Goal: Task Accomplishment & Management: Manage account settings

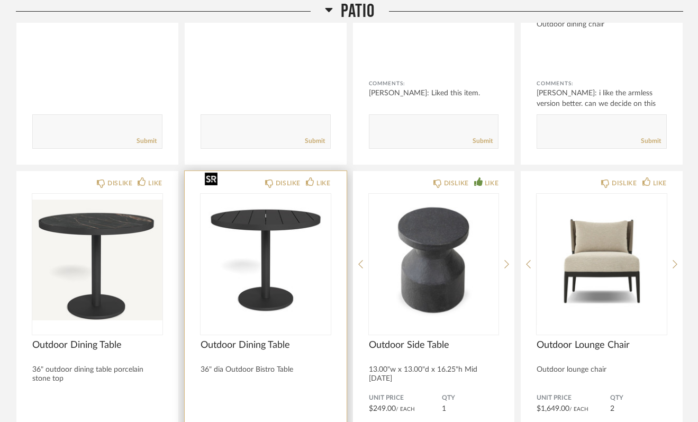
scroll to position [7672, 0]
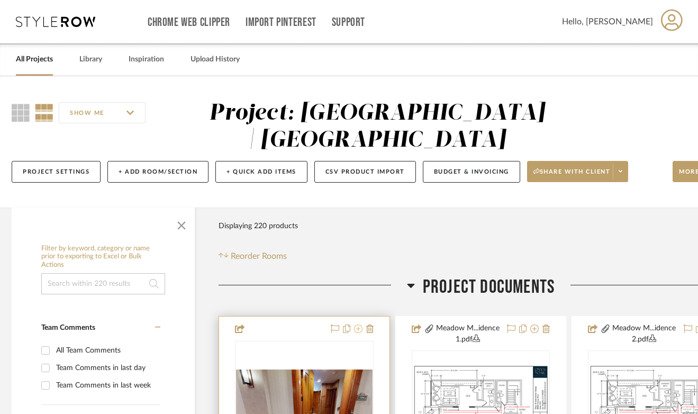
scroll to position [177, 4]
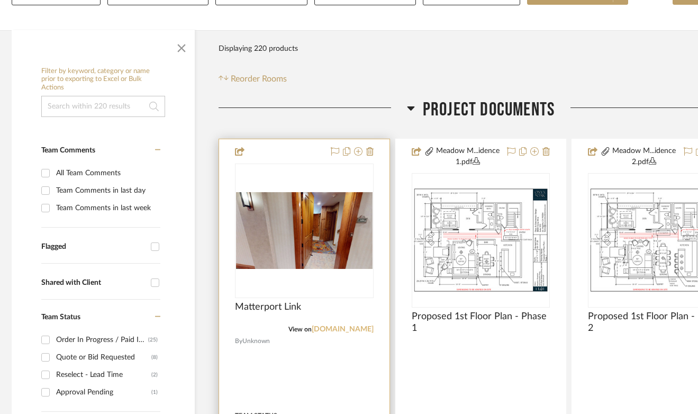
click at [333, 329] on link "[DOMAIN_NAME]" at bounding box center [343, 328] width 62 height 7
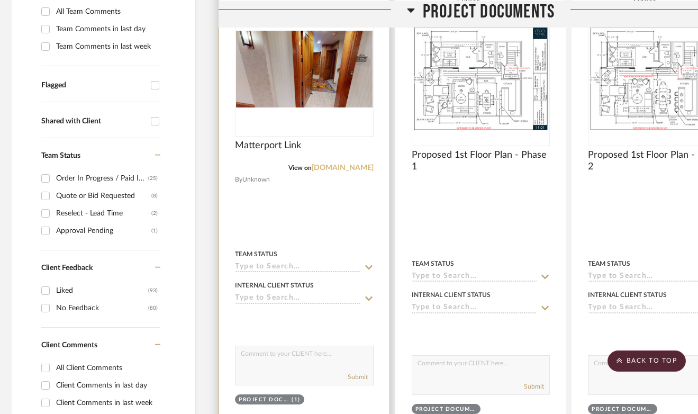
click at [331, 167] on link "[DOMAIN_NAME]" at bounding box center [343, 167] width 62 height 7
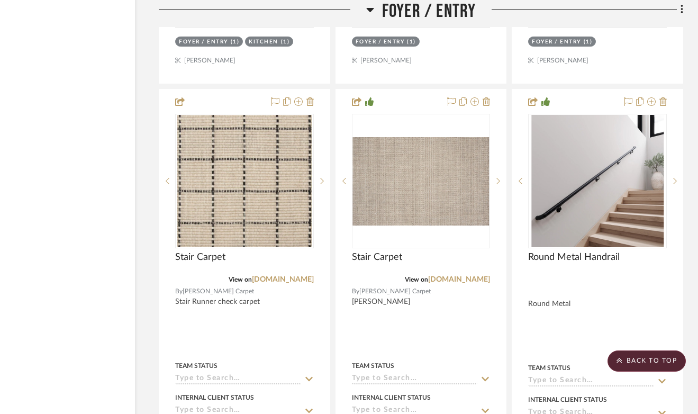
scroll to position [3739, 64]
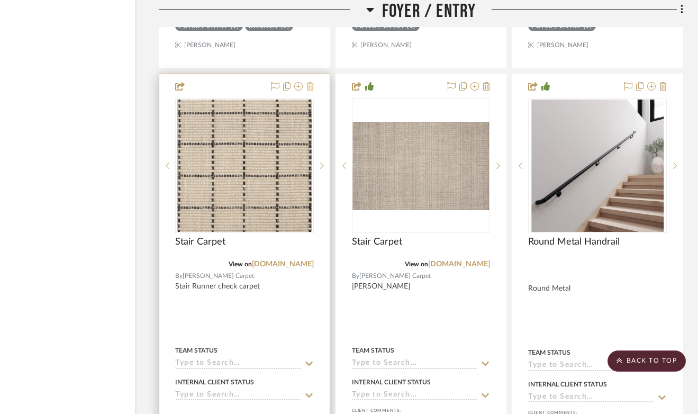
click at [309, 85] on icon at bounding box center [309, 86] width 7 height 8
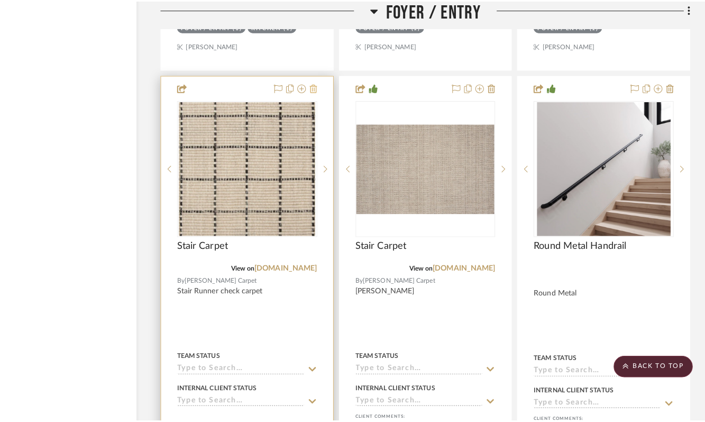
scroll to position [0, 0]
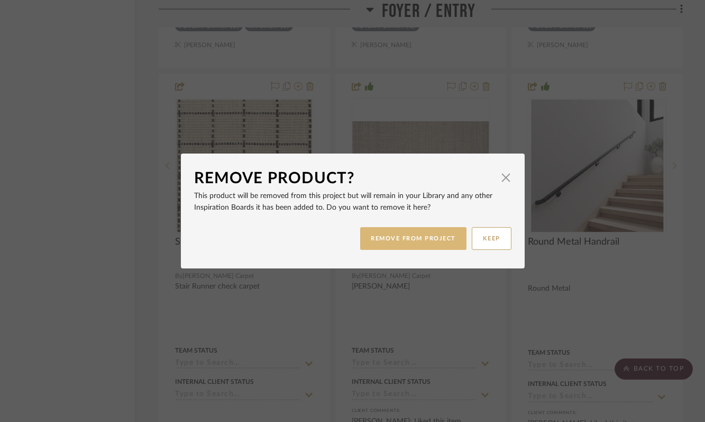
click at [424, 232] on button "REMOVE FROM PROJECT" at bounding box center [413, 238] width 106 height 23
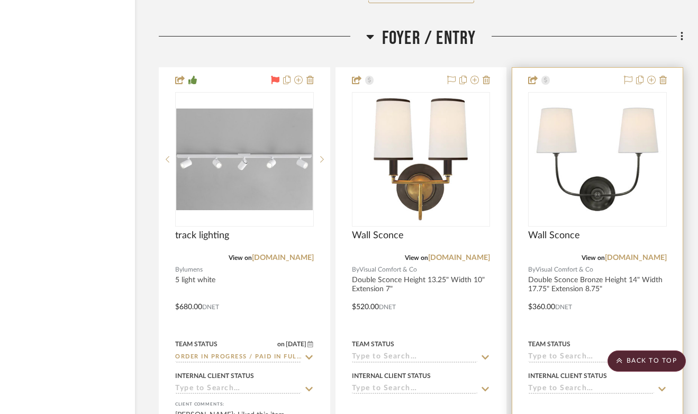
scroll to position [3268, 64]
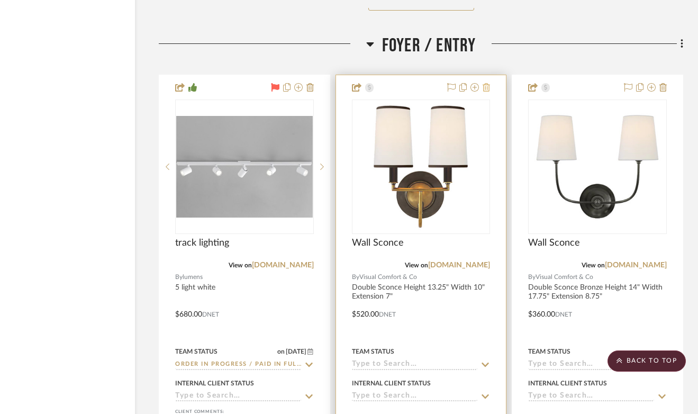
click at [486, 86] on icon at bounding box center [485, 87] width 7 height 8
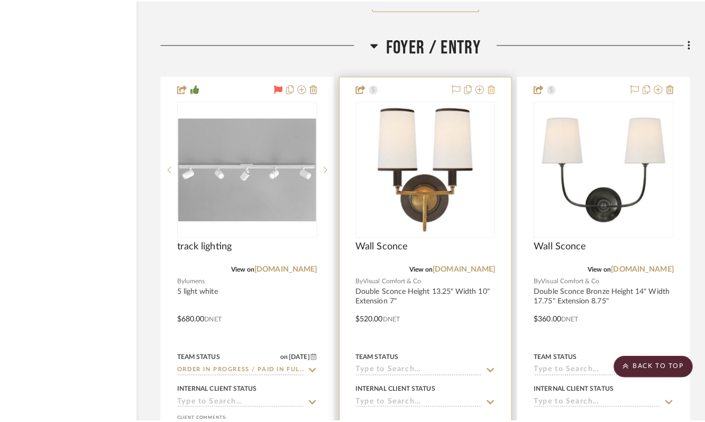
scroll to position [0, 0]
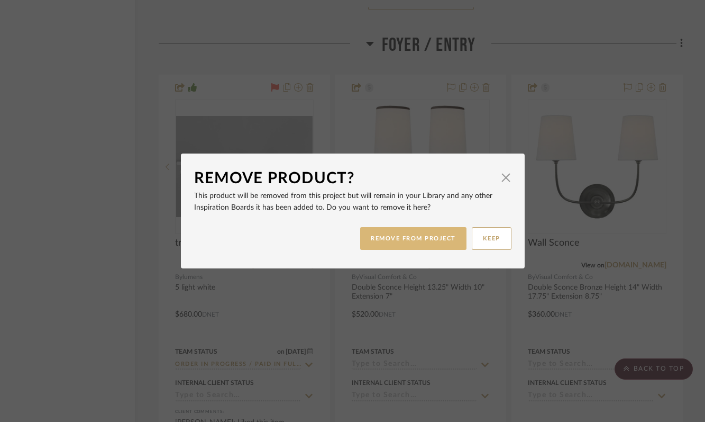
click at [418, 236] on button "REMOVE FROM PROJECT" at bounding box center [413, 238] width 106 height 23
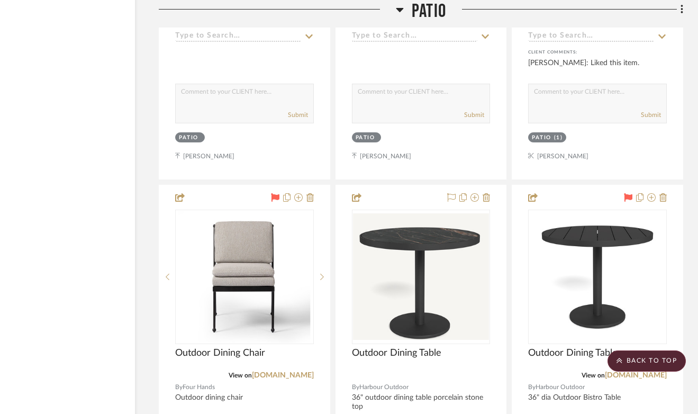
scroll to position [13255, 64]
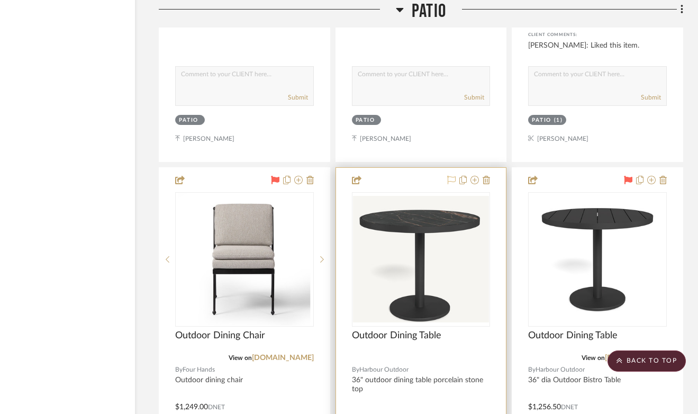
click at [450, 174] on button at bounding box center [451, 180] width 8 height 13
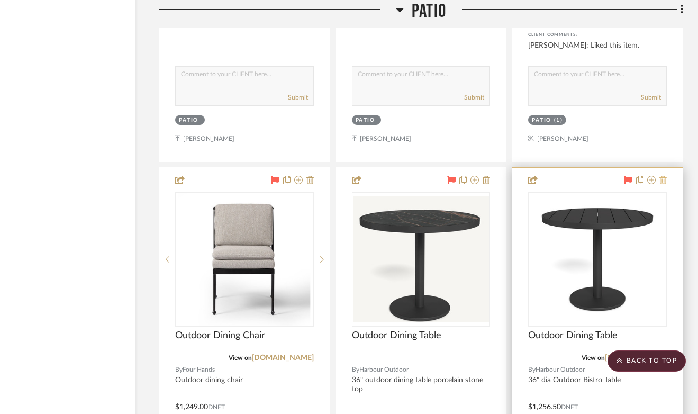
click at [663, 176] on icon at bounding box center [662, 180] width 7 height 8
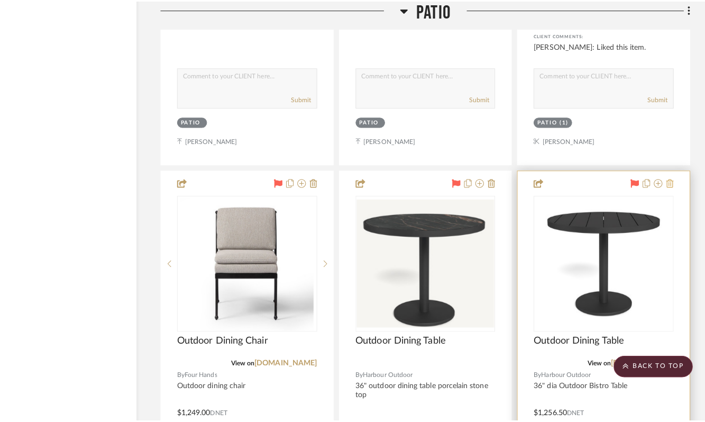
scroll to position [0, 0]
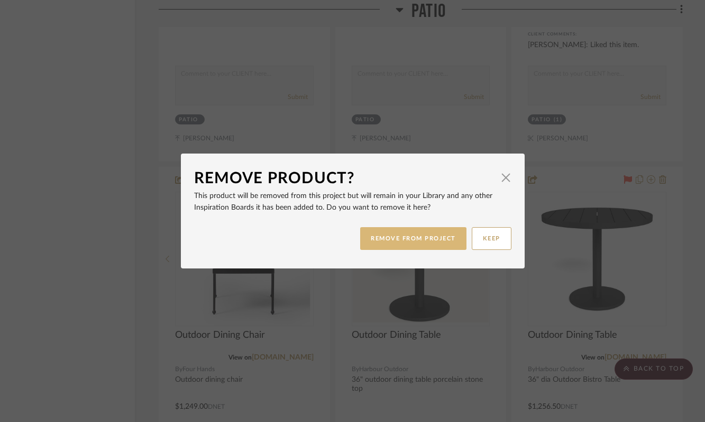
click at [424, 242] on button "REMOVE FROM PROJECT" at bounding box center [413, 238] width 106 height 23
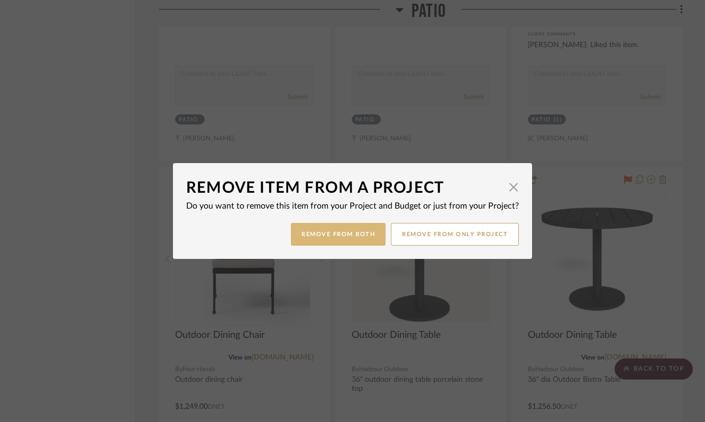
click at [345, 240] on button "Remove from Both" at bounding box center [338, 234] width 95 height 23
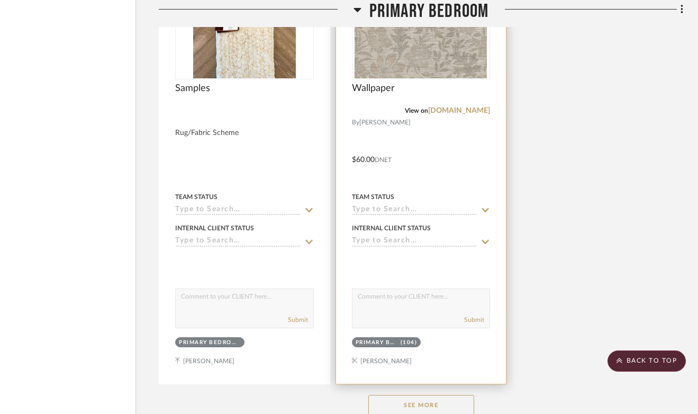
scroll to position [16039, 64]
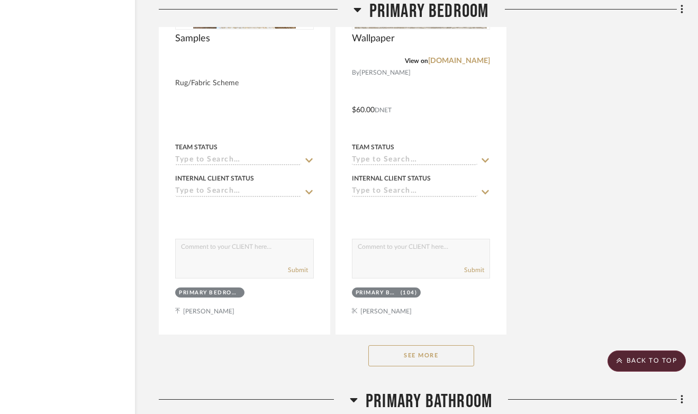
click at [443, 345] on button "See More" at bounding box center [421, 355] width 106 height 21
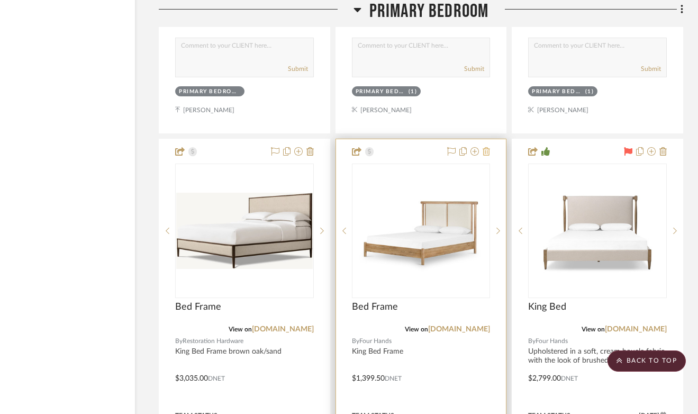
click at [489, 147] on icon at bounding box center [485, 151] width 7 height 8
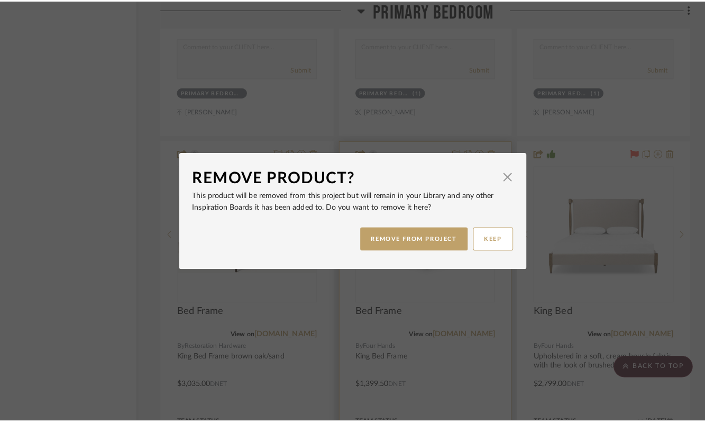
scroll to position [0, 0]
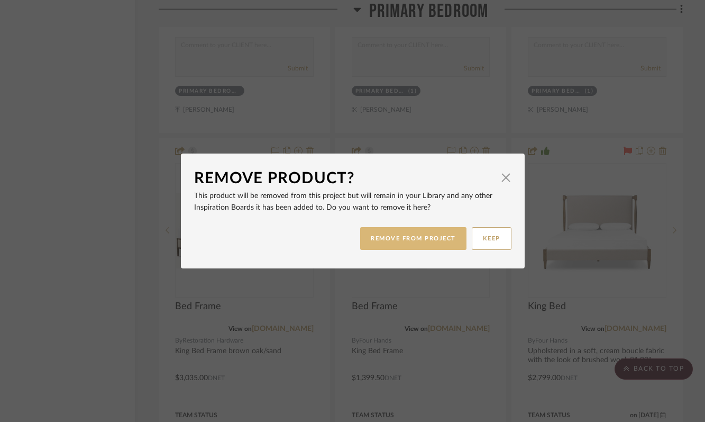
click at [430, 235] on button "REMOVE FROM PROJECT" at bounding box center [413, 238] width 106 height 23
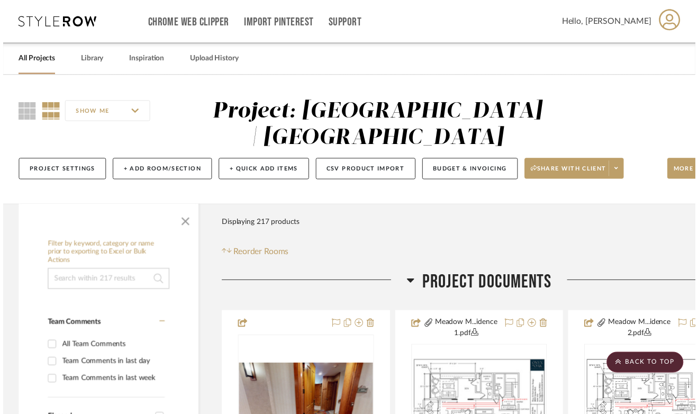
scroll to position [16709, 64]
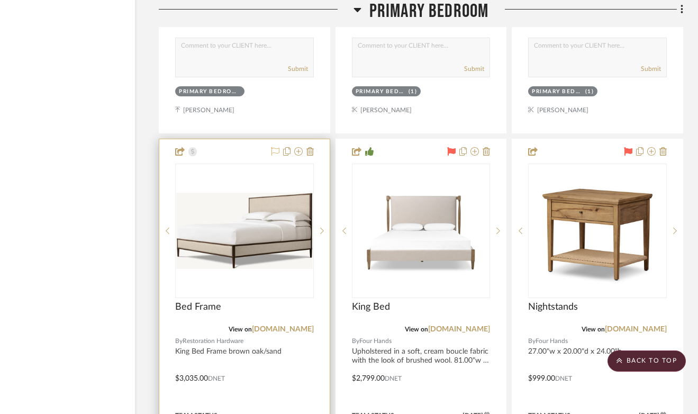
click at [274, 147] on icon at bounding box center [275, 151] width 8 height 8
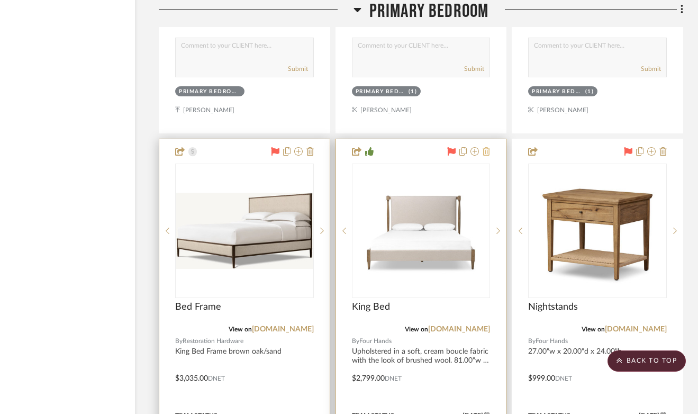
click at [487, 147] on icon at bounding box center [485, 151] width 7 height 8
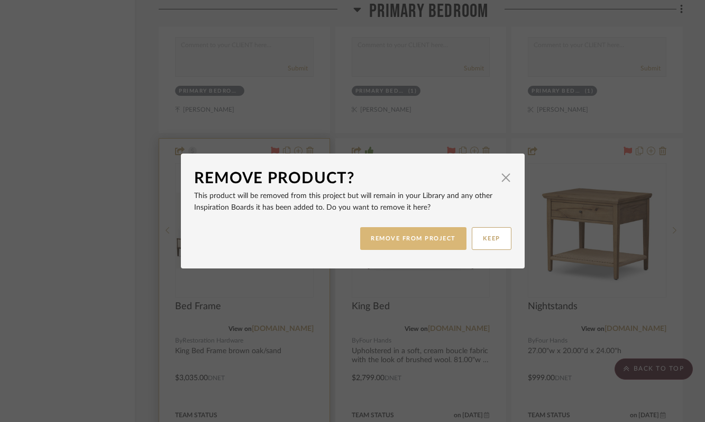
click at [393, 239] on button "REMOVE FROM PROJECT" at bounding box center [413, 238] width 106 height 23
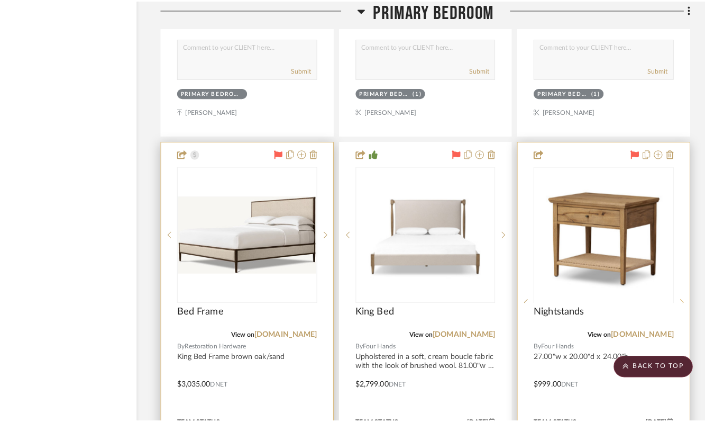
scroll to position [0, 0]
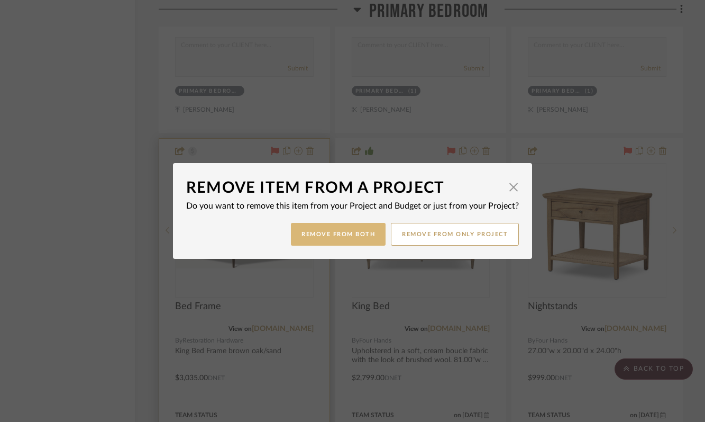
click at [361, 235] on button "Remove from Both" at bounding box center [338, 234] width 95 height 23
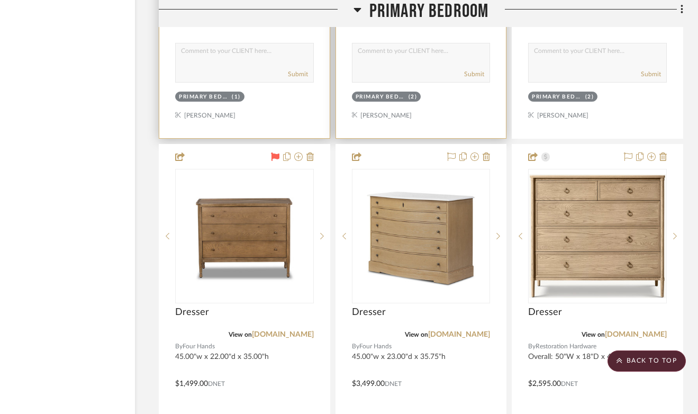
scroll to position [17223, 64]
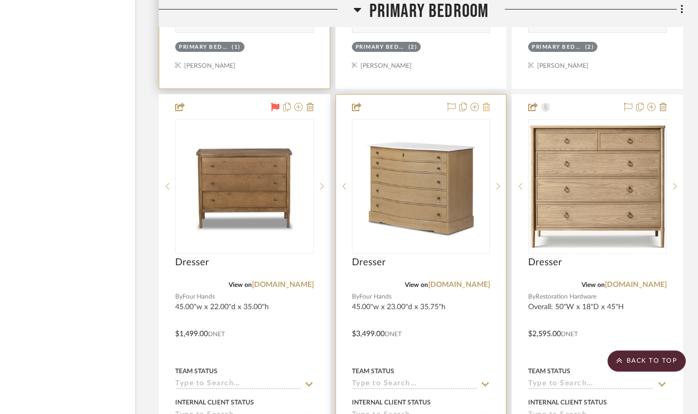
click at [487, 103] on icon at bounding box center [485, 107] width 7 height 8
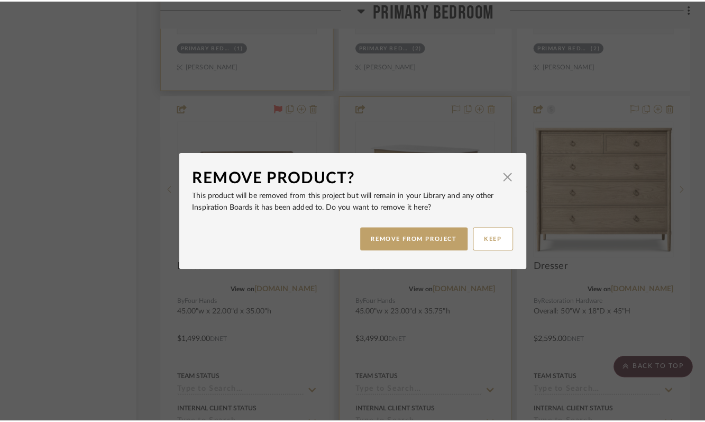
scroll to position [0, 0]
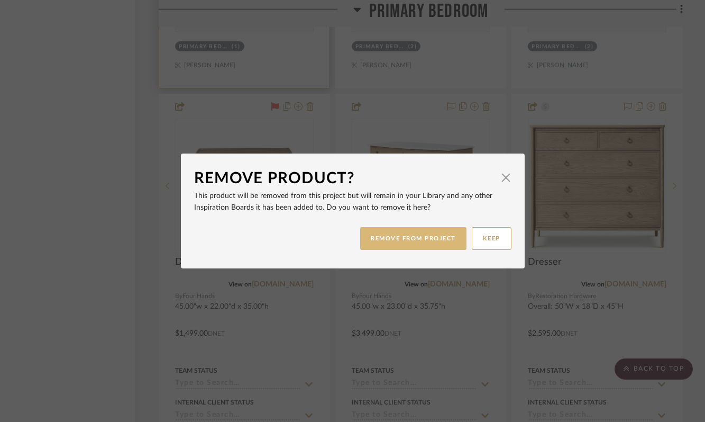
click at [413, 239] on button "REMOVE FROM PROJECT" at bounding box center [413, 238] width 106 height 23
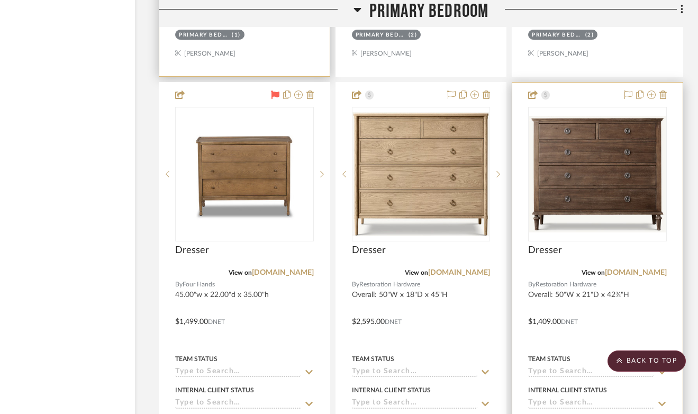
scroll to position [17217, 64]
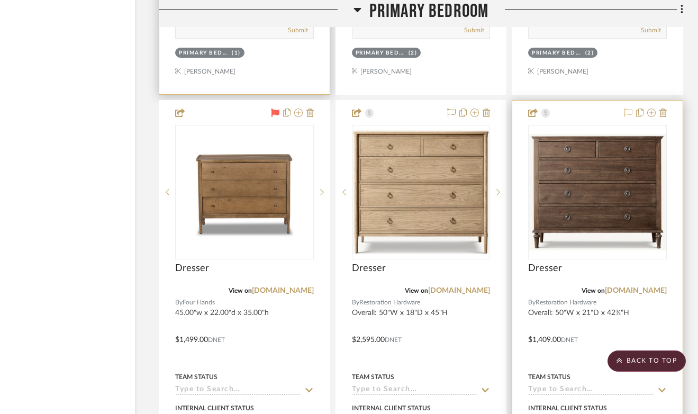
click at [625, 108] on icon at bounding box center [628, 112] width 8 height 8
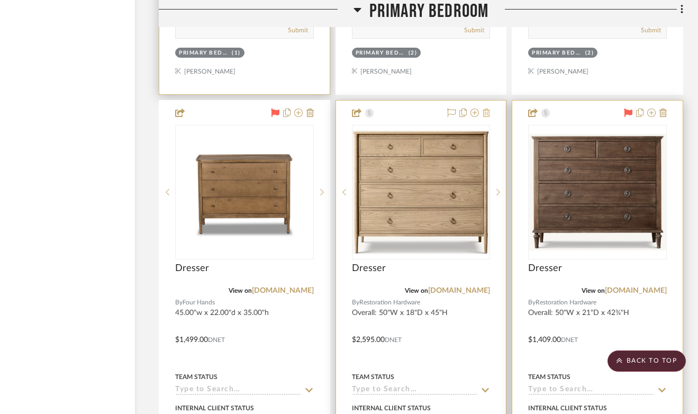
click at [487, 108] on icon at bounding box center [485, 112] width 7 height 8
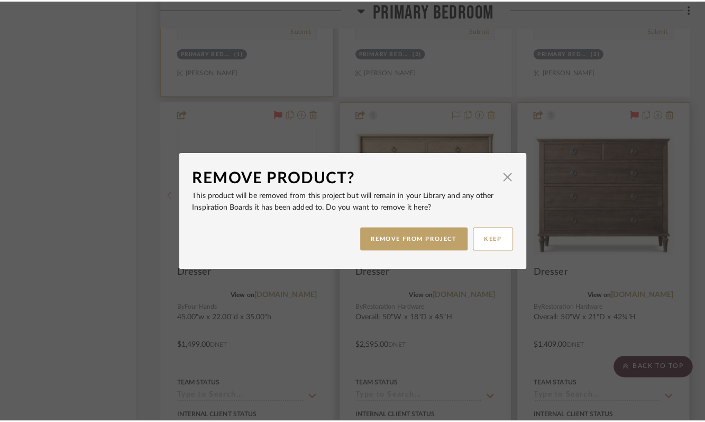
scroll to position [0, 0]
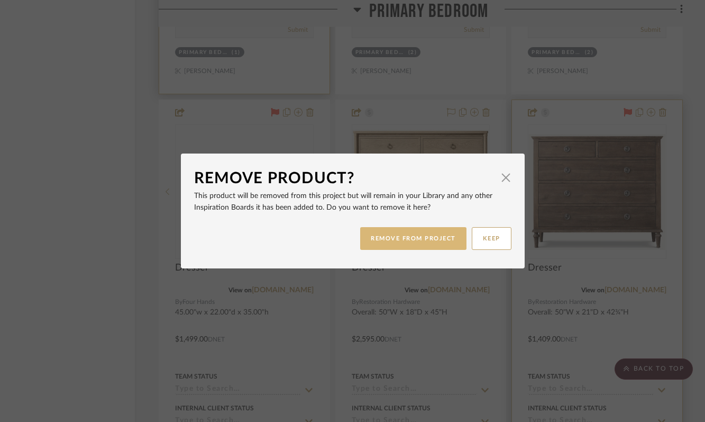
click at [413, 242] on button "REMOVE FROM PROJECT" at bounding box center [413, 238] width 106 height 23
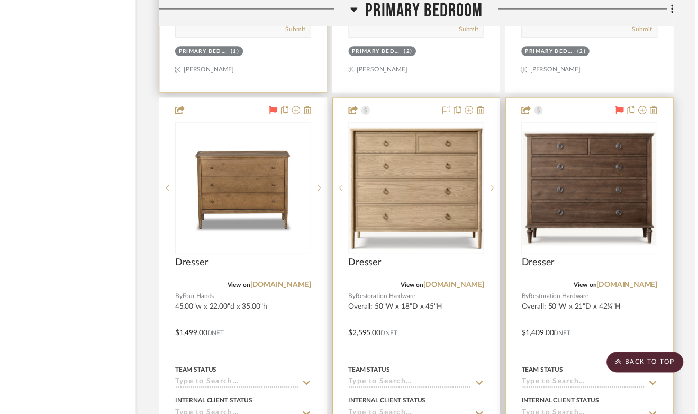
scroll to position [17217, 64]
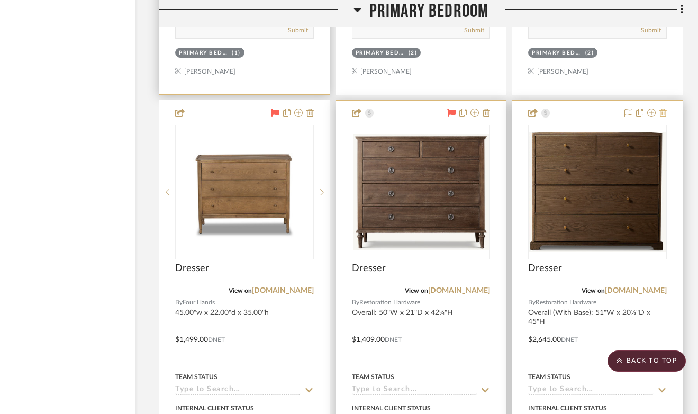
click at [662, 108] on icon at bounding box center [662, 112] width 7 height 8
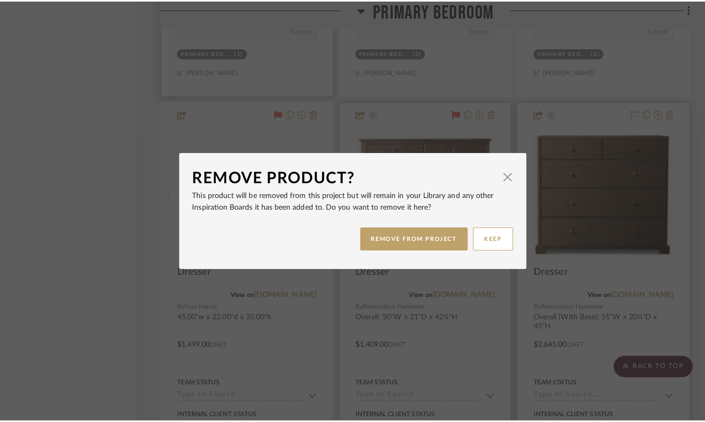
scroll to position [0, 0]
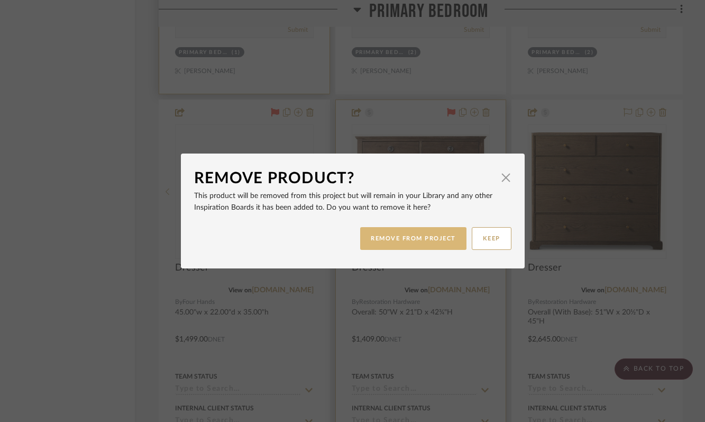
click at [427, 232] on button "REMOVE FROM PROJECT" at bounding box center [413, 238] width 106 height 23
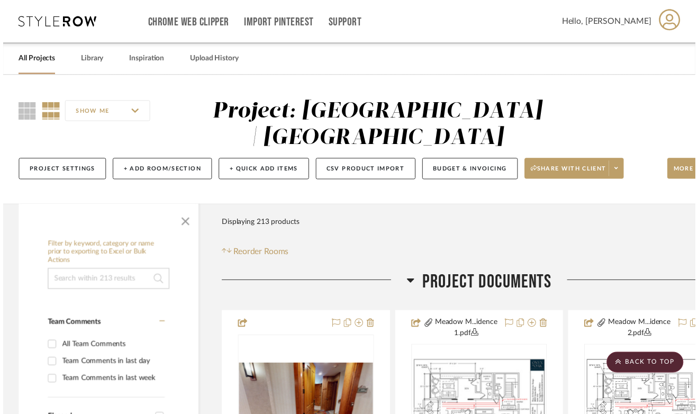
scroll to position [17217, 64]
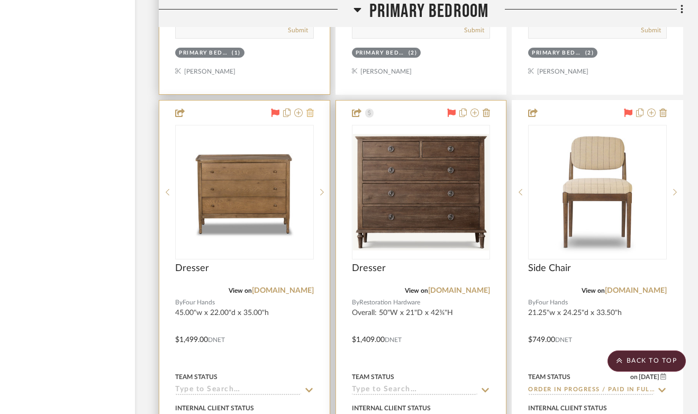
click at [307, 108] on icon at bounding box center [309, 112] width 7 height 8
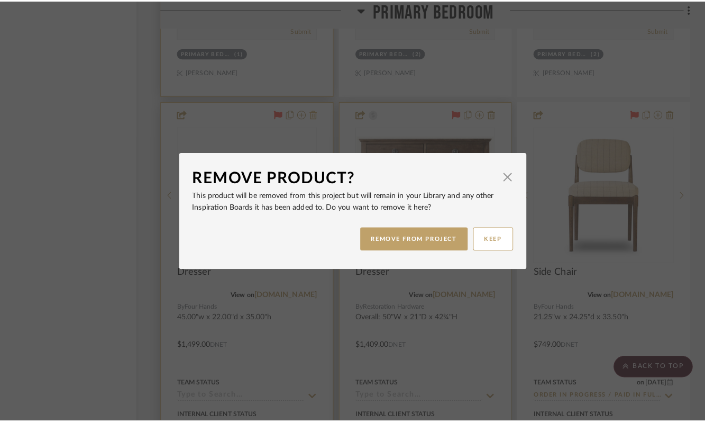
scroll to position [0, 0]
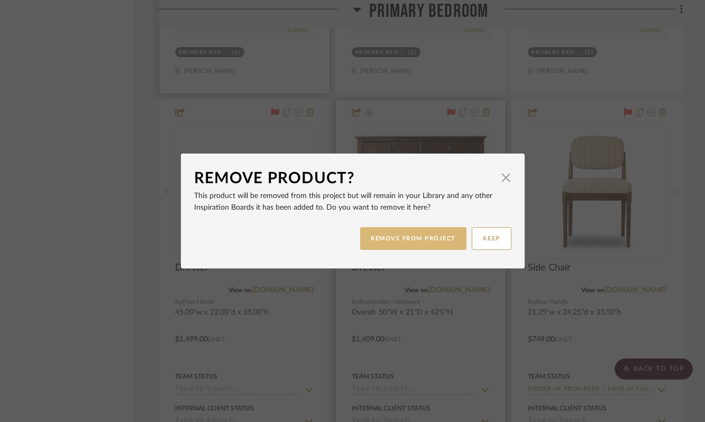
click at [395, 240] on button "REMOVE FROM PROJECT" at bounding box center [413, 238] width 106 height 23
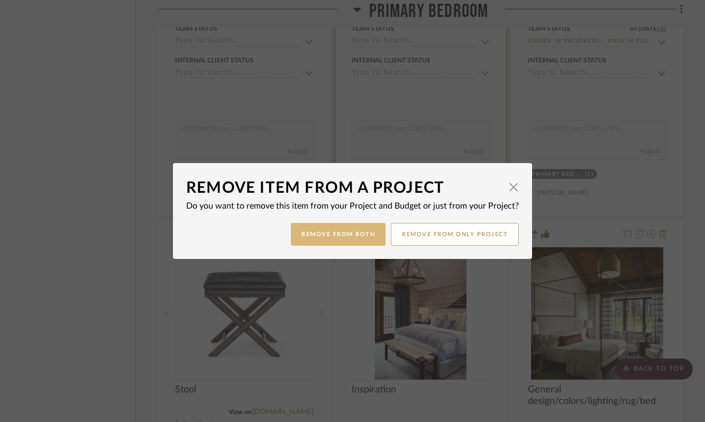
click at [347, 231] on button "Remove from Both" at bounding box center [338, 234] width 95 height 23
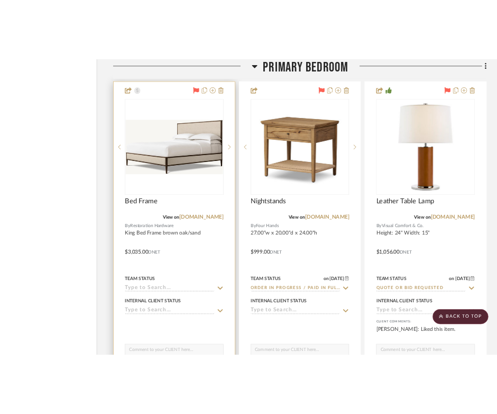
scroll to position [16714, 64]
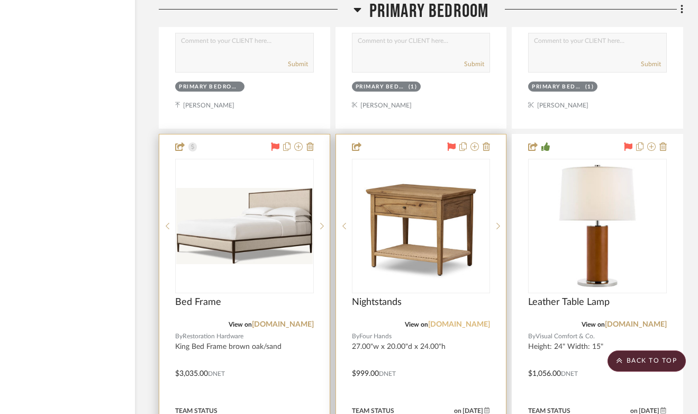
click at [462, 321] on link "fourhands.com" at bounding box center [459, 324] width 62 height 7
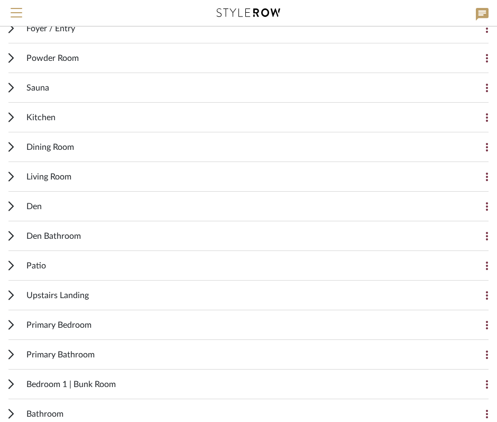
scroll to position [233, 0]
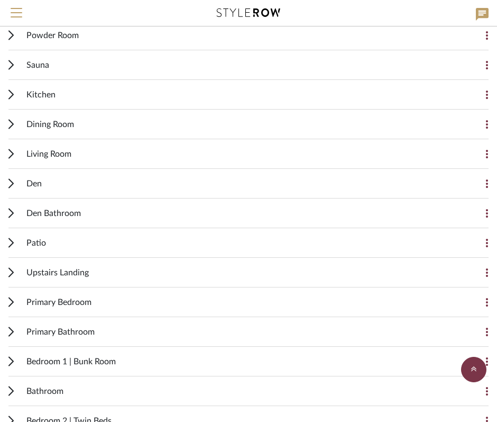
click at [44, 300] on span "Primary Bedroom" at bounding box center [58, 302] width 65 height 13
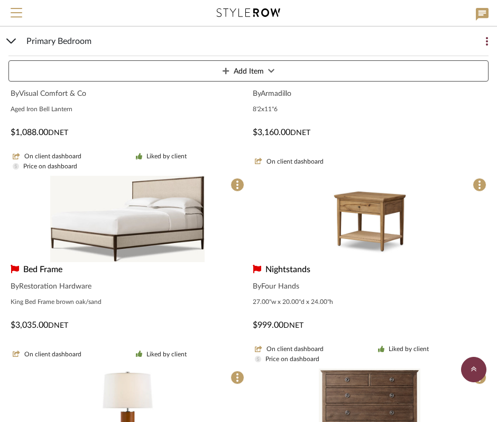
scroll to position [1578, 0]
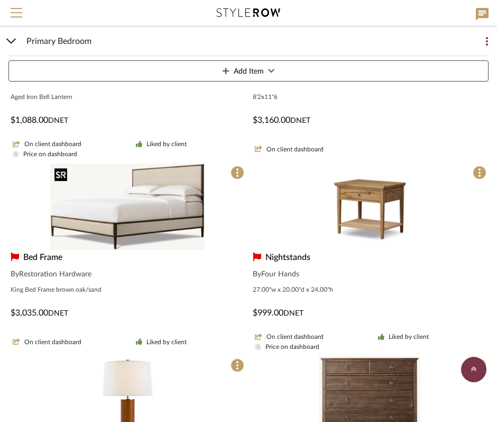
click at [172, 205] on img "0" at bounding box center [127, 206] width 155 height 86
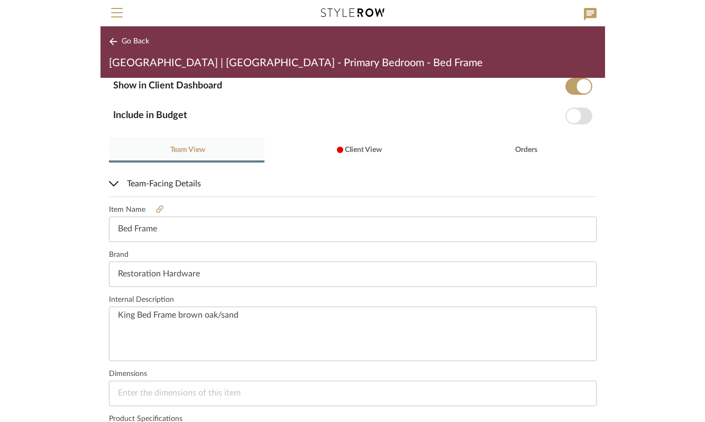
scroll to position [147, 0]
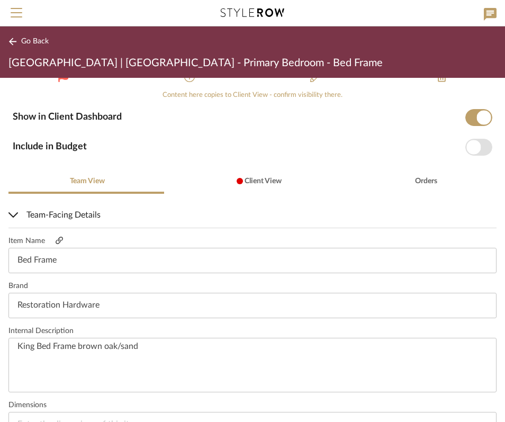
click at [58, 241] on icon at bounding box center [59, 239] width 7 height 7
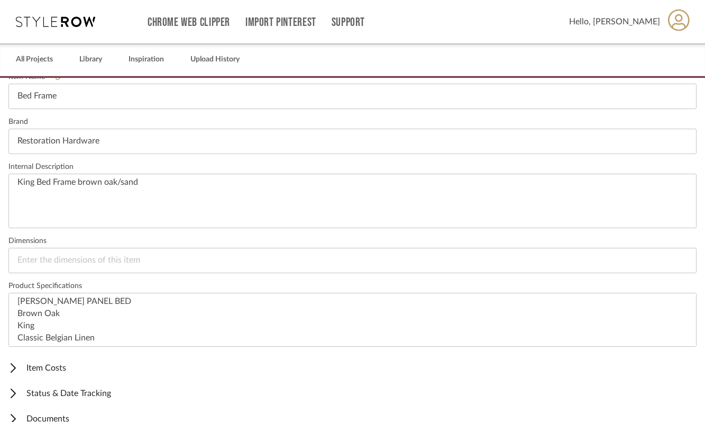
scroll to position [0, 0]
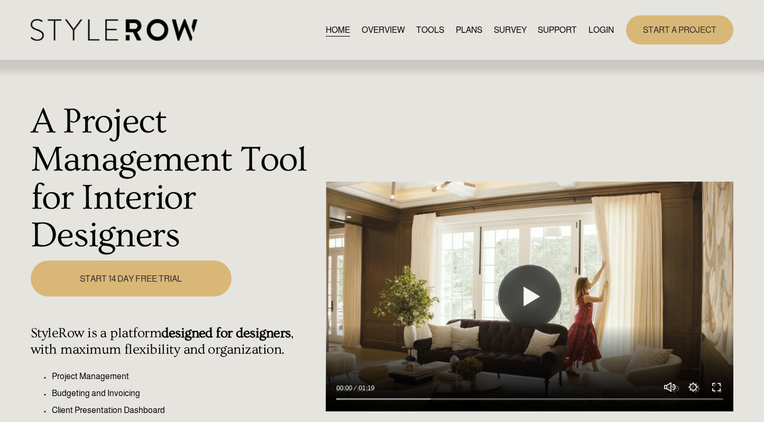
click at [598, 29] on link "LOGIN" at bounding box center [601, 30] width 25 height 14
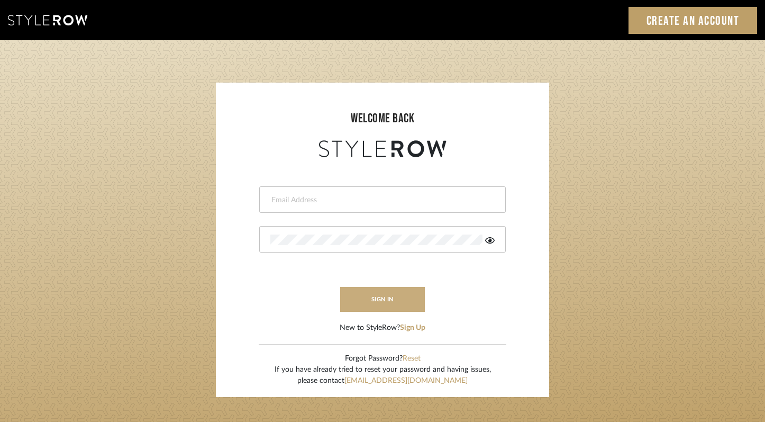
type input "felicia@onyxandoakinteriors.com"
click at [366, 303] on button "sign in" at bounding box center [382, 299] width 85 height 25
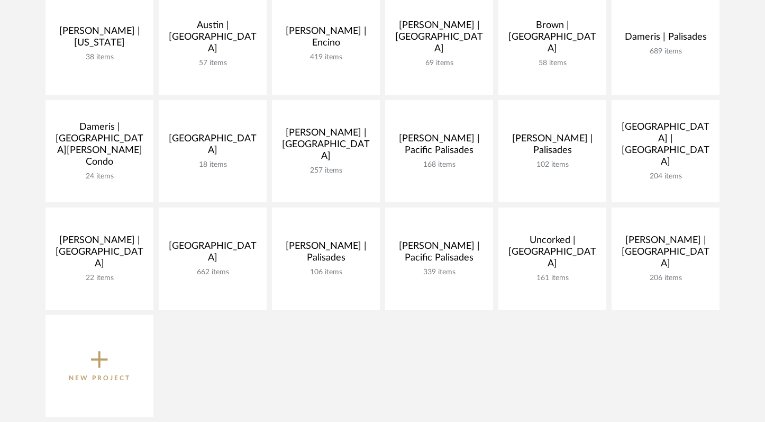
scroll to position [284, 0]
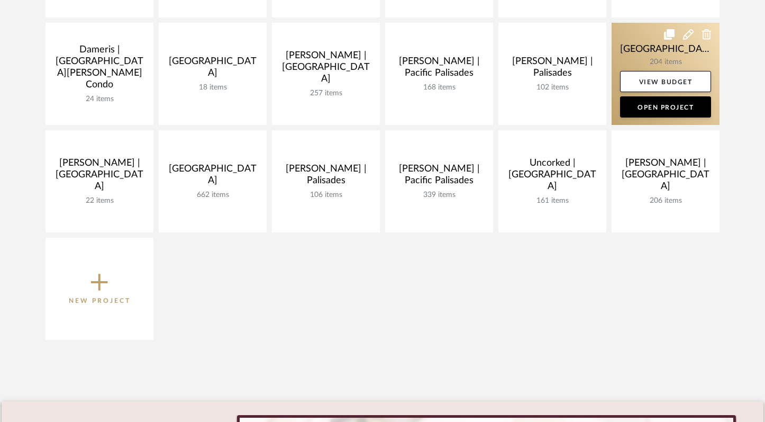
click at [638, 59] on link at bounding box center [666, 74] width 108 height 102
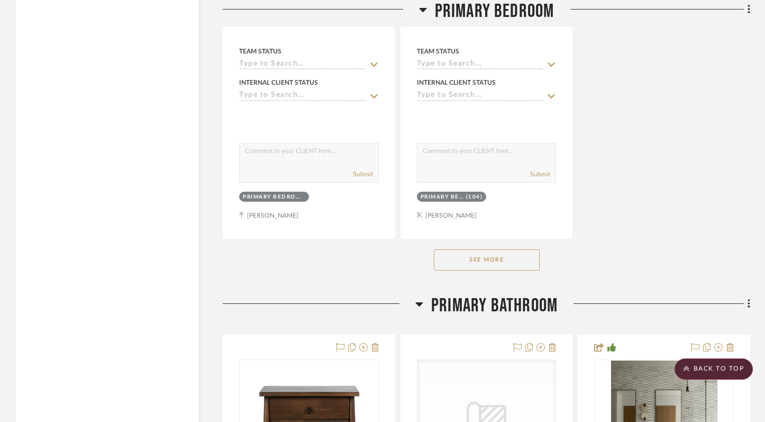
scroll to position [16138, 0]
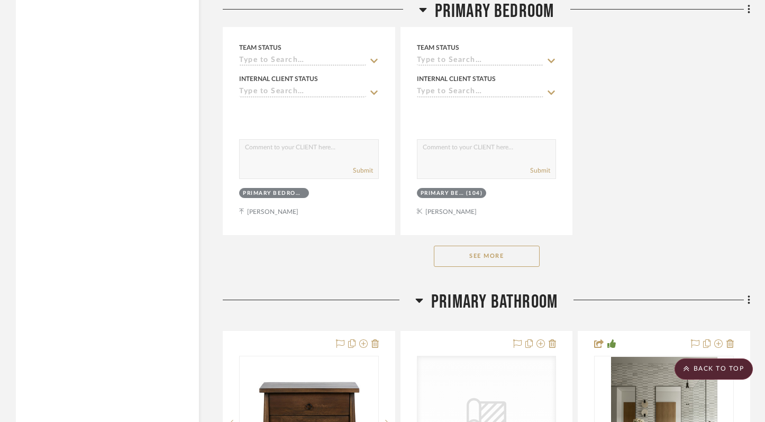
click at [481, 245] on button "See More" at bounding box center [487, 255] width 106 height 21
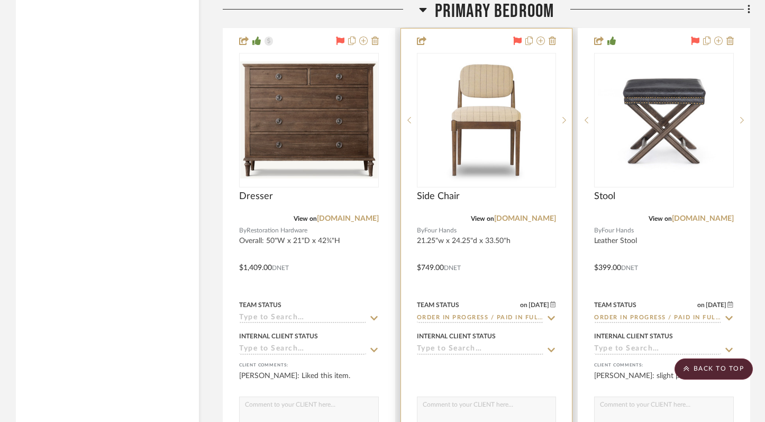
scroll to position [17289, 0]
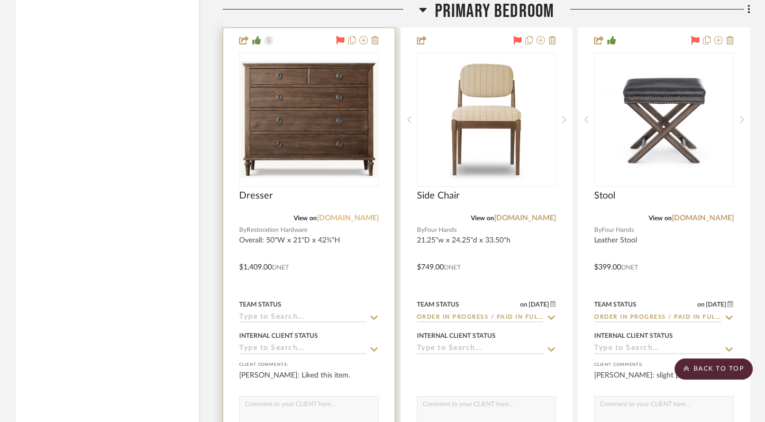
click at [363, 214] on link "[DOMAIN_NAME]" at bounding box center [348, 217] width 62 height 7
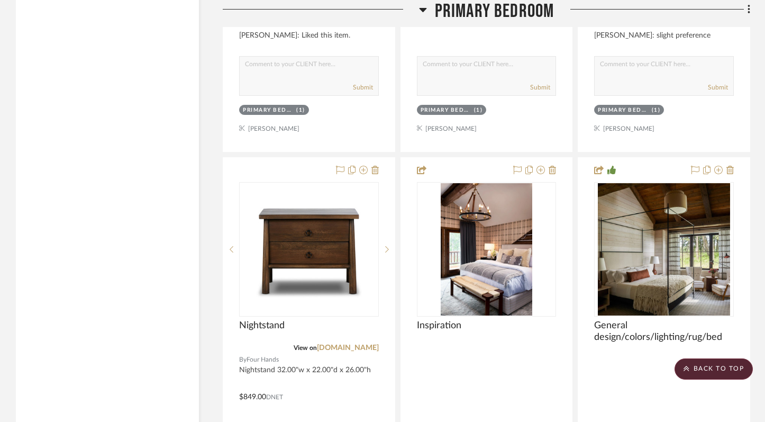
scroll to position [17415, 0]
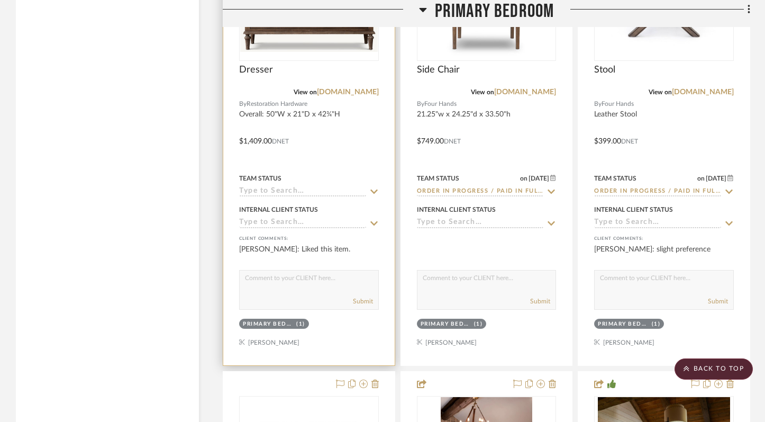
drag, startPoint x: 304, startPoint y: 362, endPoint x: 354, endPoint y: 105, distance: 261.4
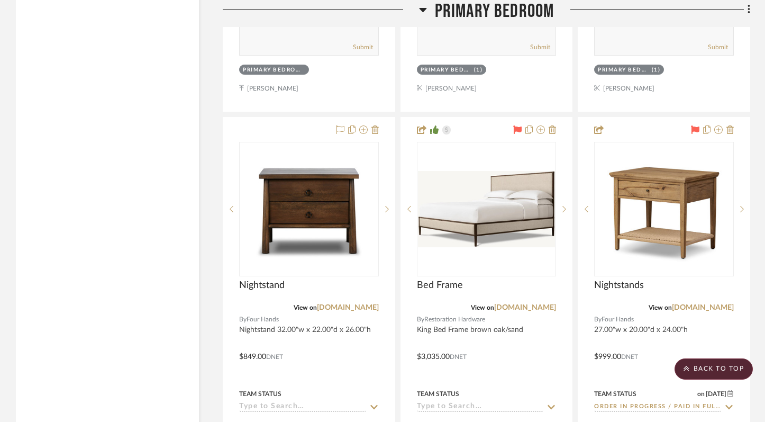
scroll to position [16715, 0]
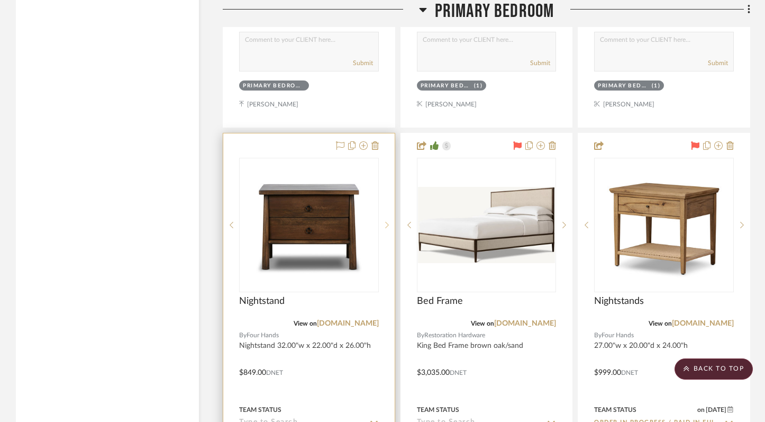
drag, startPoint x: 387, startPoint y: 150, endPoint x: 558, endPoint y: 149, distance: 170.9
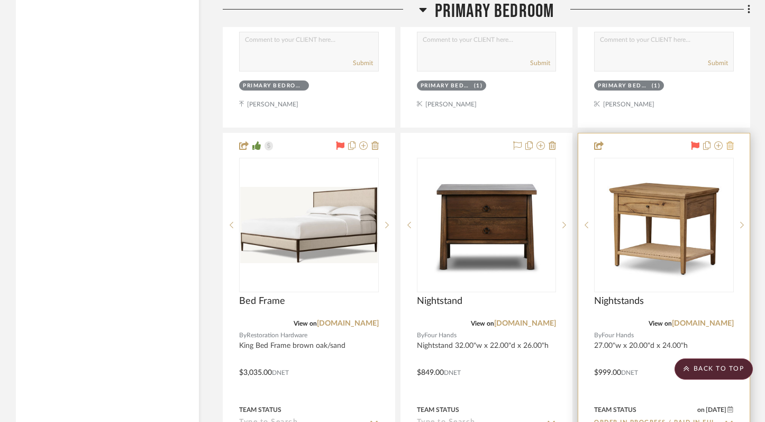
click at [730, 141] on icon at bounding box center [729, 145] width 7 height 8
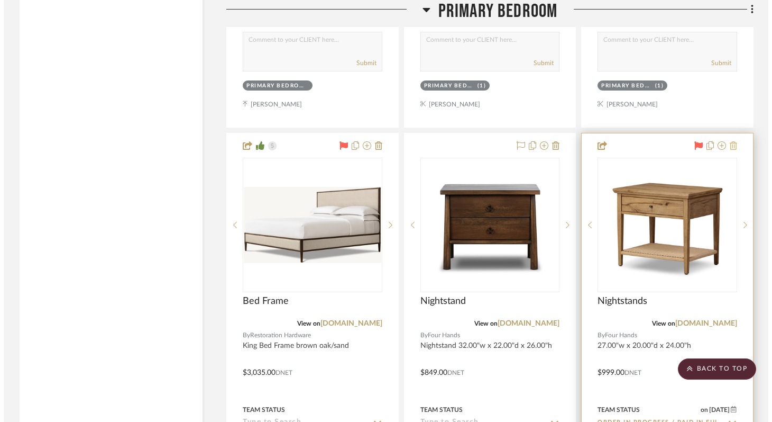
scroll to position [0, 0]
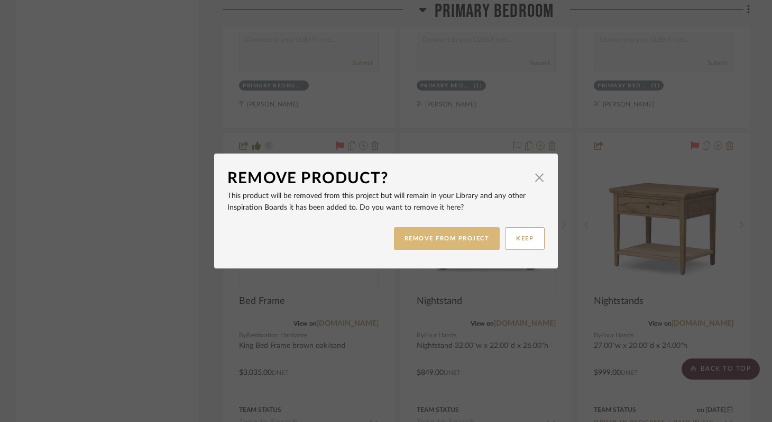
click at [468, 235] on button "REMOVE FROM PROJECT" at bounding box center [447, 238] width 106 height 23
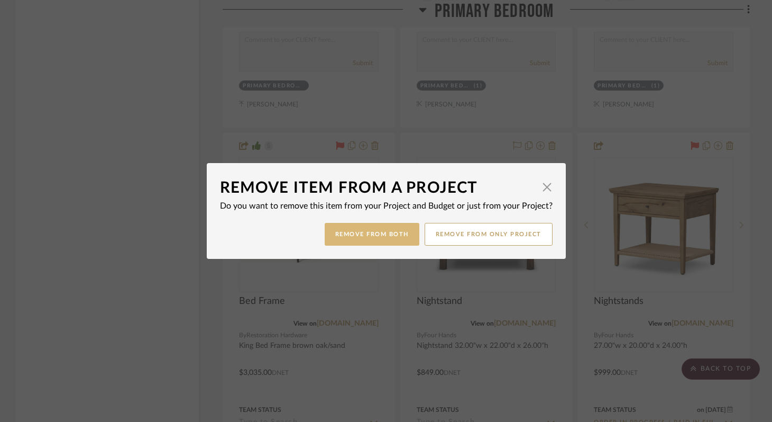
click at [379, 236] on button "Remove from Both" at bounding box center [372, 234] width 95 height 23
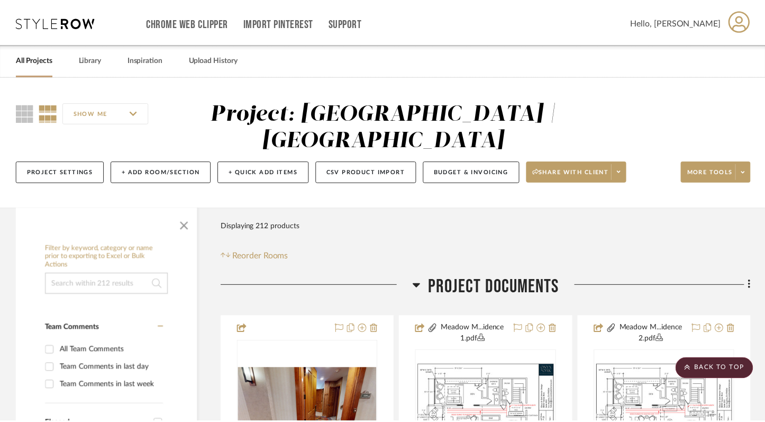
scroll to position [16715, 0]
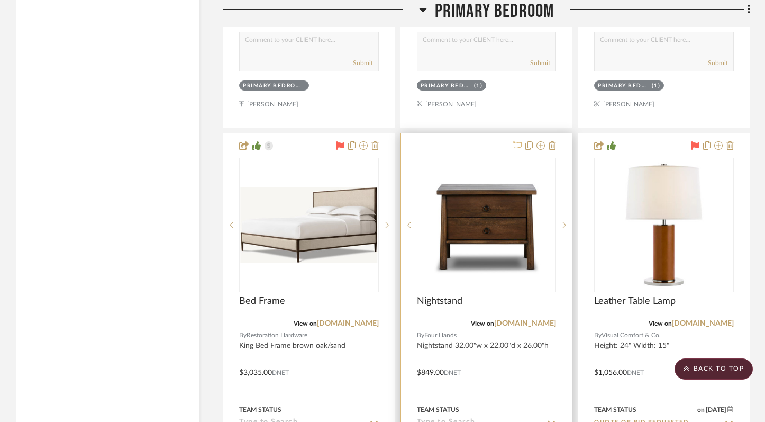
click at [517, 141] on icon at bounding box center [517, 145] width 8 height 8
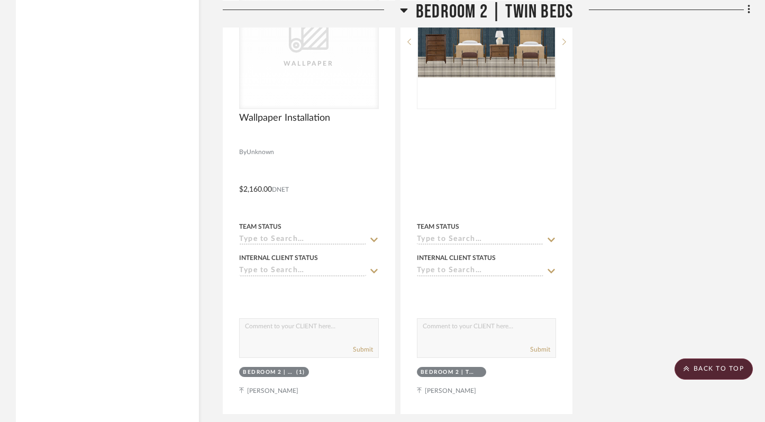
scroll to position [22932, 0]
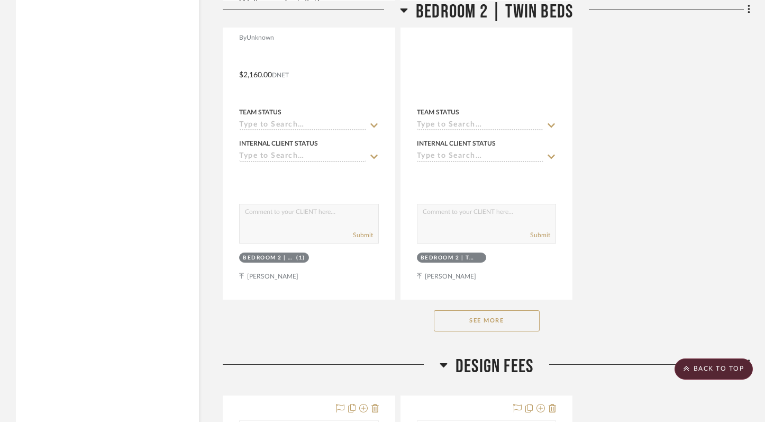
click at [511, 310] on button "See More" at bounding box center [487, 320] width 106 height 21
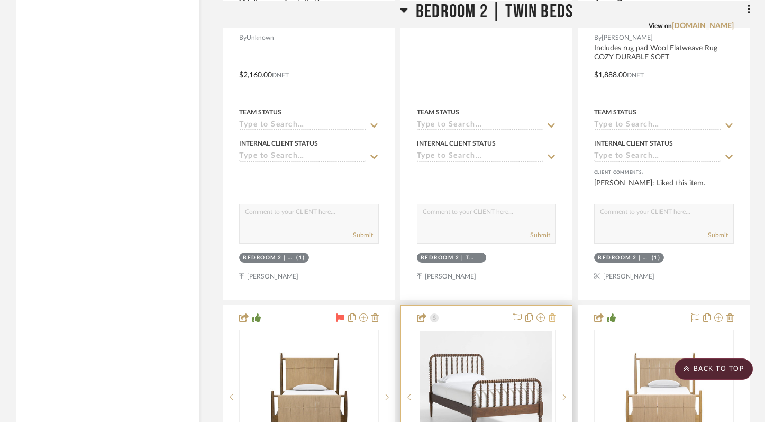
click at [552, 313] on icon at bounding box center [552, 317] width 7 height 8
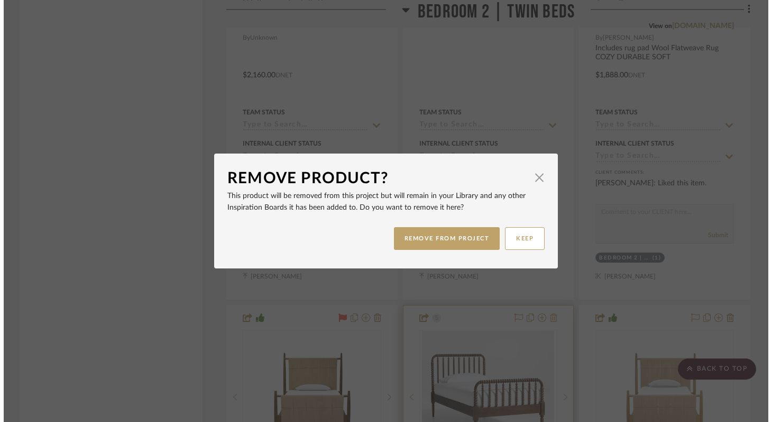
scroll to position [0, 0]
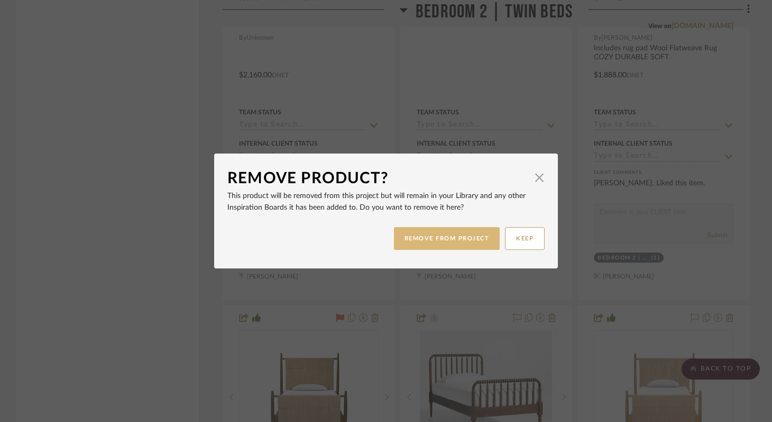
click at [453, 234] on button "REMOVE FROM PROJECT" at bounding box center [447, 238] width 106 height 23
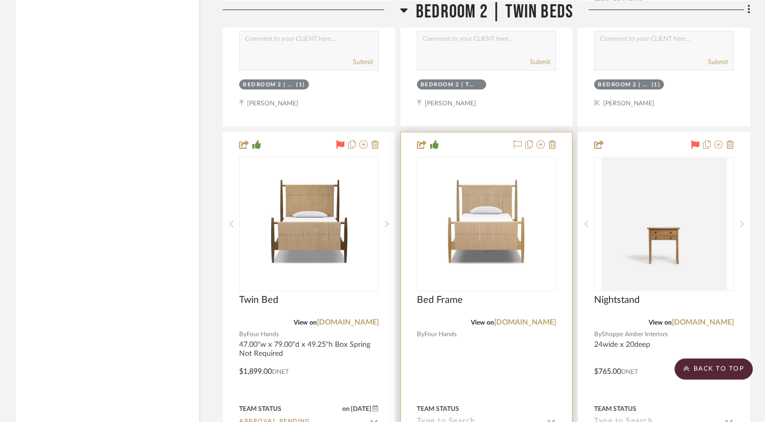
scroll to position [23078, 0]
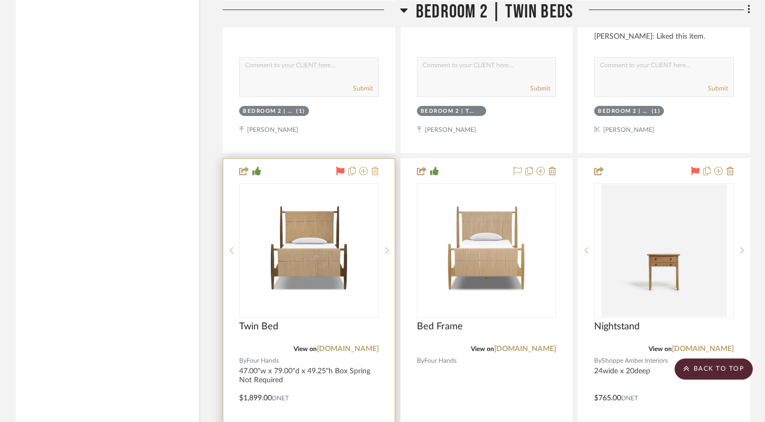
click at [375, 167] on icon at bounding box center [374, 171] width 7 height 8
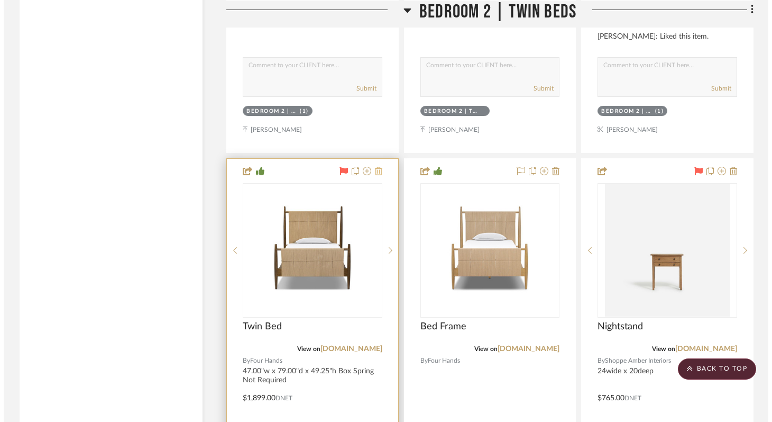
scroll to position [0, 0]
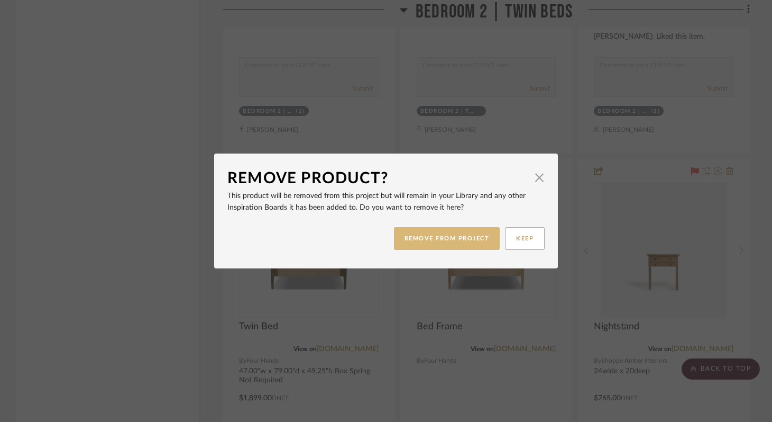
click at [416, 239] on button "REMOVE FROM PROJECT" at bounding box center [447, 238] width 106 height 23
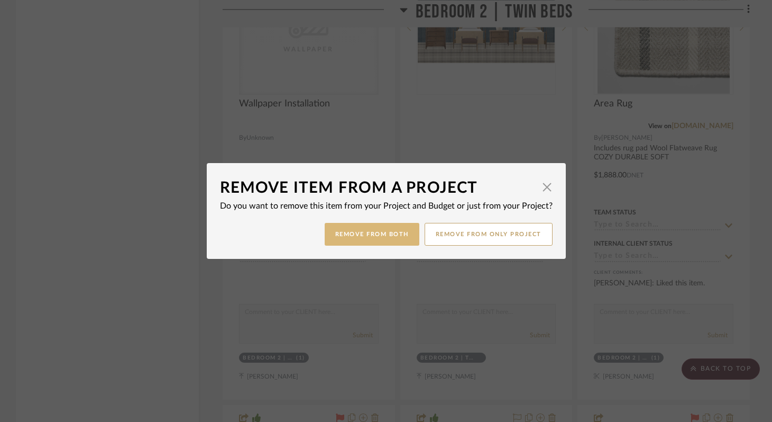
click at [384, 234] on button "Remove from Both" at bounding box center [372, 234] width 95 height 23
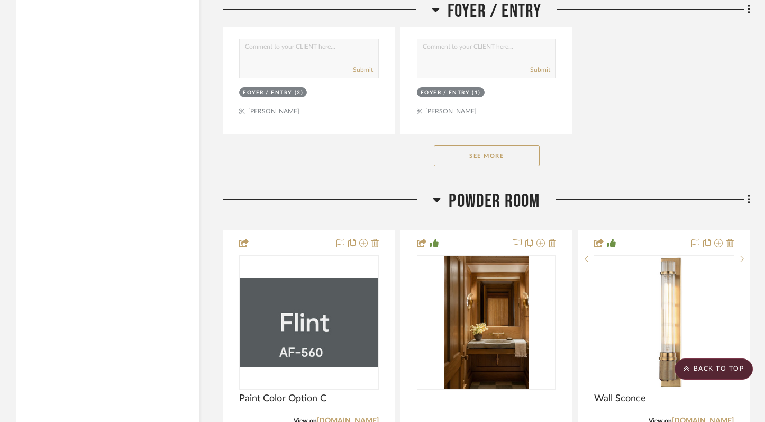
scroll to position [4618, 0]
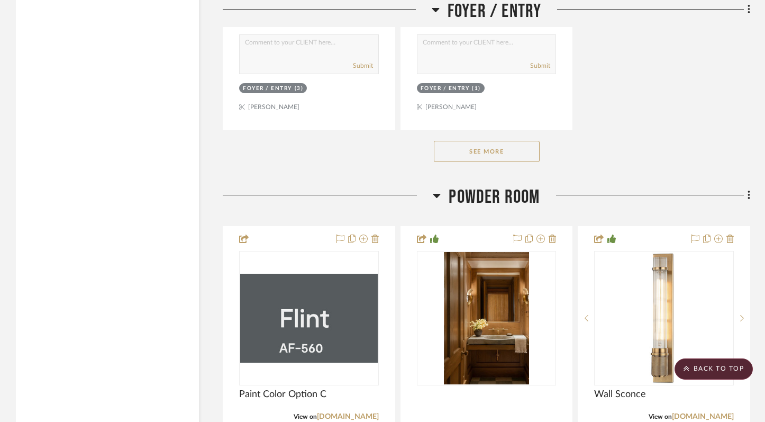
click at [499, 142] on button "See More" at bounding box center [487, 151] width 106 height 21
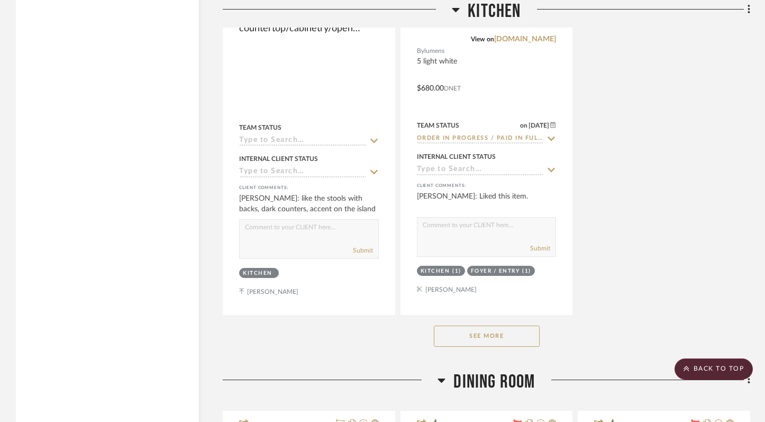
scroll to position [8083, 0]
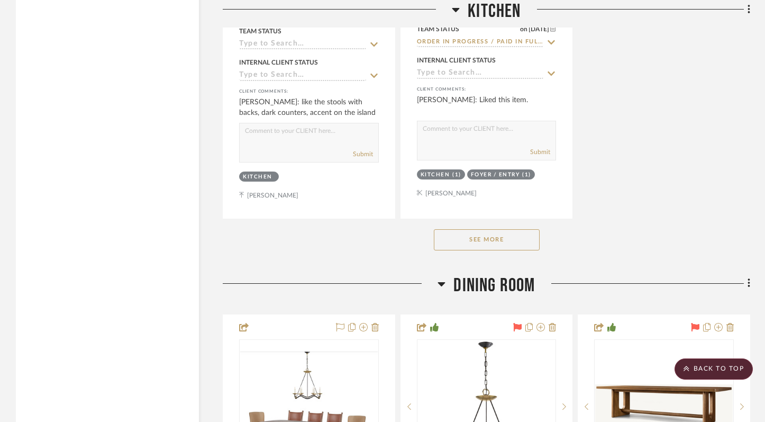
click at [491, 232] on button "See More" at bounding box center [487, 239] width 106 height 21
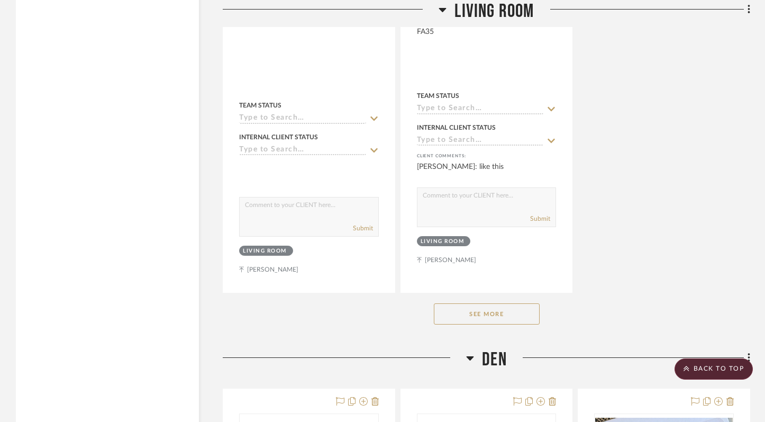
scroll to position [11489, 0]
click at [498, 303] on button "See More" at bounding box center [487, 313] width 106 height 21
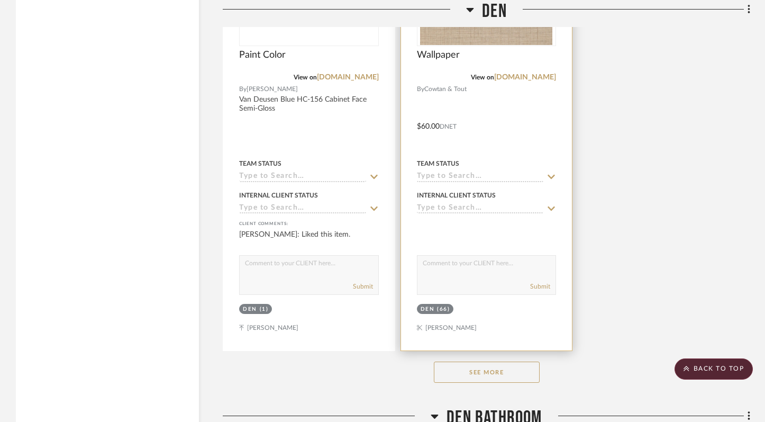
scroll to position [17167, 0]
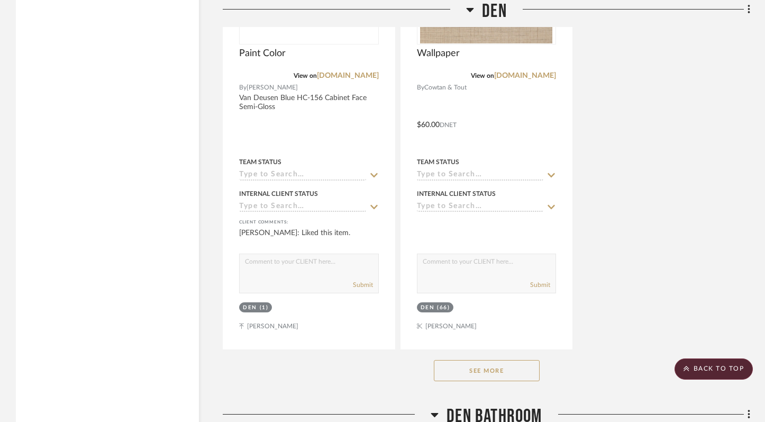
click at [491, 360] on button "See More" at bounding box center [487, 370] width 106 height 21
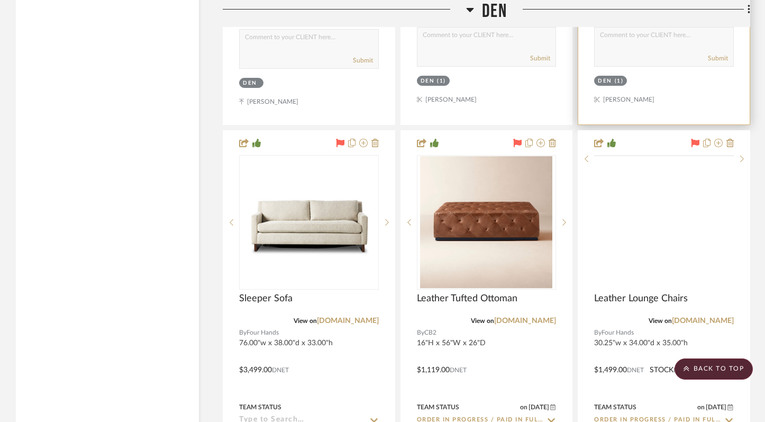
scroll to position [18353, 0]
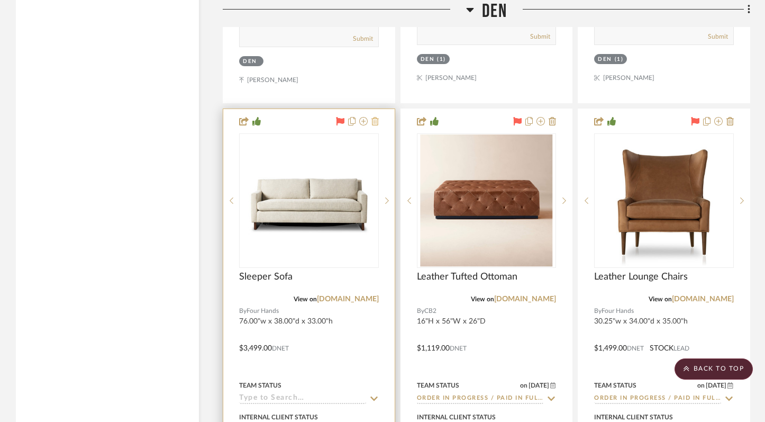
click at [374, 117] on icon at bounding box center [374, 121] width 7 height 8
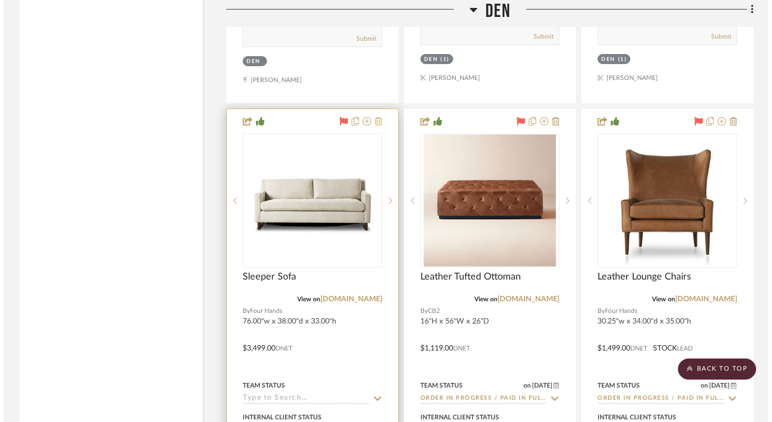
scroll to position [0, 0]
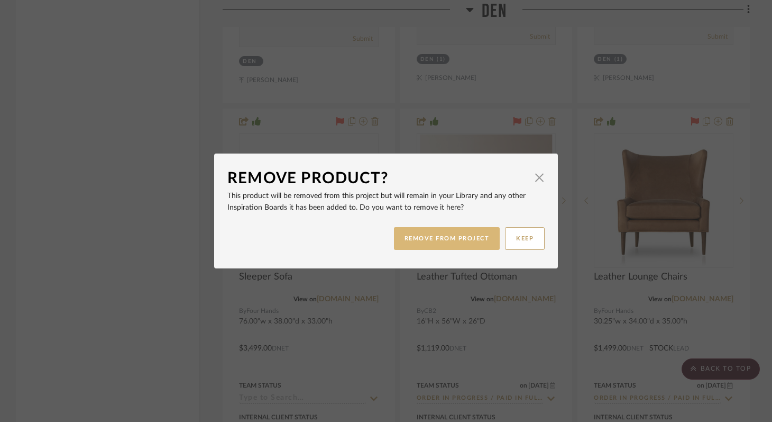
click at [445, 241] on button "REMOVE FROM PROJECT" at bounding box center [447, 238] width 106 height 23
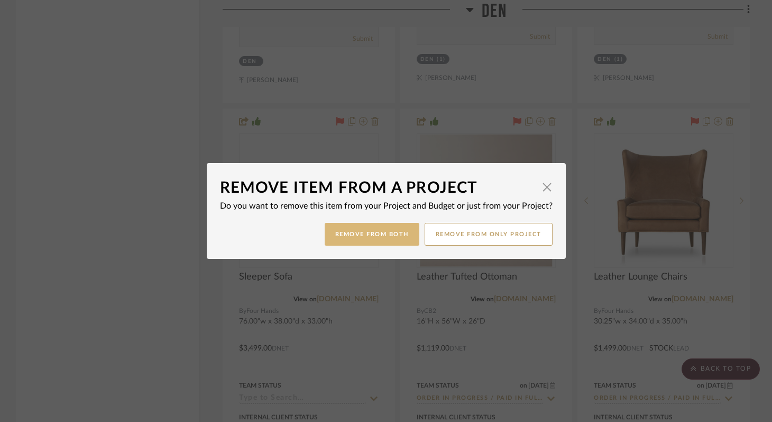
click at [379, 236] on button "Remove from Both" at bounding box center [372, 234] width 95 height 23
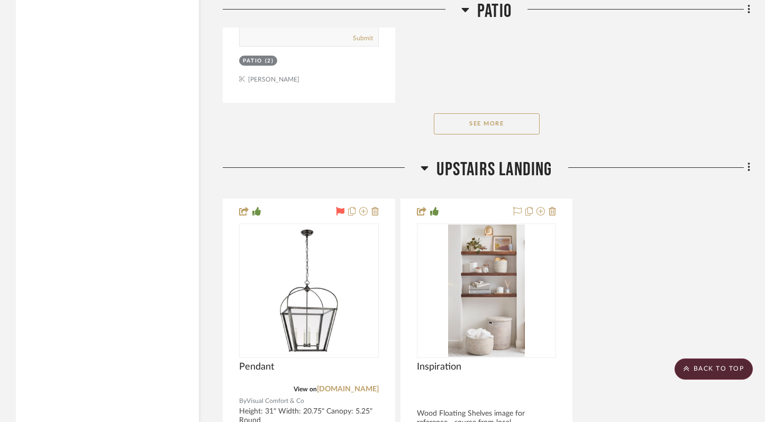
scroll to position [22772, 0]
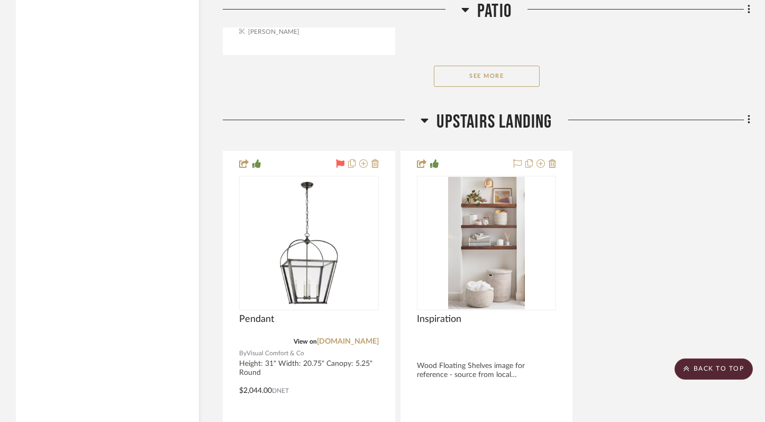
click at [485, 66] on button "See More" at bounding box center [487, 76] width 106 height 21
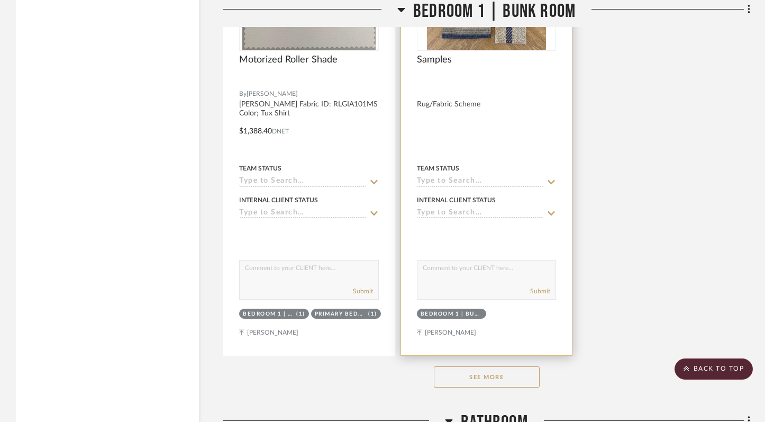
scroll to position [28864, 0]
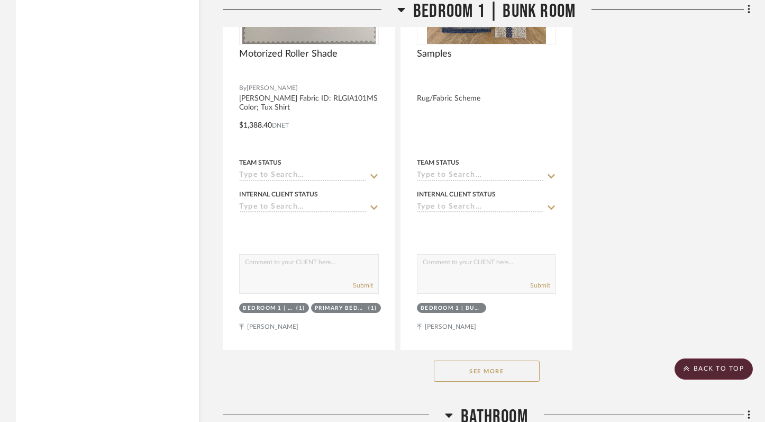
click at [491, 350] on div "See More" at bounding box center [486, 371] width 527 height 42
click at [494, 360] on button "See More" at bounding box center [487, 370] width 106 height 21
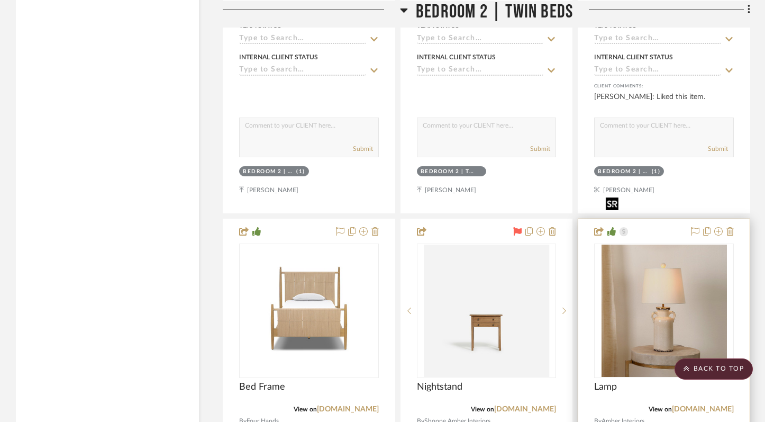
scroll to position [33444, 0]
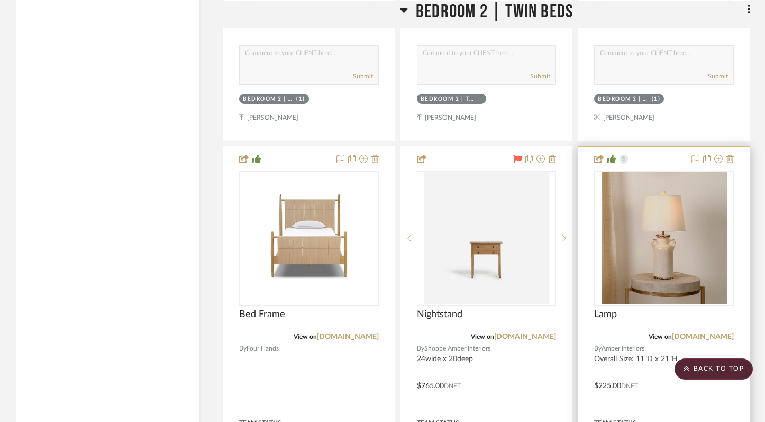
click at [698, 154] on icon at bounding box center [695, 158] width 8 height 8
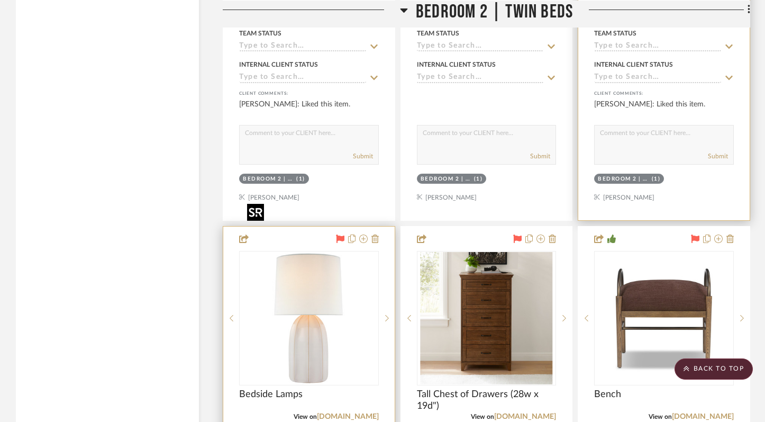
scroll to position [33874, 0]
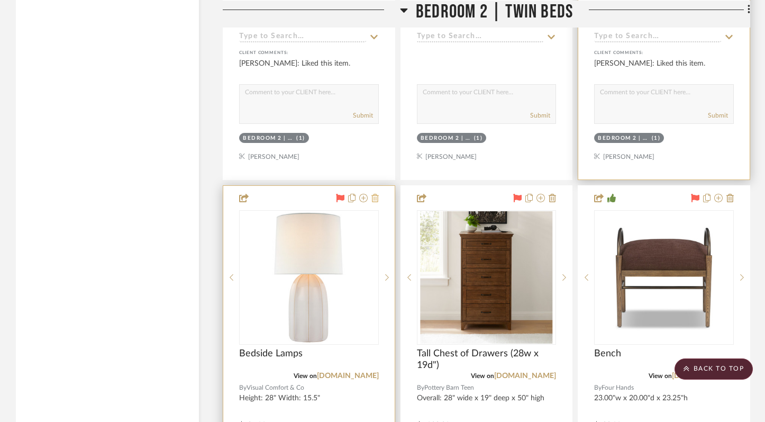
click at [377, 194] on icon at bounding box center [374, 198] width 7 height 8
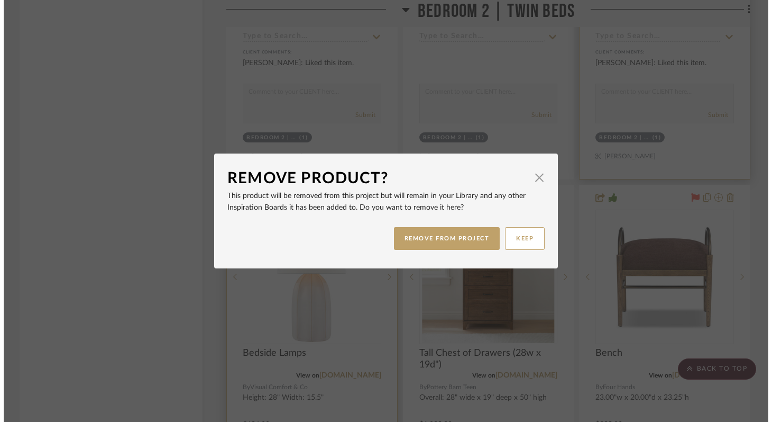
scroll to position [0, 0]
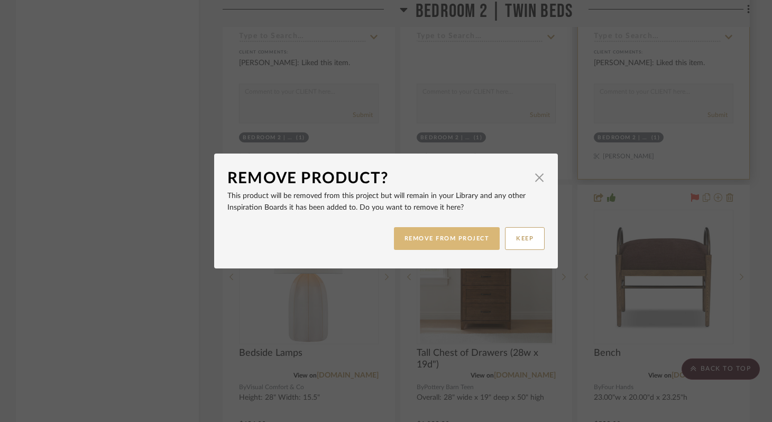
click at [427, 241] on button "REMOVE FROM PROJECT" at bounding box center [447, 238] width 106 height 23
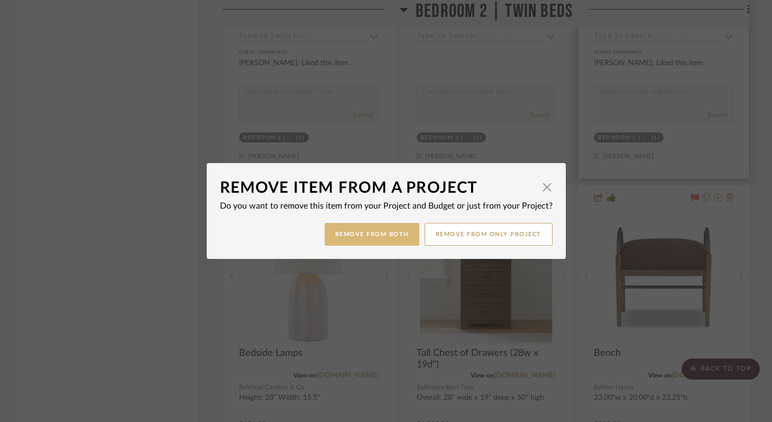
click at [390, 234] on button "Remove from Both" at bounding box center [372, 234] width 95 height 23
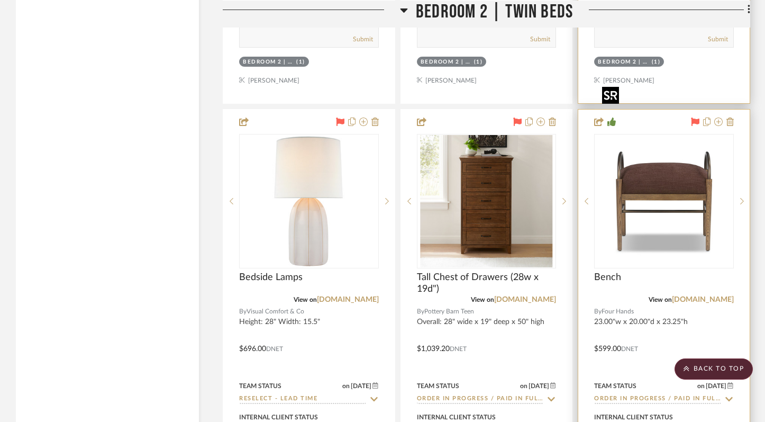
scroll to position [33951, 0]
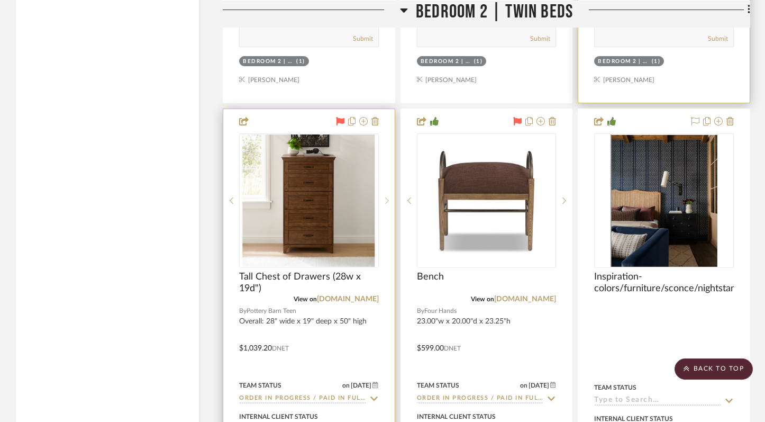
click at [389, 197] on sr-next-btn at bounding box center [387, 200] width 16 height 7
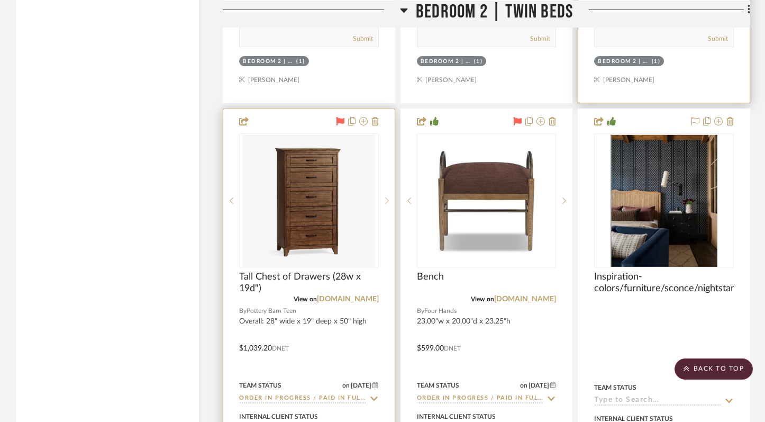
click at [389, 197] on sr-next-btn at bounding box center [387, 200] width 16 height 7
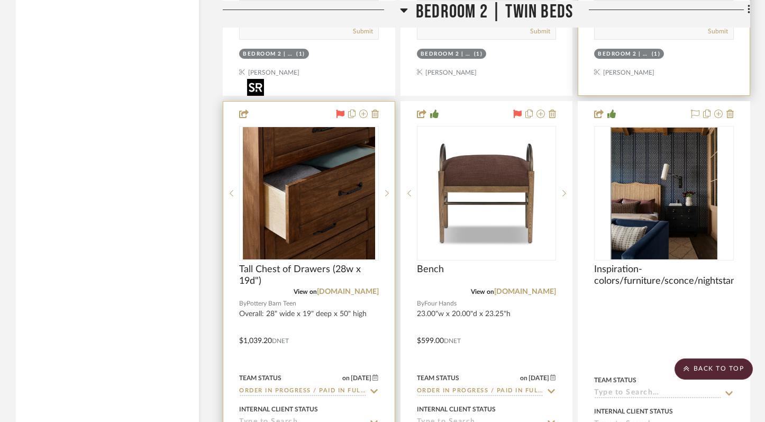
scroll to position [33971, 0]
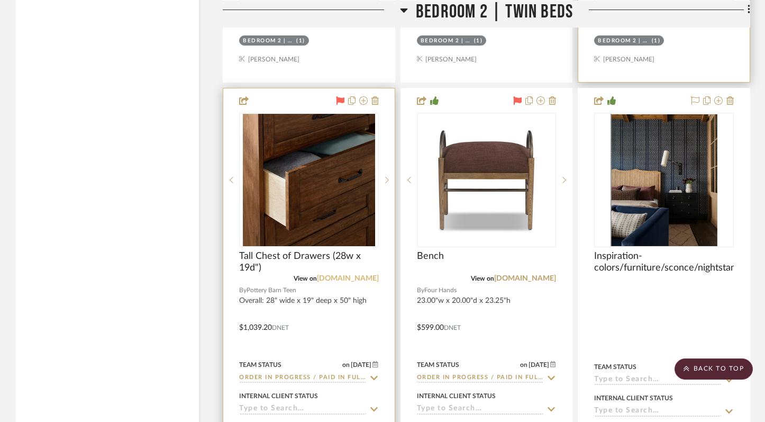
click at [359, 275] on link "pbteen.com" at bounding box center [348, 278] width 62 height 7
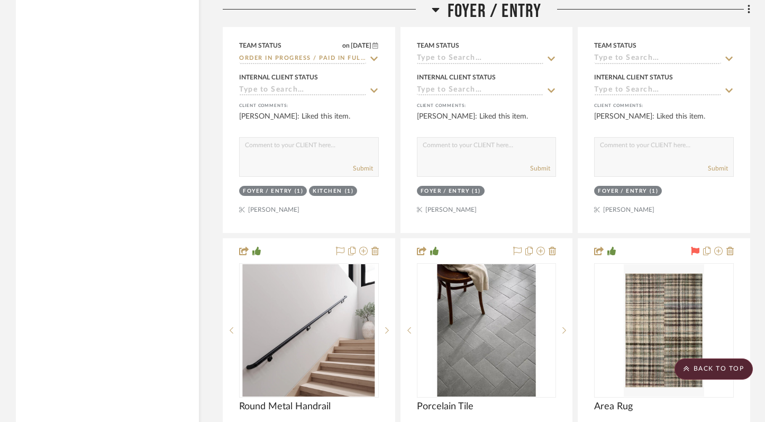
scroll to position [3521, 0]
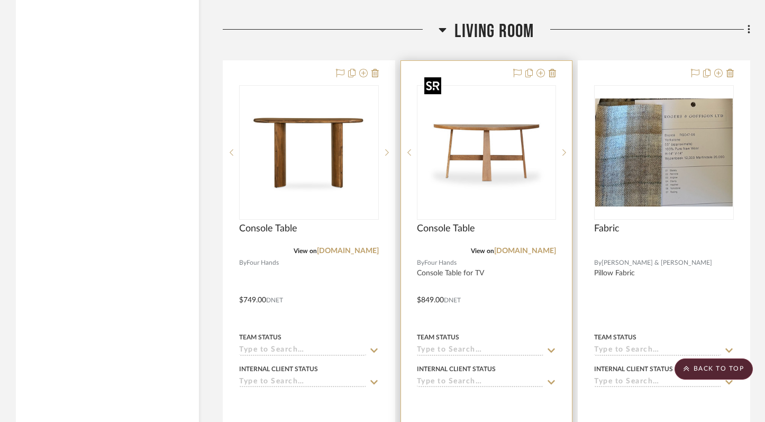
scroll to position [8893, 0]
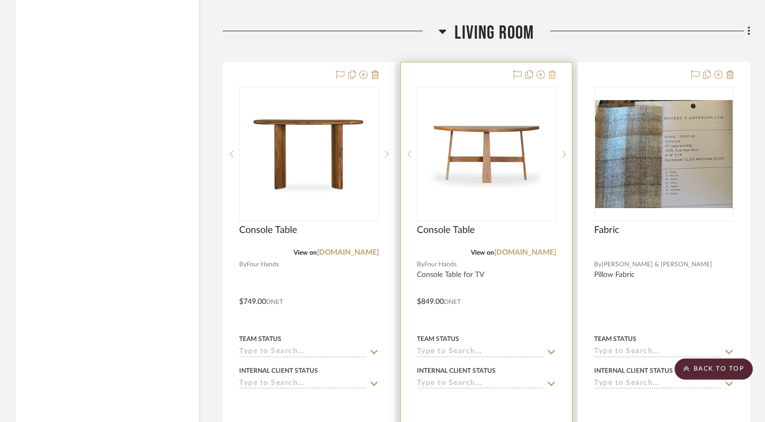
click at [549, 70] on icon at bounding box center [552, 74] width 7 height 8
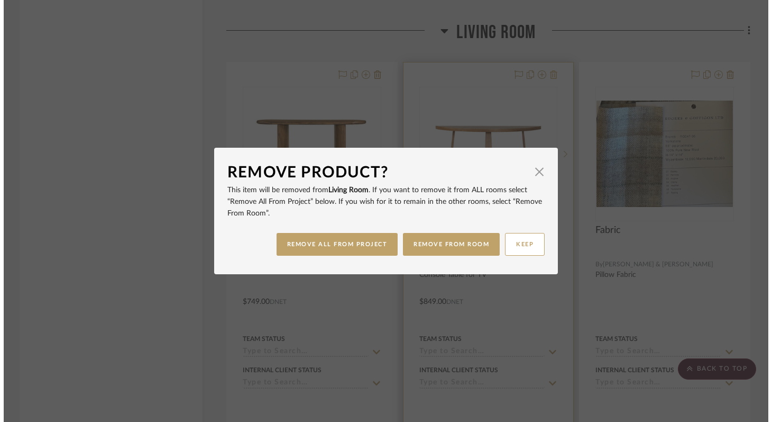
scroll to position [0, 0]
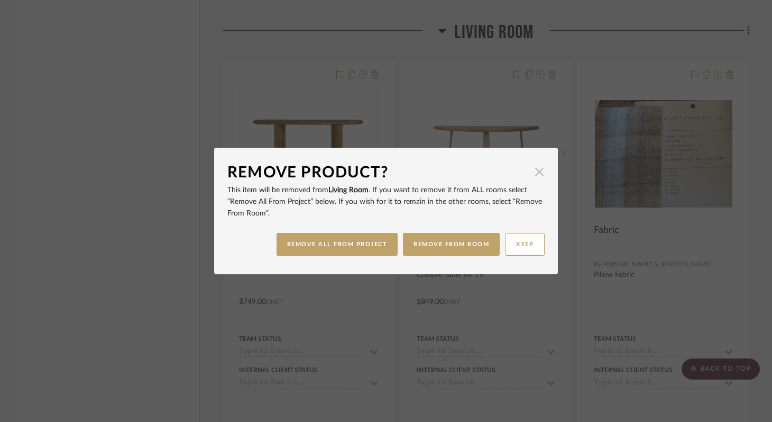
click at [533, 171] on span "button" at bounding box center [539, 171] width 21 height 21
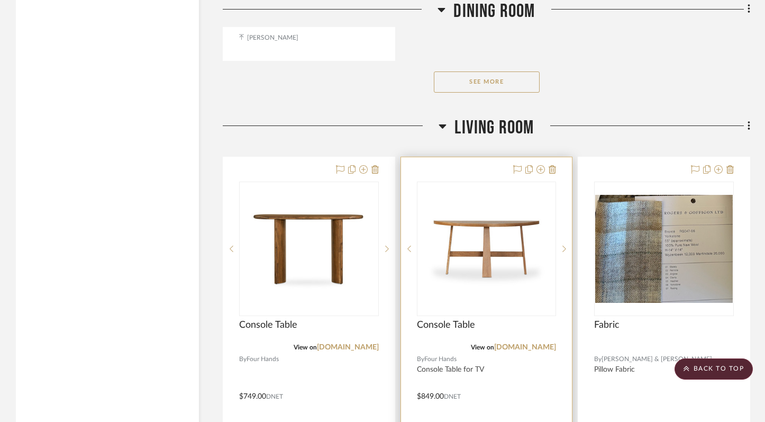
scroll to position [8779, 0]
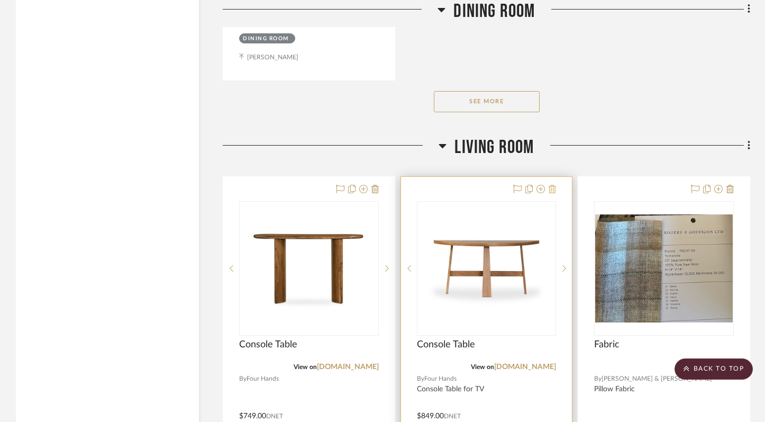
click at [553, 185] on icon at bounding box center [552, 189] width 7 height 8
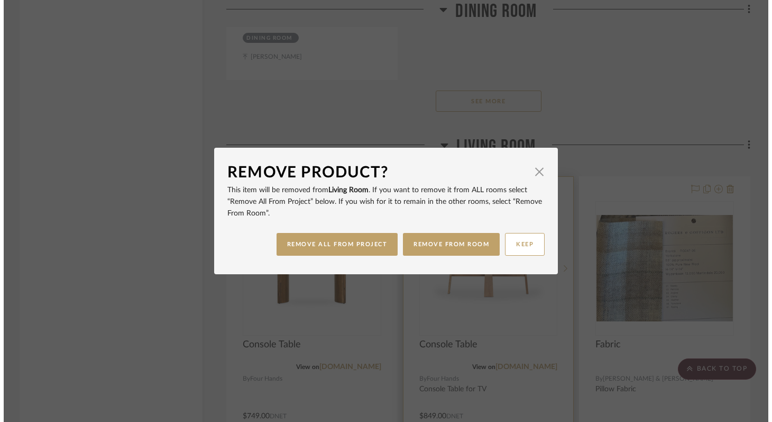
scroll to position [0, 0]
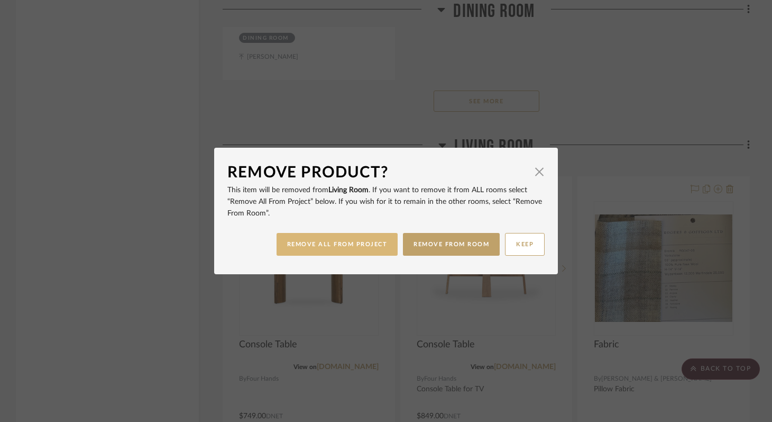
click at [366, 243] on button "REMOVE ALL FROM PROJECT" at bounding box center [338, 244] width 122 height 23
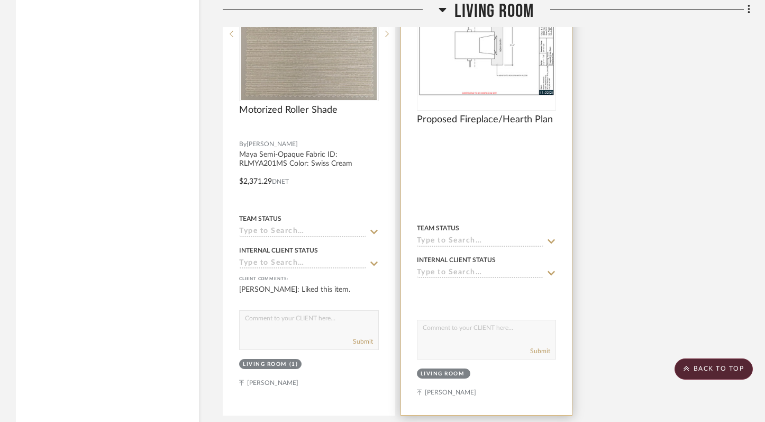
scroll to position [10118, 0]
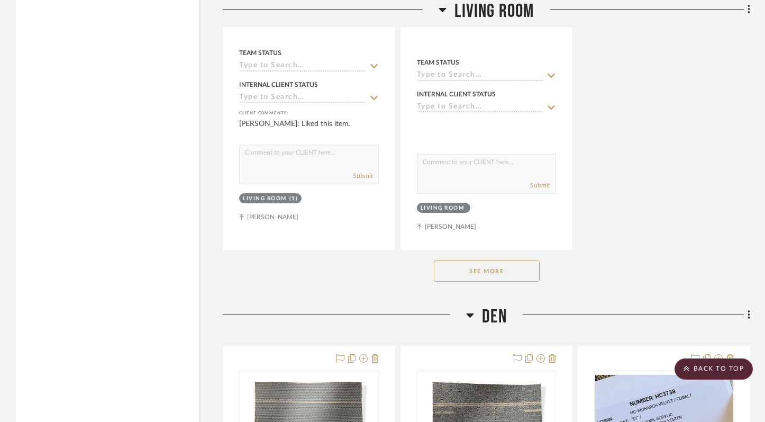
click at [506, 260] on button "See More" at bounding box center [487, 270] width 106 height 21
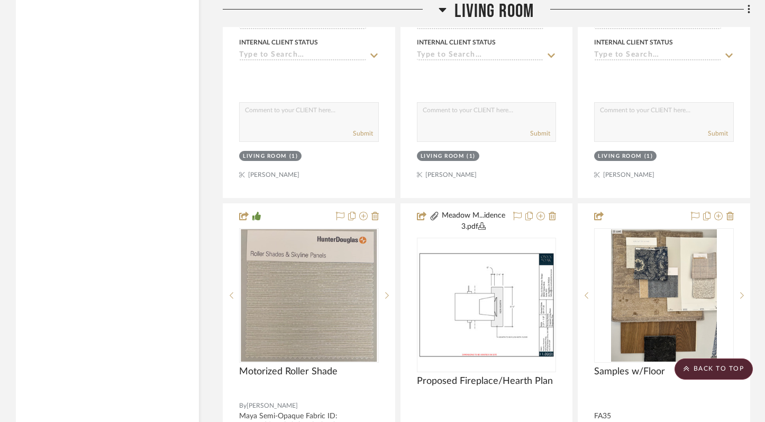
scroll to position [9705, 0]
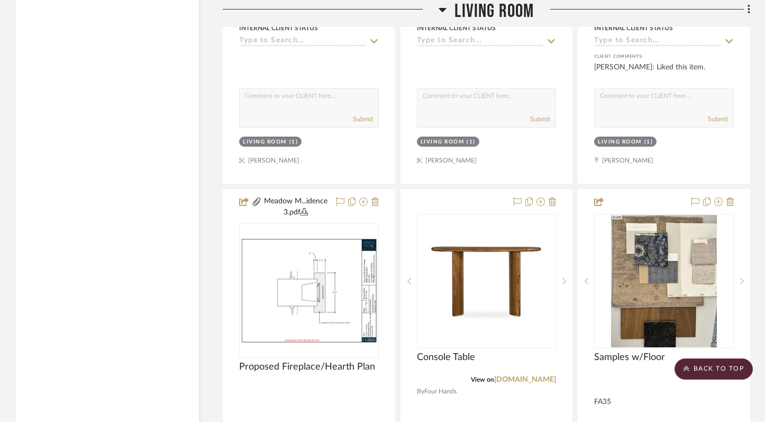
drag, startPoint x: 548, startPoint y: 157, endPoint x: 629, endPoint y: 289, distance: 154.9
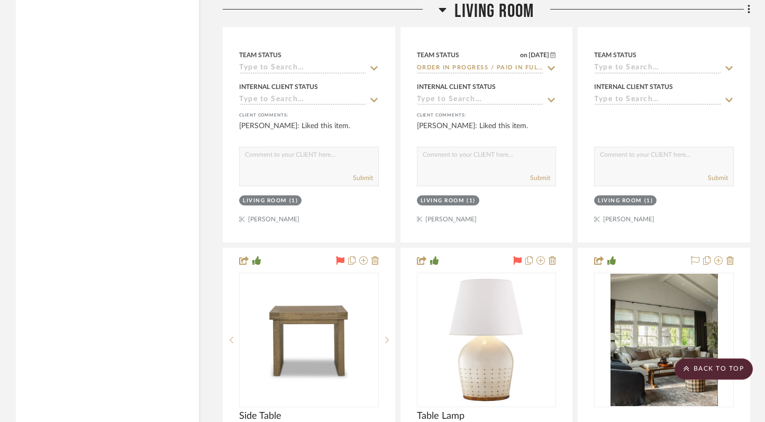
scroll to position [12530, 0]
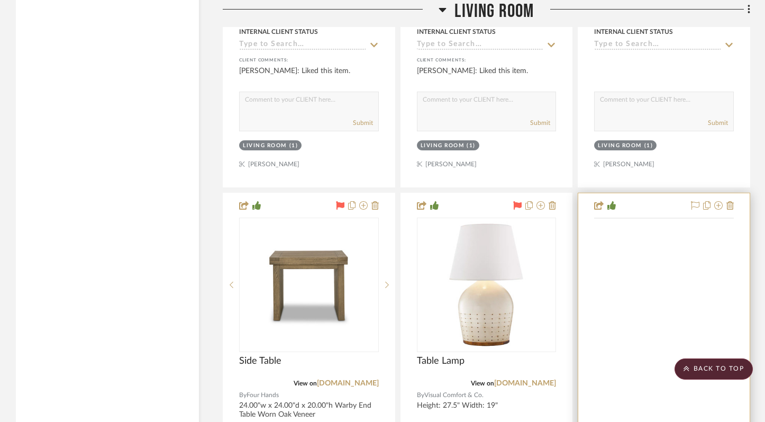
drag, startPoint x: 713, startPoint y: 170, endPoint x: 720, endPoint y: 225, distance: 55.4
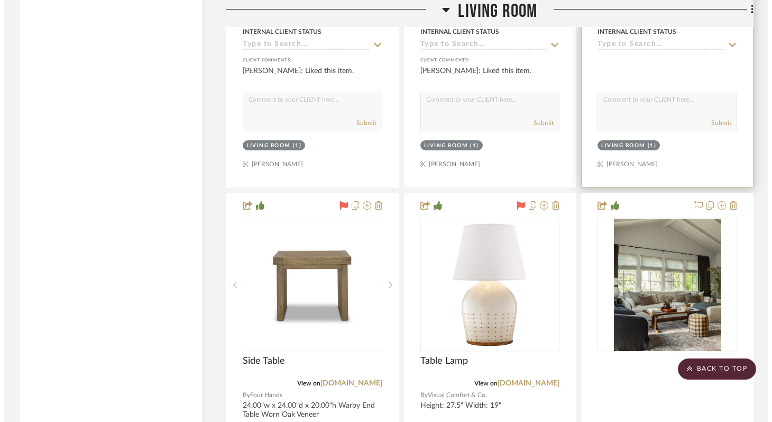
scroll to position [0, 0]
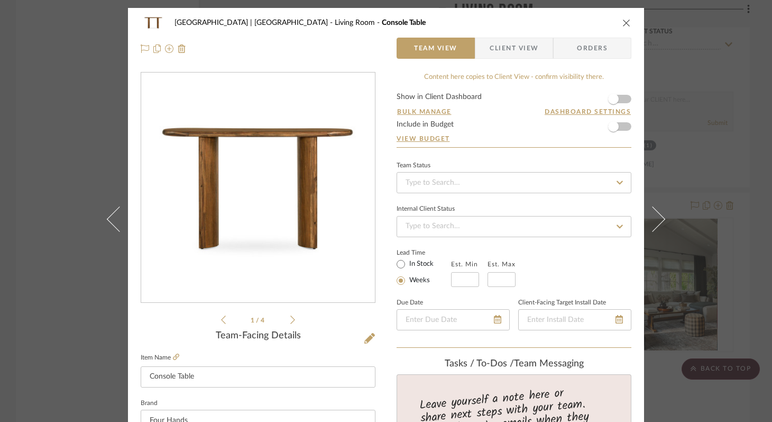
click at [623, 22] on icon "close" at bounding box center [627, 23] width 8 height 8
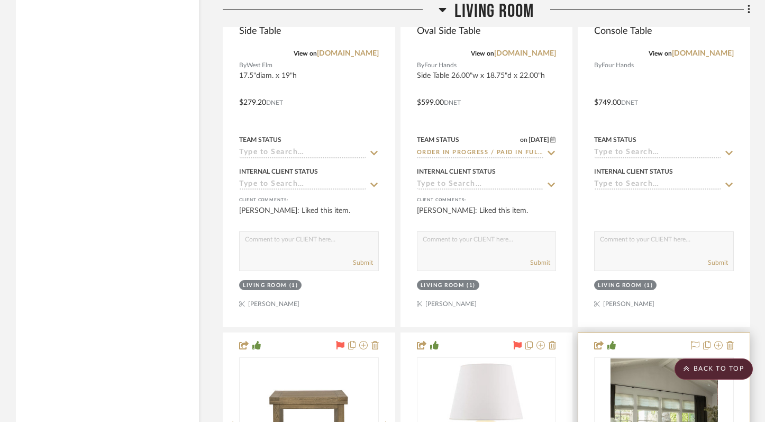
scroll to position [12505, 0]
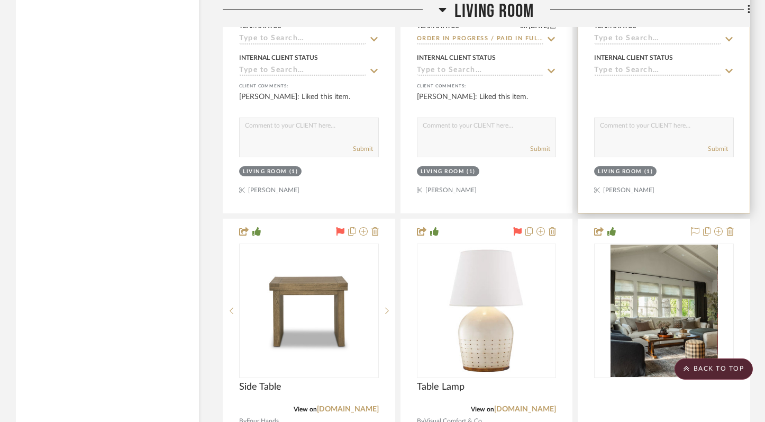
drag, startPoint x: 678, startPoint y: 186, endPoint x: 693, endPoint y: 240, distance: 55.3
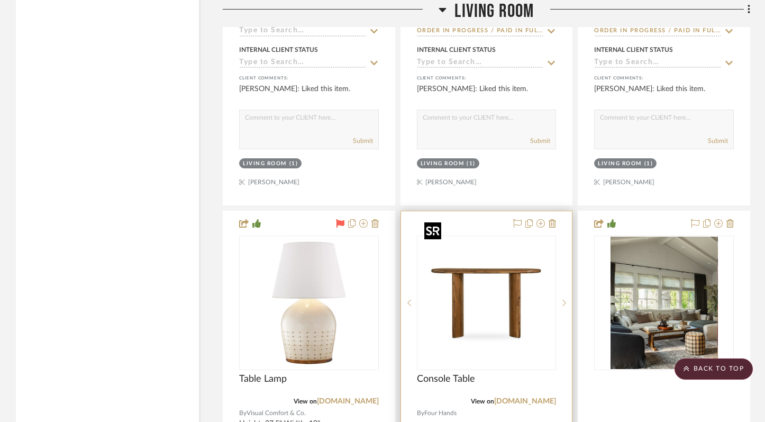
scroll to position [12542, 0]
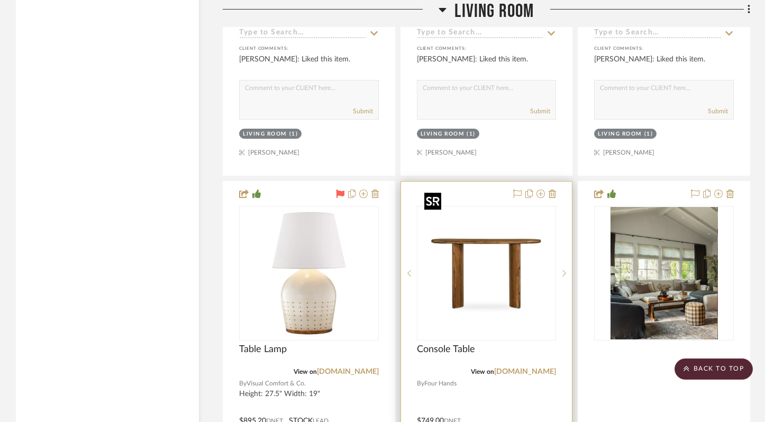
click at [477, 272] on img "0" at bounding box center [486, 273] width 132 height 132
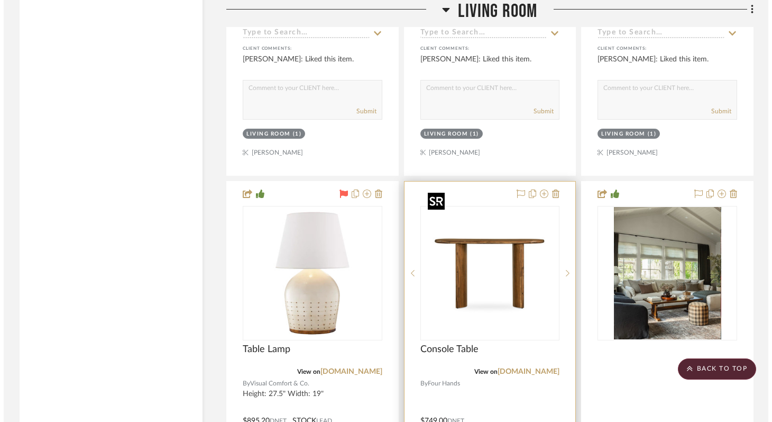
scroll to position [0, 0]
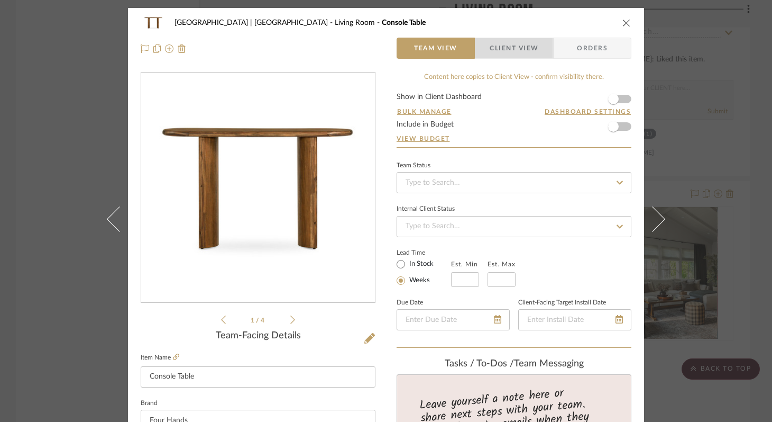
click at [513, 53] on span "Client View" at bounding box center [514, 48] width 49 height 21
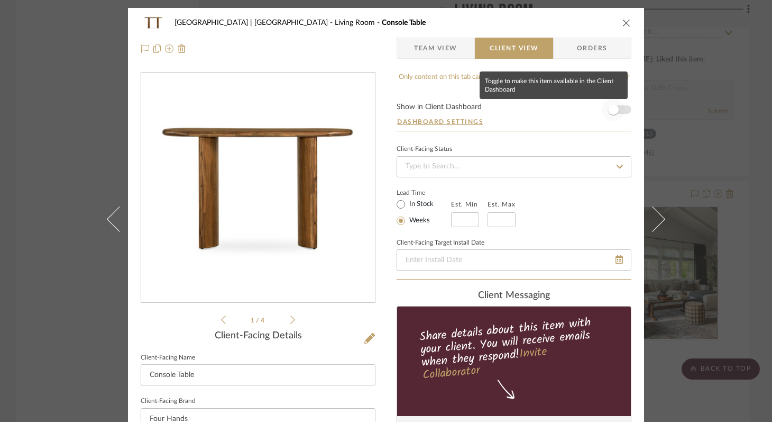
click at [611, 112] on span "button" at bounding box center [613, 109] width 11 height 11
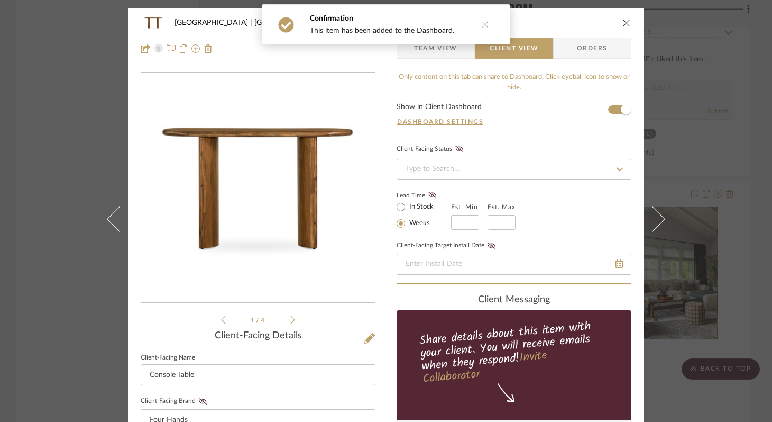
click at [623, 22] on icon "close" at bounding box center [627, 23] width 8 height 8
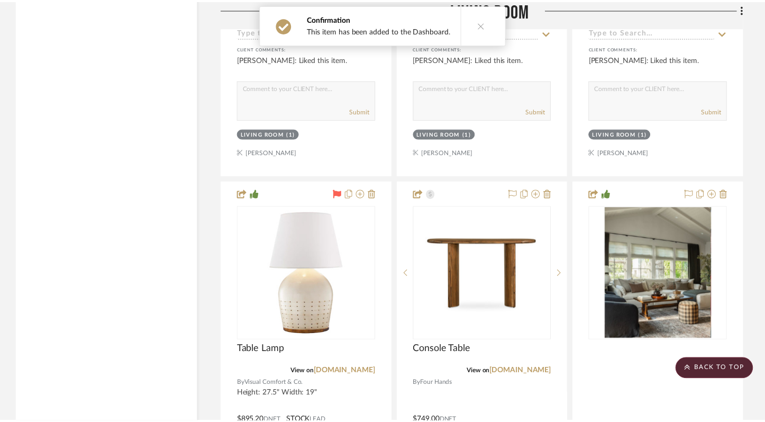
scroll to position [12542, 0]
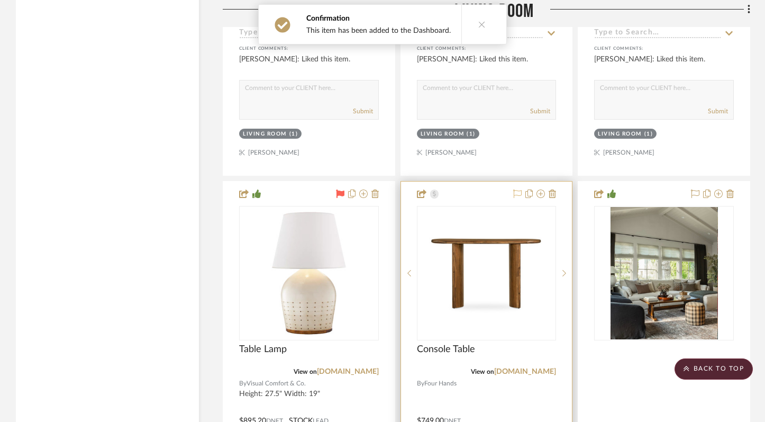
click at [517, 189] on icon at bounding box center [517, 193] width 8 height 8
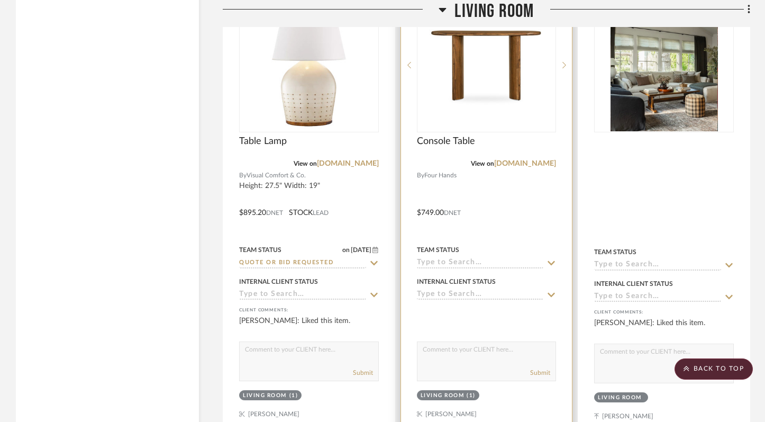
scroll to position [12748, 0]
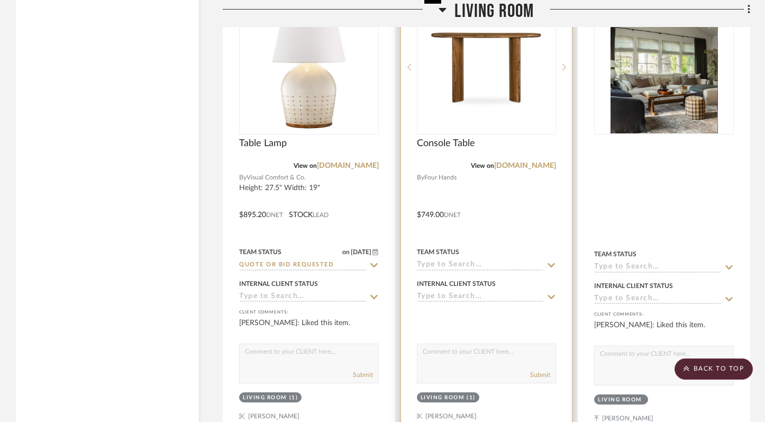
click at [498, 85] on img "0" at bounding box center [486, 67] width 132 height 132
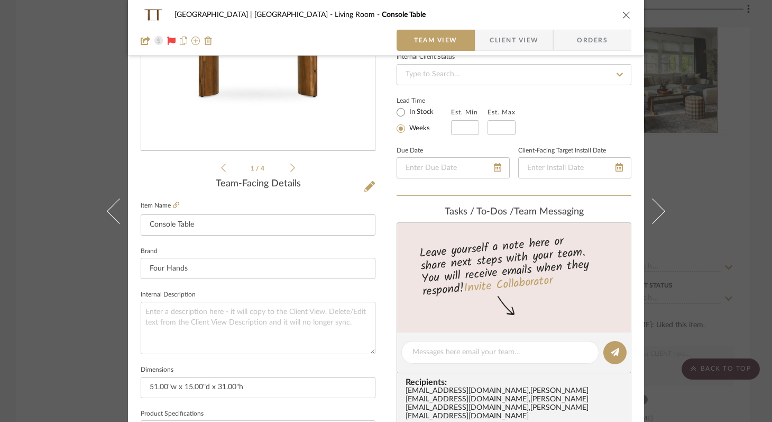
scroll to position [252, 0]
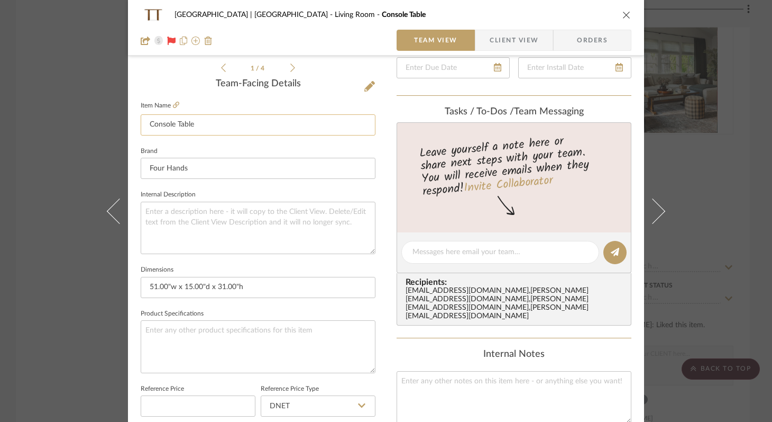
click at [205, 128] on input "Console Table" at bounding box center [258, 124] width 235 height 21
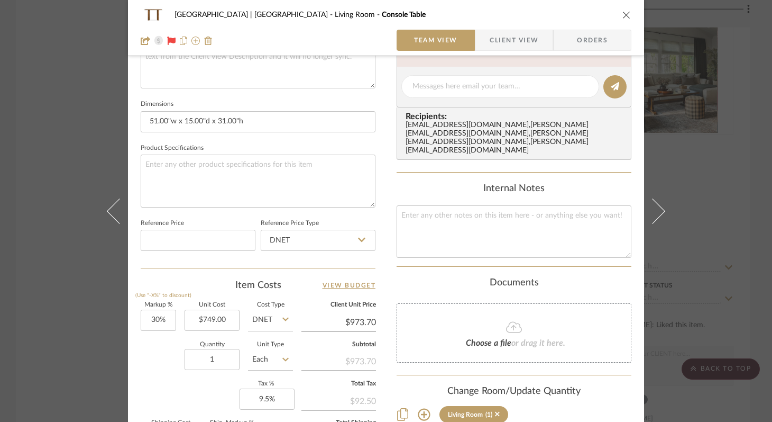
scroll to position [308, 0]
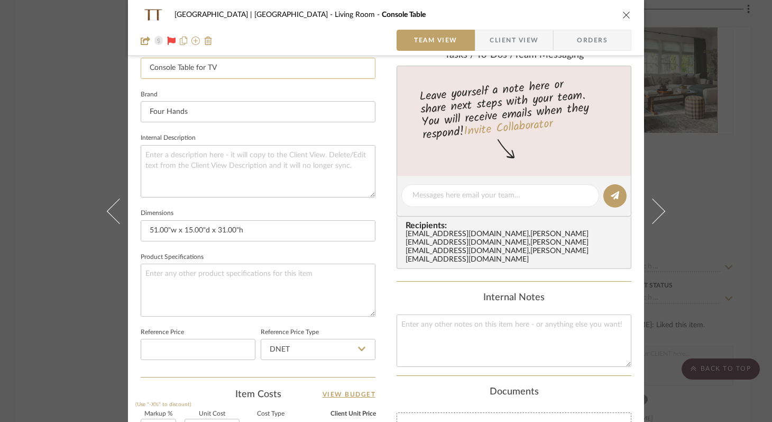
click at [226, 72] on input "Console Table for TV" at bounding box center [258, 68] width 235 height 21
type input "Console Table"
click at [218, 145] on textarea at bounding box center [258, 171] width 235 height 52
type textarea "Console Table for TV"
click at [623, 16] on icon "close" at bounding box center [627, 15] width 8 height 8
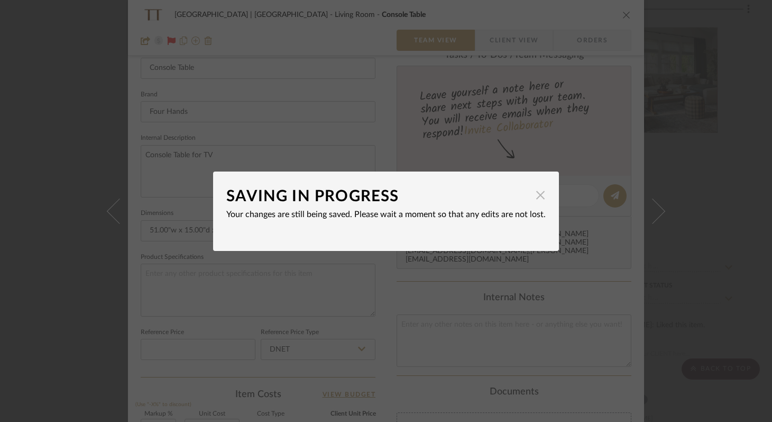
click at [530, 194] on span "button" at bounding box center [540, 195] width 21 height 21
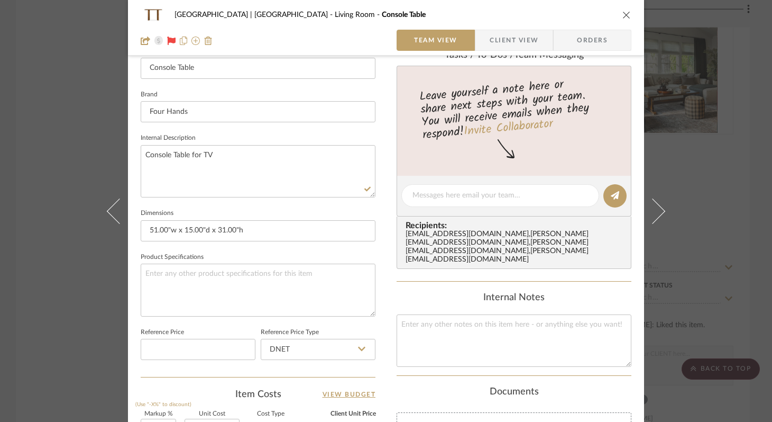
click at [625, 15] on icon "close" at bounding box center [627, 15] width 8 height 8
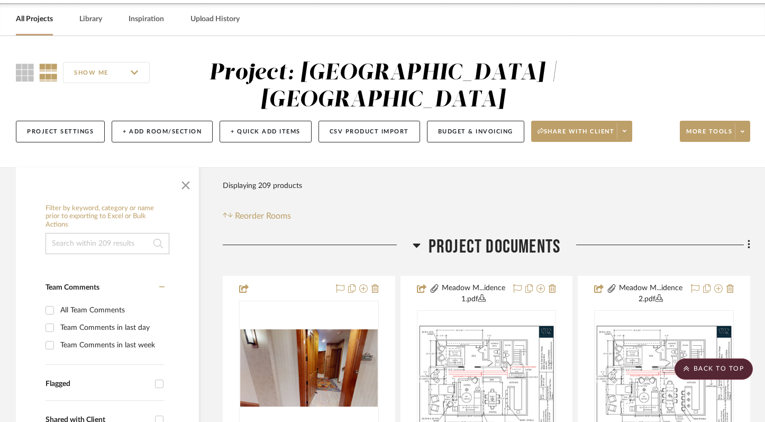
scroll to position [0, 0]
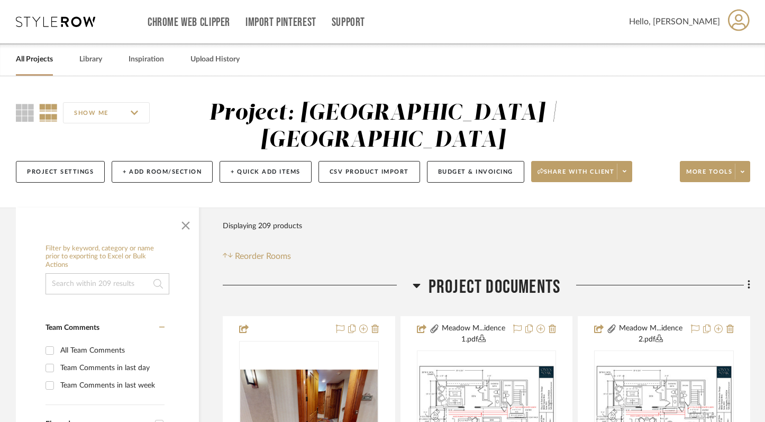
click at [102, 279] on input at bounding box center [107, 283] width 124 height 21
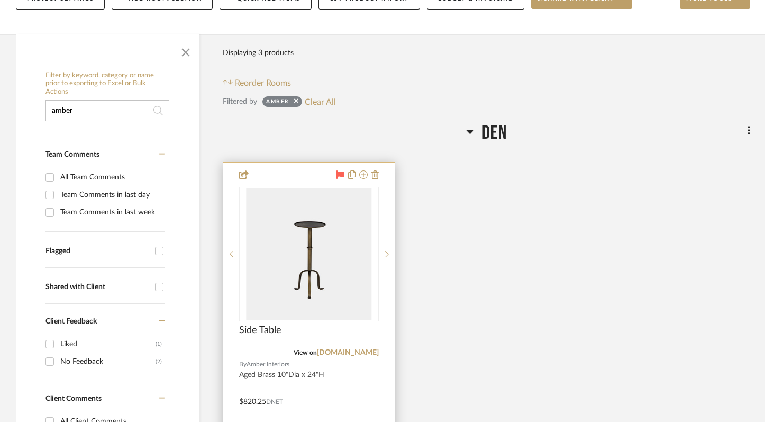
scroll to position [188, 0]
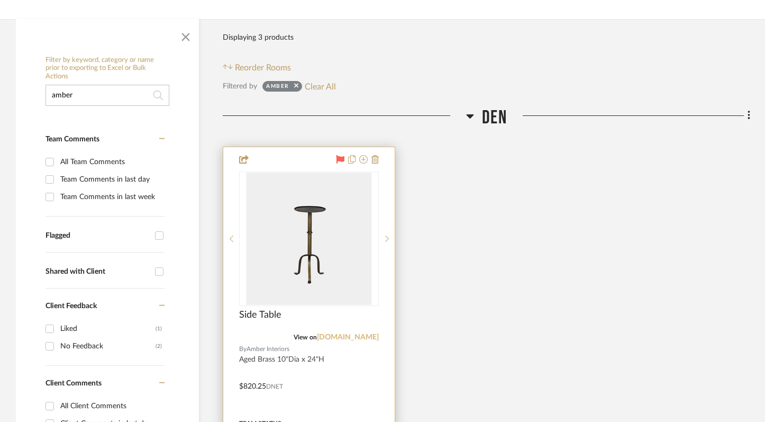
type input "amber"
click at [317, 337] on link "[DOMAIN_NAME]" at bounding box center [348, 336] width 62 height 7
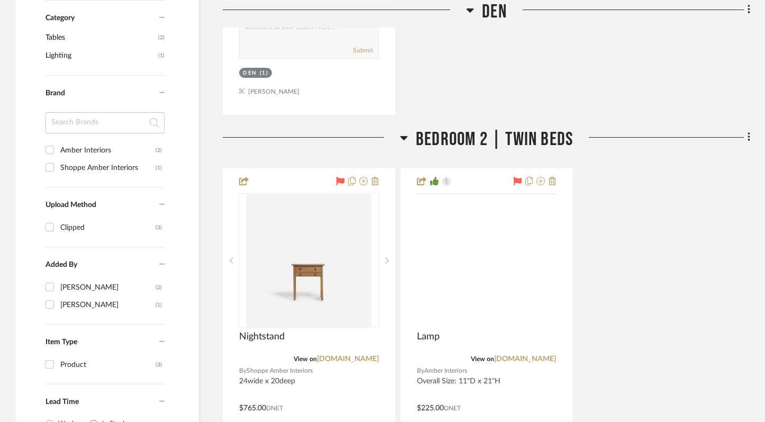
scroll to position [705, 0]
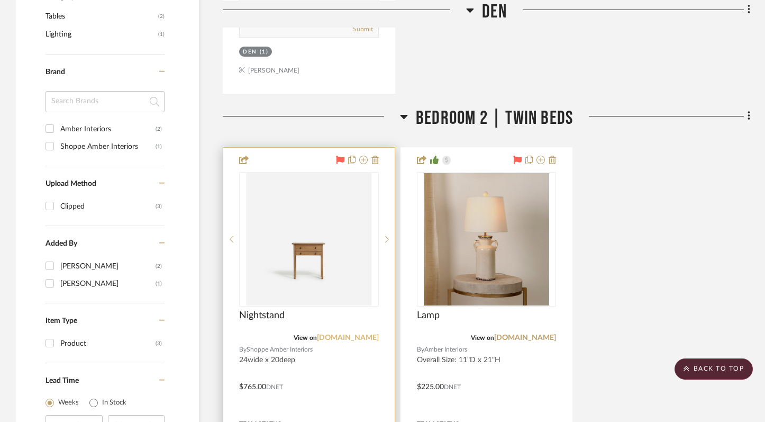
click at [346, 336] on link "[DOMAIN_NAME]" at bounding box center [348, 337] width 62 height 7
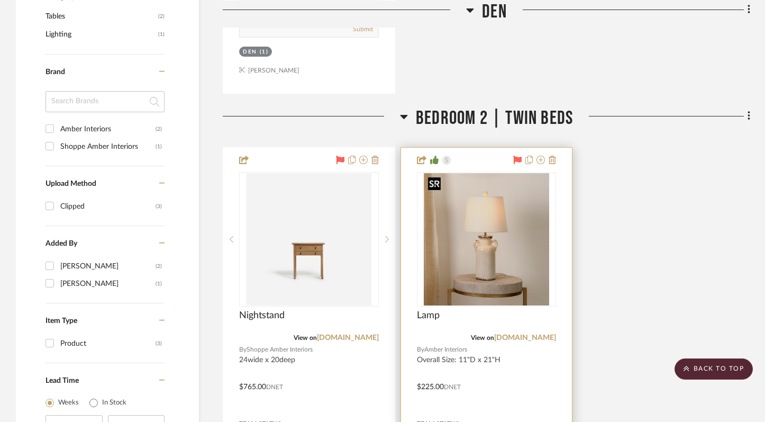
scroll to position [837, 0]
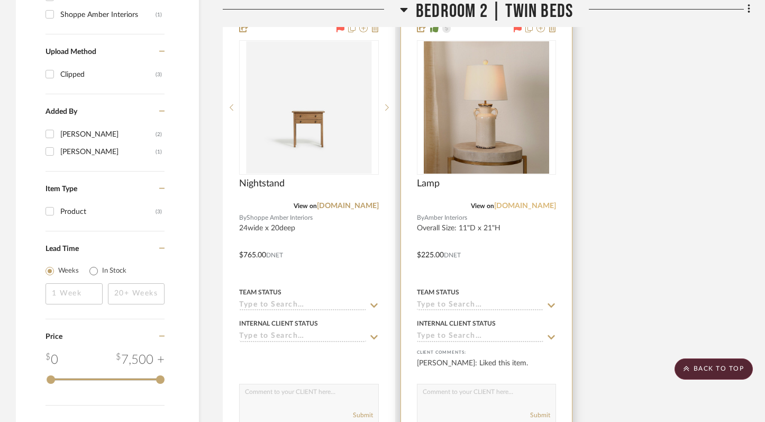
click at [514, 204] on link "[DOMAIN_NAME]" at bounding box center [525, 205] width 62 height 7
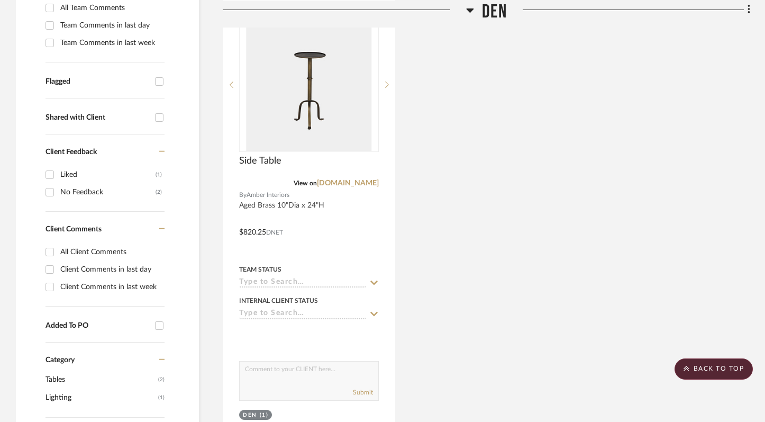
scroll to position [347, 0]
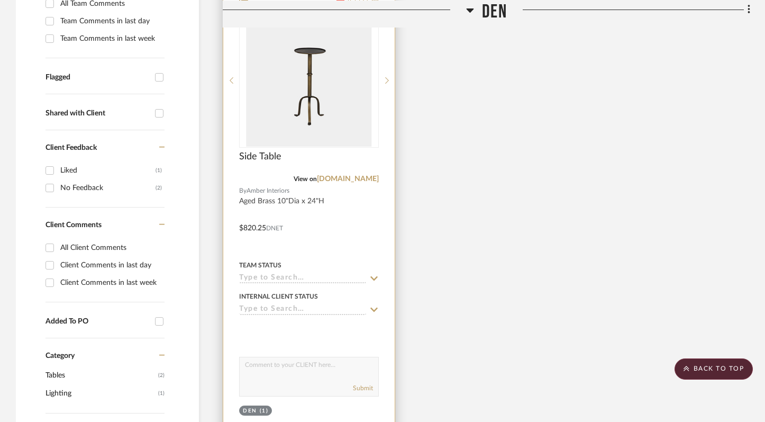
click at [312, 277] on input at bounding box center [302, 279] width 127 height 10
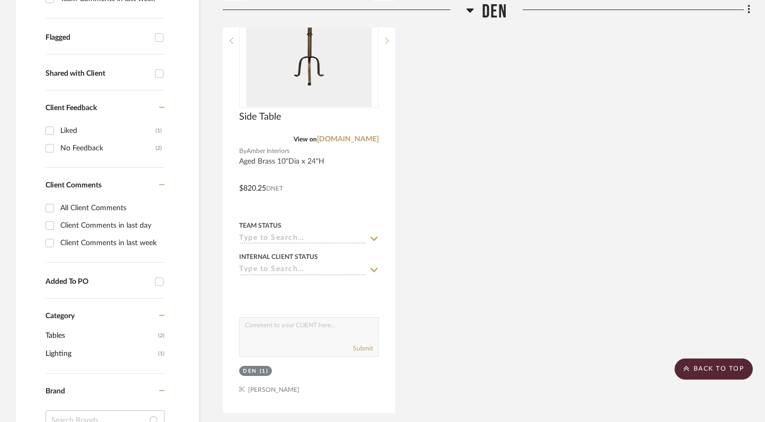
scroll to position [388, 0]
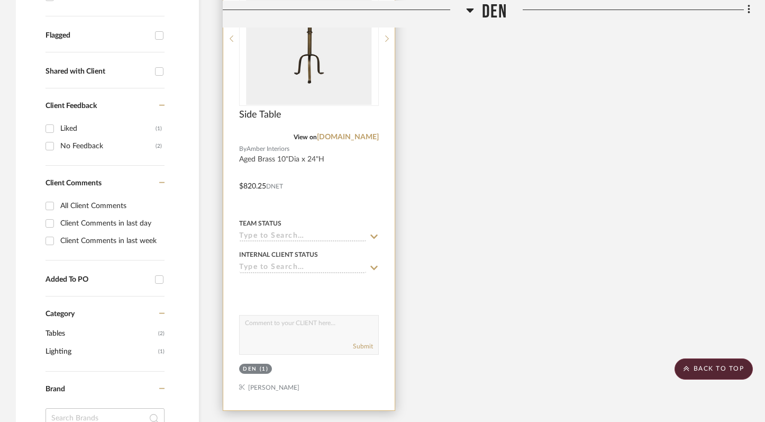
click at [311, 234] on input at bounding box center [302, 237] width 127 height 10
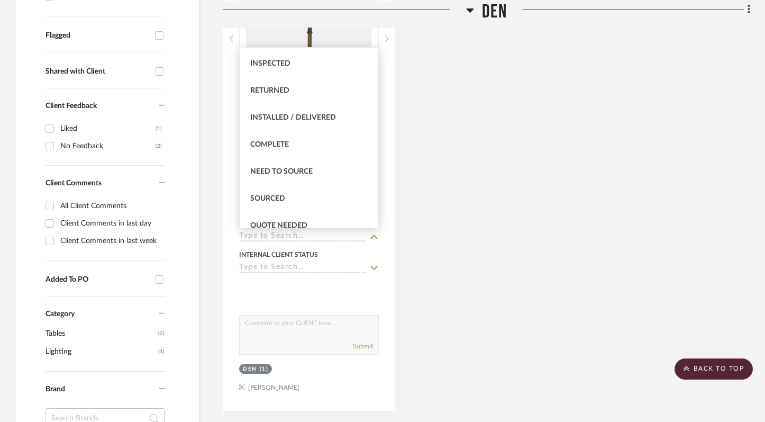
scroll to position [0, 0]
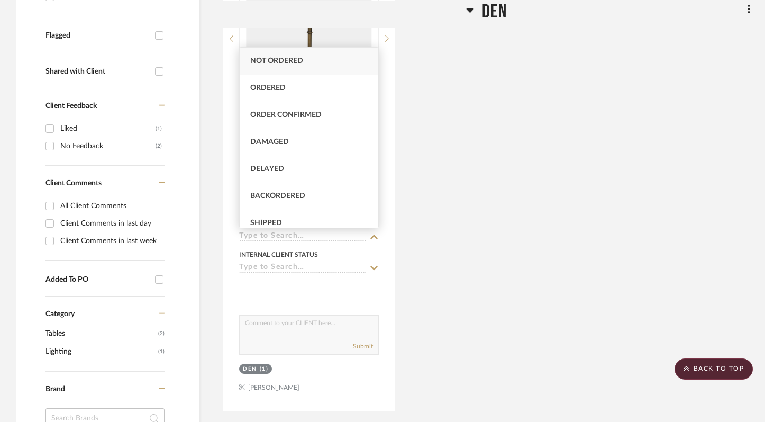
click at [548, 114] on div "Side Table View on shoppe.amberinteriordesign.com By Amber Interiors Aged Brass…" at bounding box center [486, 179] width 527 height 464
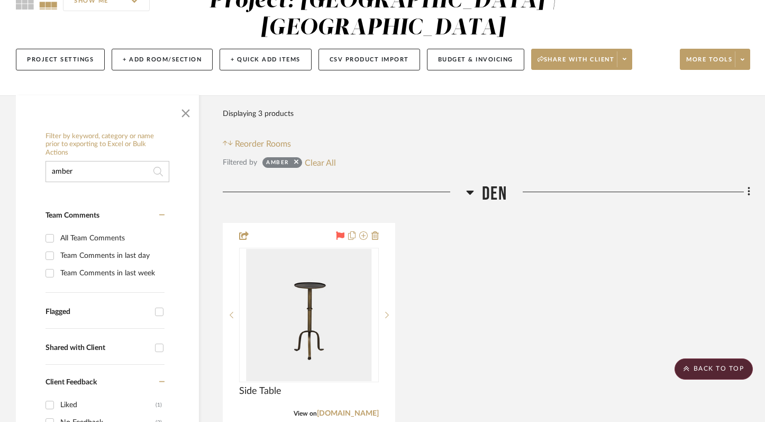
scroll to position [111, 0]
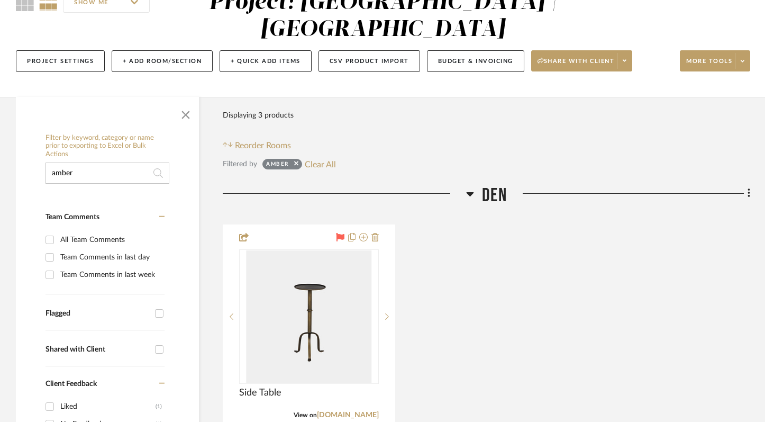
drag, startPoint x: 94, startPoint y: 172, endPoint x: 3, endPoint y: 172, distance: 90.5
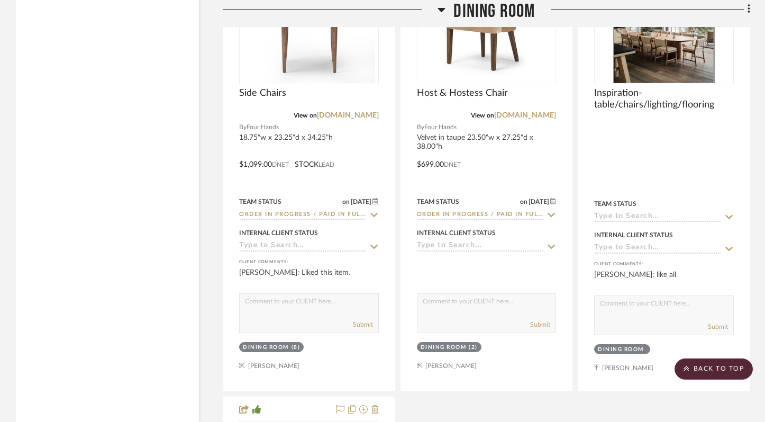
scroll to position [7990, 0]
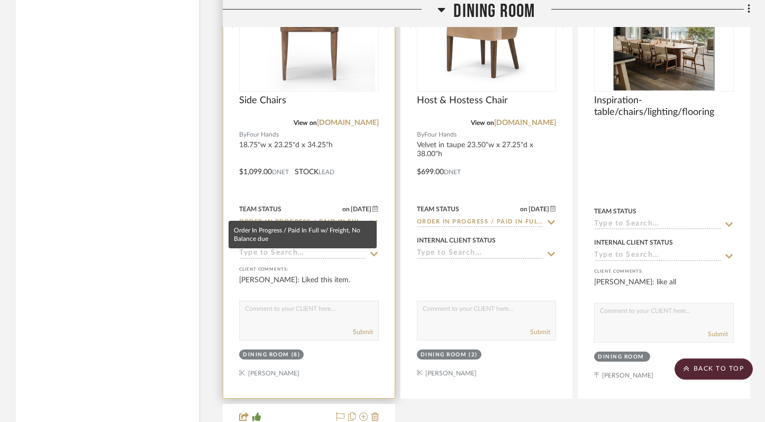
click at [359, 217] on input "Order In Progress / Paid In Full w/ Freight, No Balance due" at bounding box center [302, 222] width 127 height 10
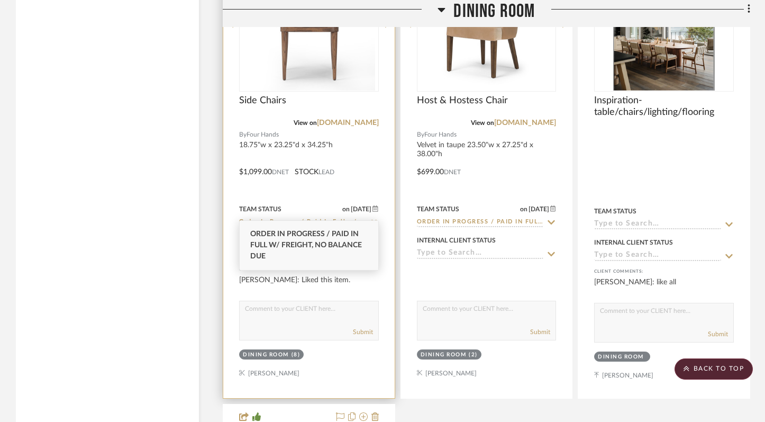
click at [359, 217] on input "Order In Progress / Paid In Full w/ Freight, No Balance due" at bounding box center [302, 222] width 127 height 10
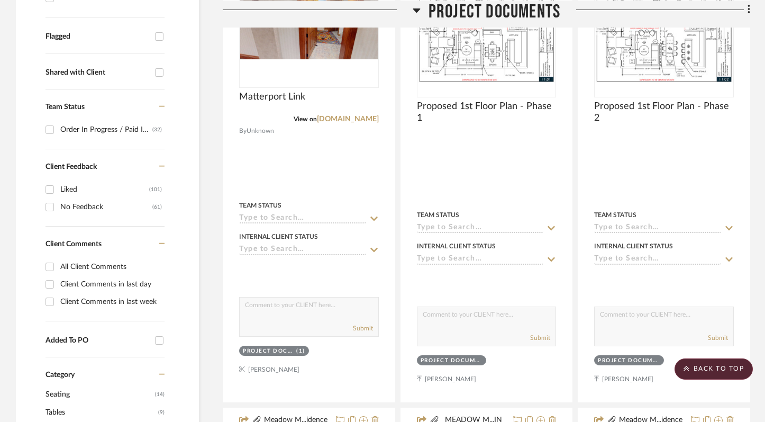
scroll to position [0, 0]
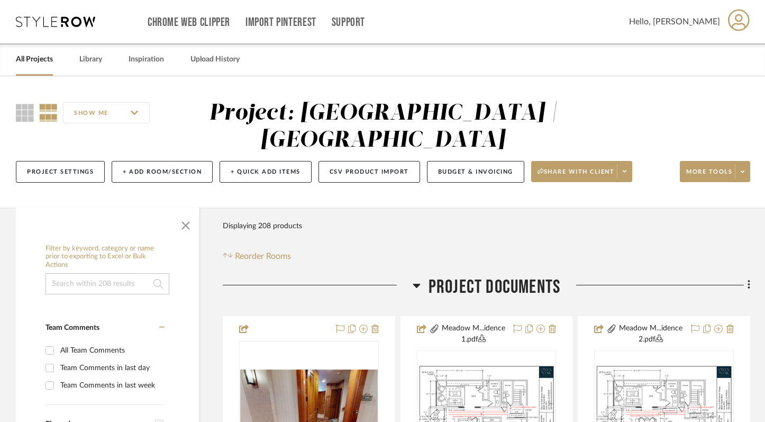
click at [94, 275] on input at bounding box center [107, 283] width 124 height 21
type input "p"
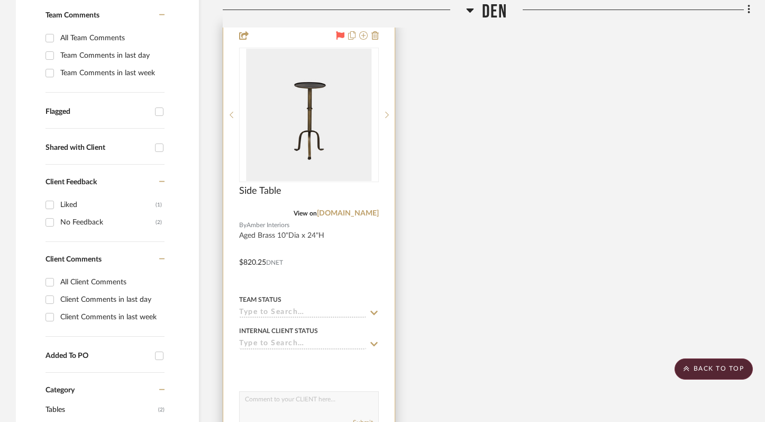
scroll to position [321, 0]
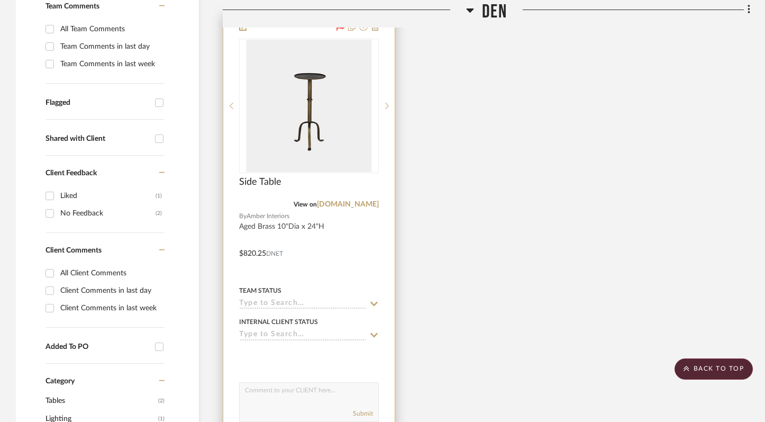
type input "amber"
click at [306, 303] on input at bounding box center [302, 304] width 127 height 10
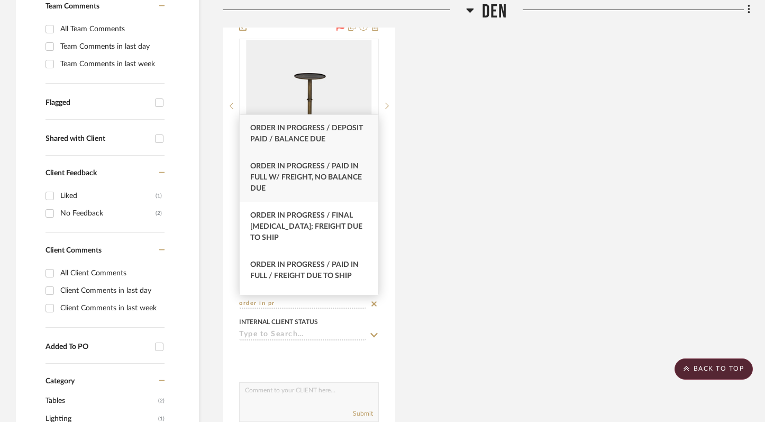
type input "order in pr"
click at [297, 173] on span "Order In Progress / Paid In Full w/ Freight, No Balance due" at bounding box center [306, 177] width 112 height 30
type input "9/24/2025"
type input "Order In Progress / Paid In Full w/ Freight, No Balance due"
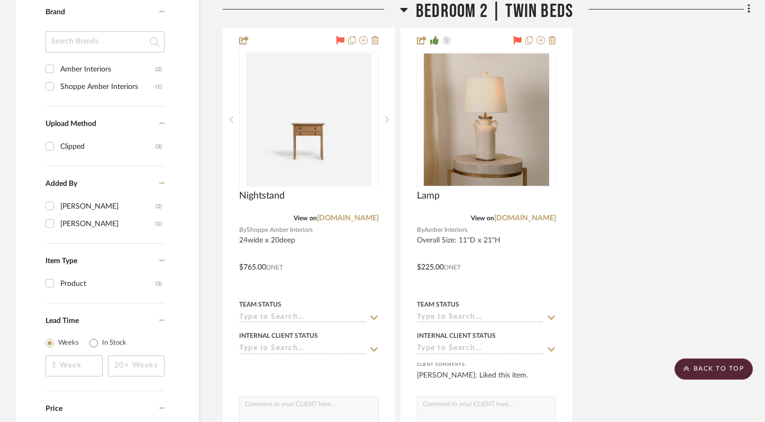
scroll to position [872, 0]
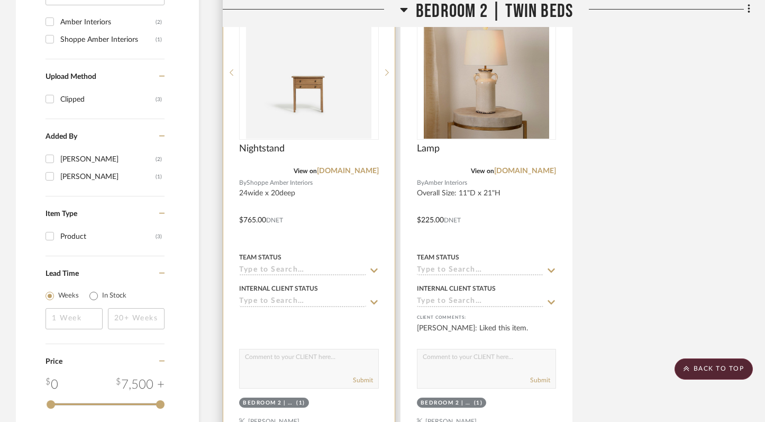
click at [300, 271] on input at bounding box center [302, 271] width 127 height 10
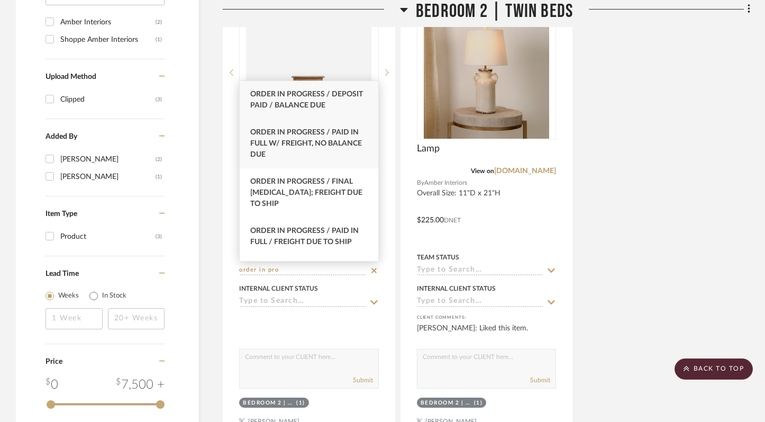
type input "order in pro"
click at [302, 143] on span "Order In Progress / Paid In Full w/ Freight, No Balance due" at bounding box center [306, 144] width 112 height 30
type input "9/24/2025"
type input "Order In Progress / Paid In Full w/ Freight, No Balance due"
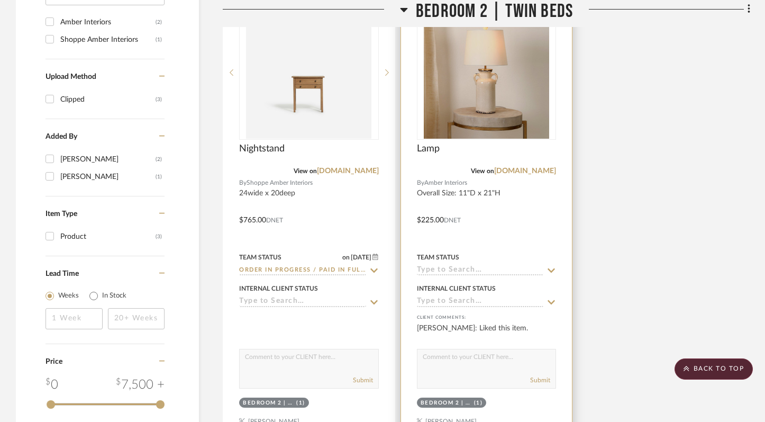
click at [489, 272] on input at bounding box center [480, 271] width 127 height 10
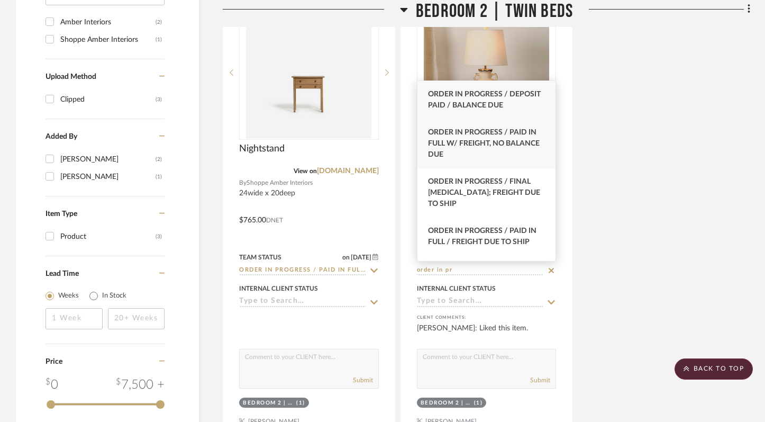
type input "order in pr"
click at [485, 148] on span "Order In Progress / Paid In Full w/ Freight, No Balance due" at bounding box center [484, 144] width 112 height 30
type input "9/24/2025"
type input "Order In Progress / Paid In Full w/ Freight, No Balance due"
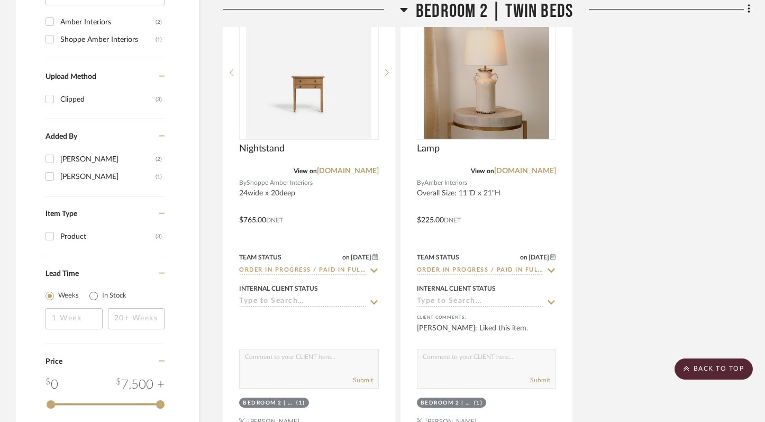
scroll to position [963, 0]
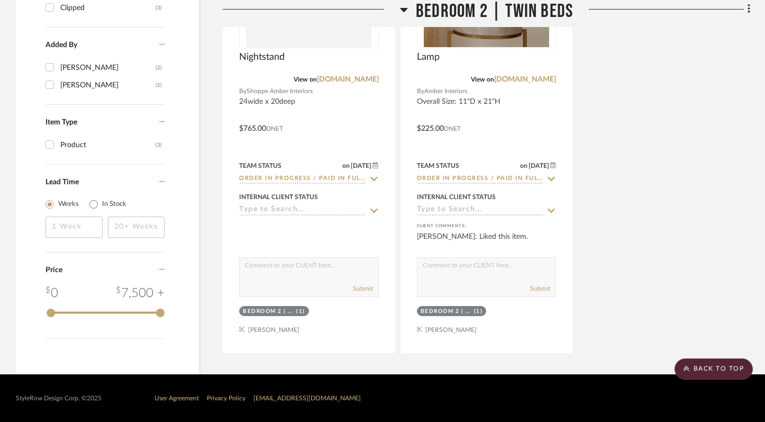
click at [669, 284] on div "Nightstand View on shoppe.amberinteriordesign.com By Shoppe Amber Interiors 24w…" at bounding box center [486, 121] width 527 height 464
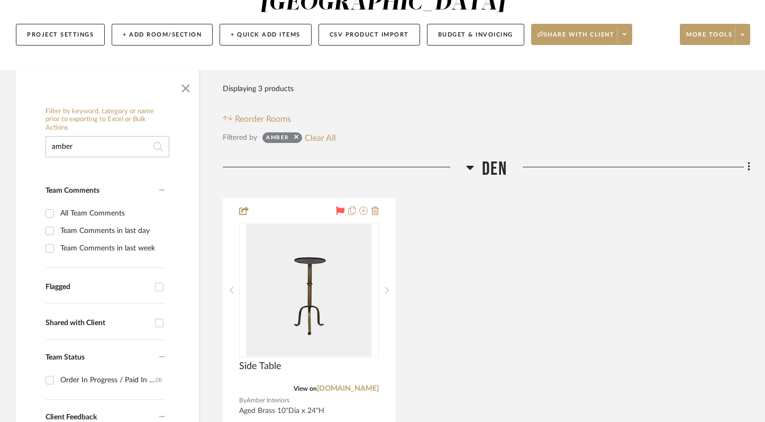
scroll to position [343, 0]
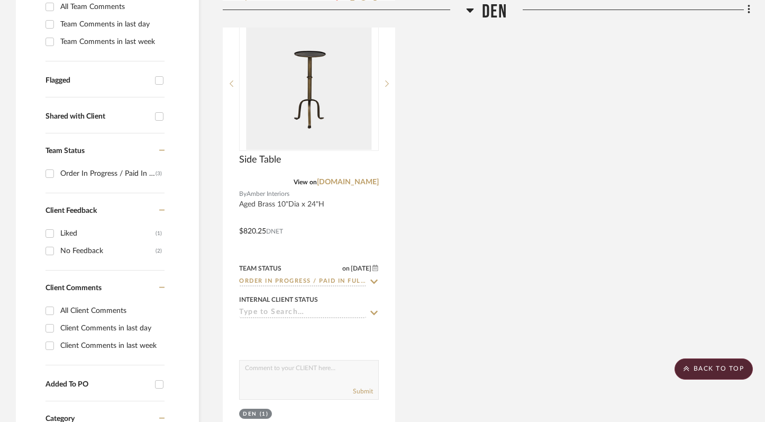
click at [594, 280] on div "Side Table View on shoppe.amberinteriordesign.com By Amber Interiors Aged Brass…" at bounding box center [486, 224] width 527 height 464
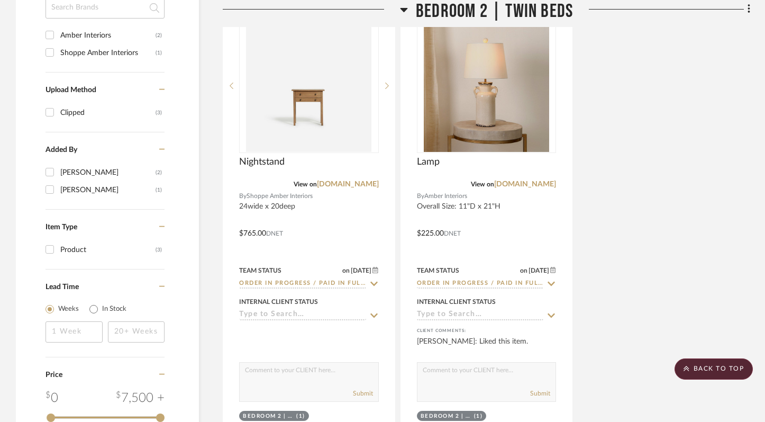
scroll to position [963, 0]
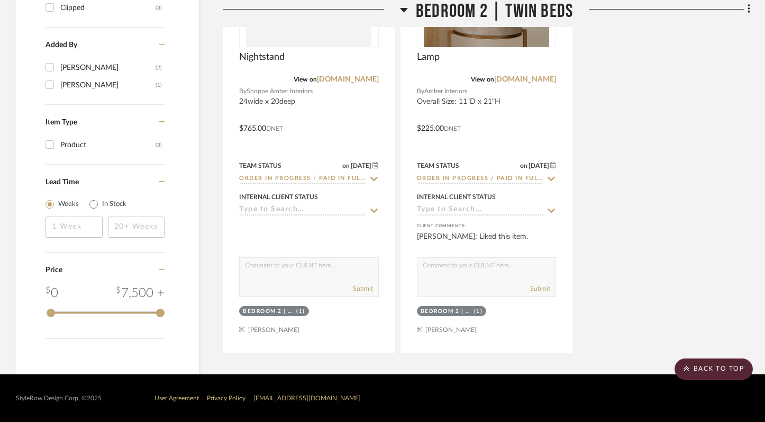
click at [681, 240] on div "Nightstand View on shoppe.amberinteriordesign.com By Shoppe Amber Interiors 24w…" at bounding box center [486, 121] width 527 height 464
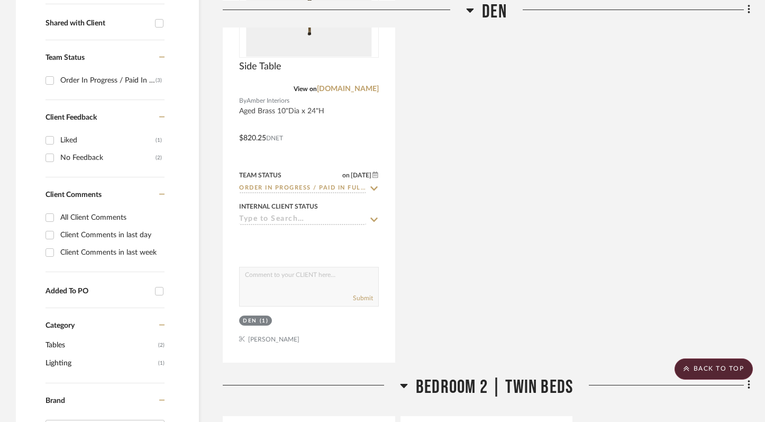
scroll to position [0, 0]
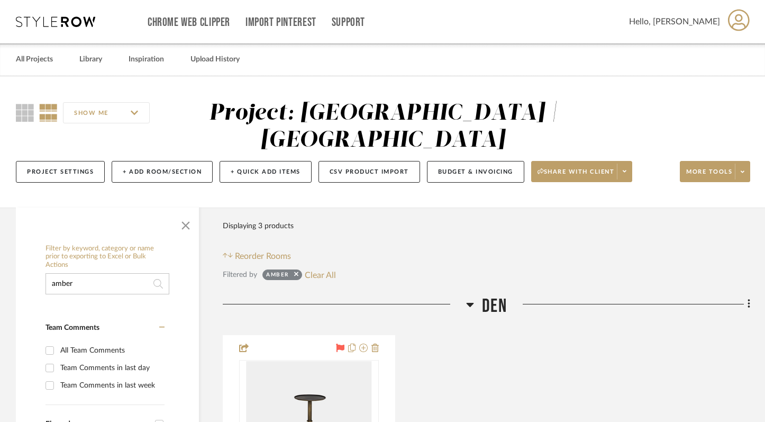
click at [108, 285] on input "amber" at bounding box center [107, 283] width 124 height 21
type input "a"
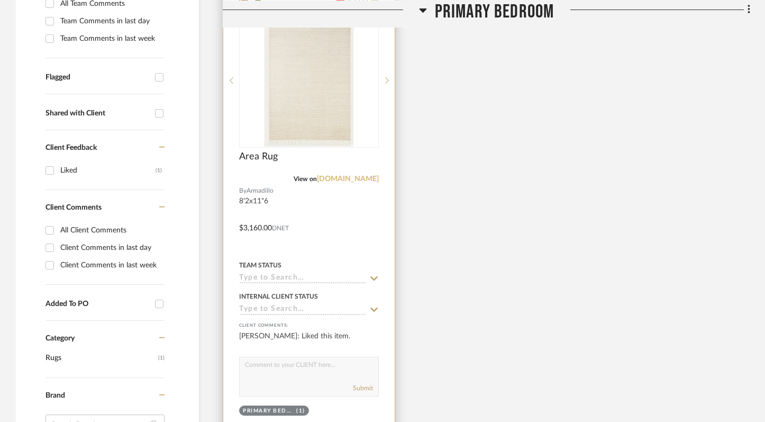
scroll to position [368, 0]
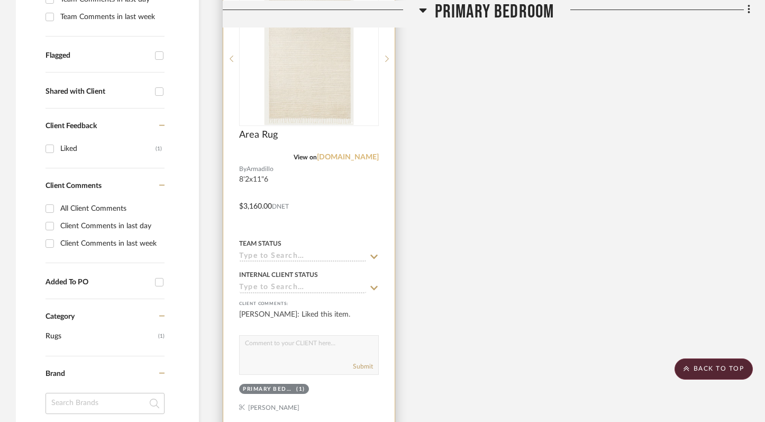
type input "arma"
click at [345, 156] on link "[DOMAIN_NAME]" at bounding box center [348, 156] width 62 height 7
click at [307, 79] on img "0" at bounding box center [309, 59] width 89 height 132
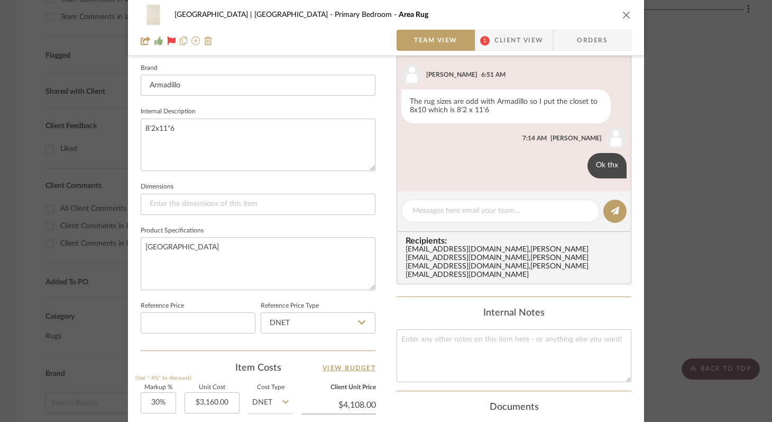
scroll to position [337, 0]
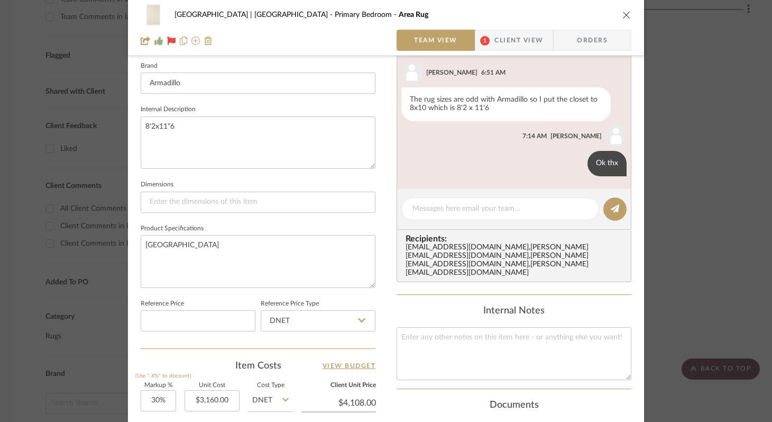
click at [623, 15] on icon "close" at bounding box center [627, 15] width 8 height 8
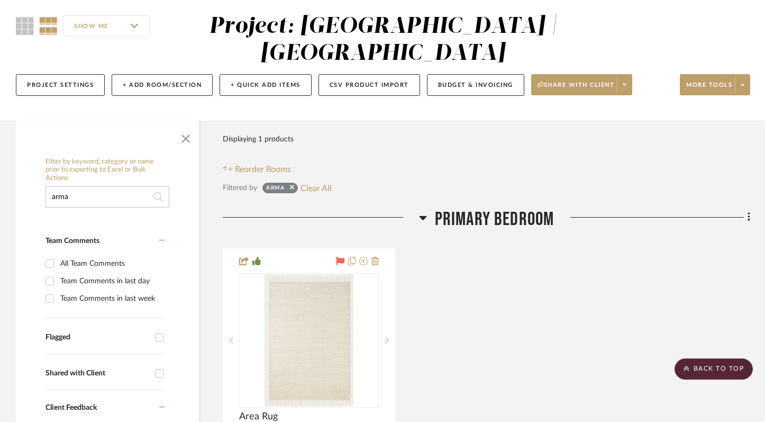
scroll to position [0, 0]
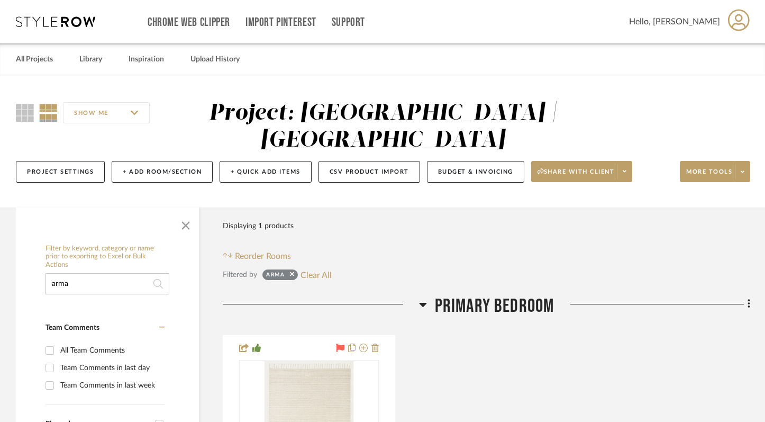
click at [102, 284] on input "arma" at bounding box center [107, 283] width 124 height 21
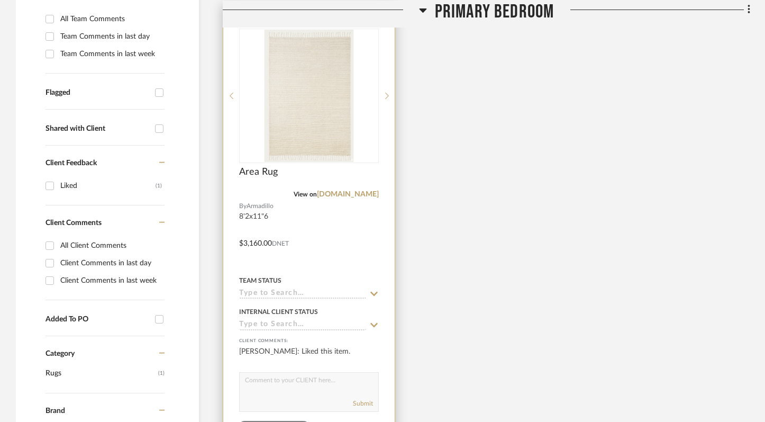
scroll to position [345, 0]
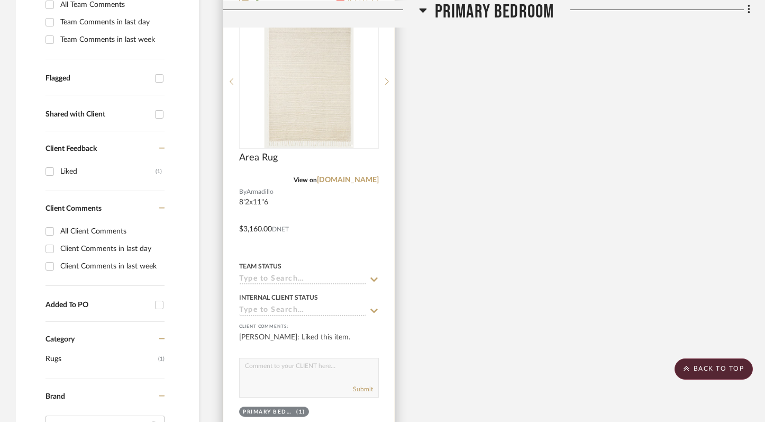
click at [297, 279] on input at bounding box center [302, 280] width 127 height 10
click at [281, 279] on input "quote requ" at bounding box center [302, 280] width 127 height 10
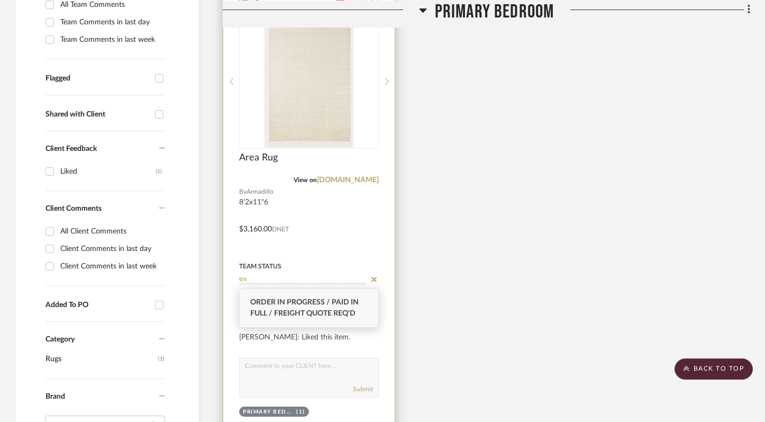
type input "q"
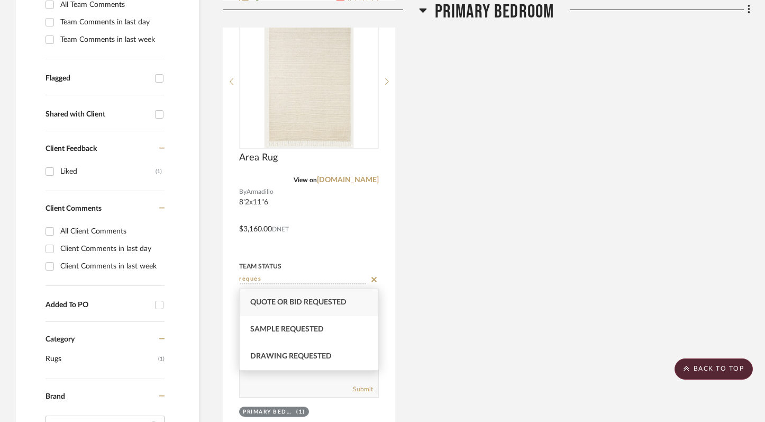
type input "reques"
click at [298, 301] on span "Quote or Bid Requested" at bounding box center [298, 301] width 96 height 7
type input "[DATE]"
type input "Quote or Bid Requested"
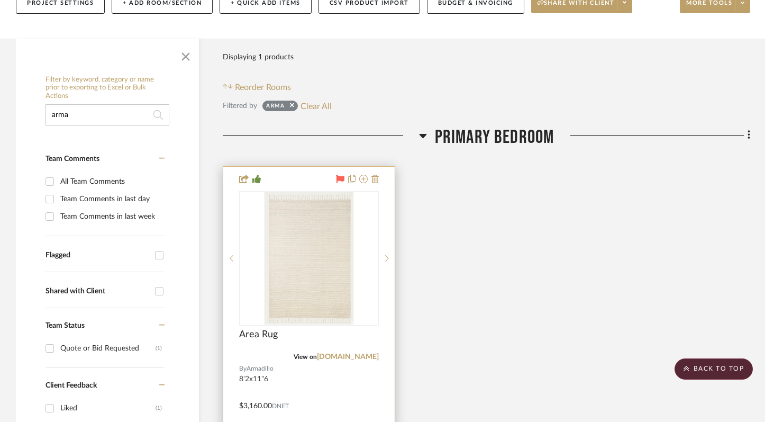
scroll to position [0, 0]
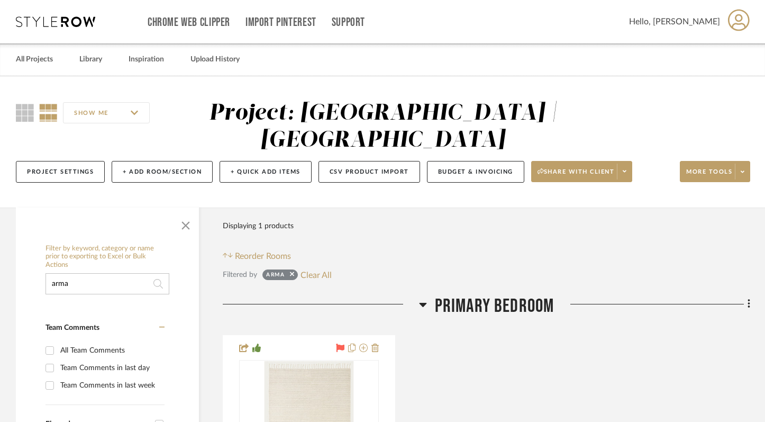
drag, startPoint x: 86, startPoint y: 287, endPoint x: 39, endPoint y: 282, distance: 47.9
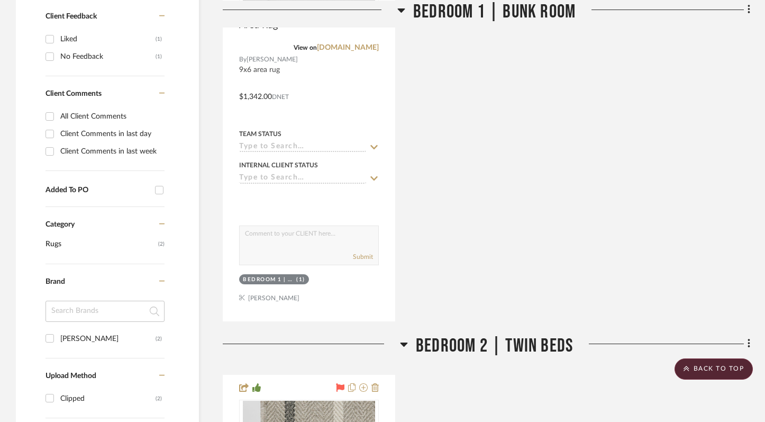
scroll to position [451, 0]
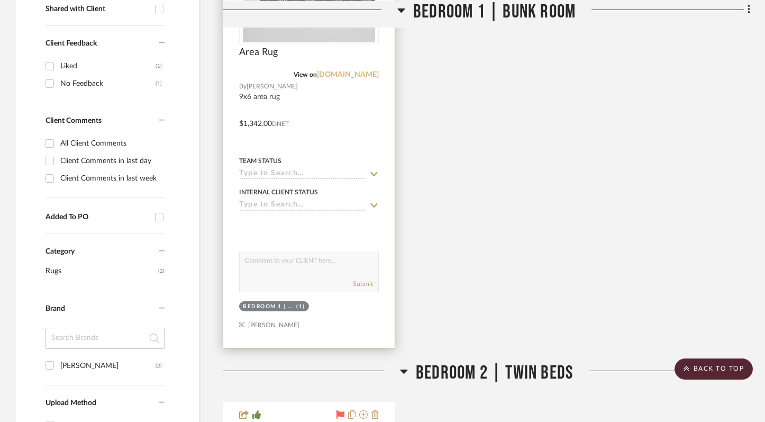
type input "[PERSON_NAME]"
click at [351, 73] on link "[DOMAIN_NAME]" at bounding box center [348, 74] width 62 height 7
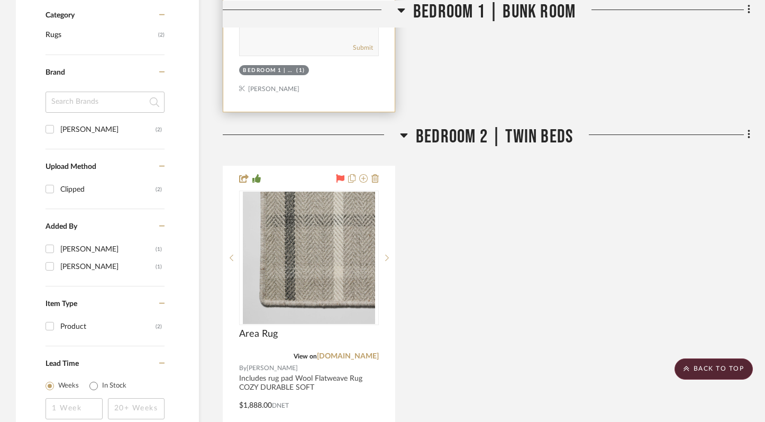
scroll to position [723, 0]
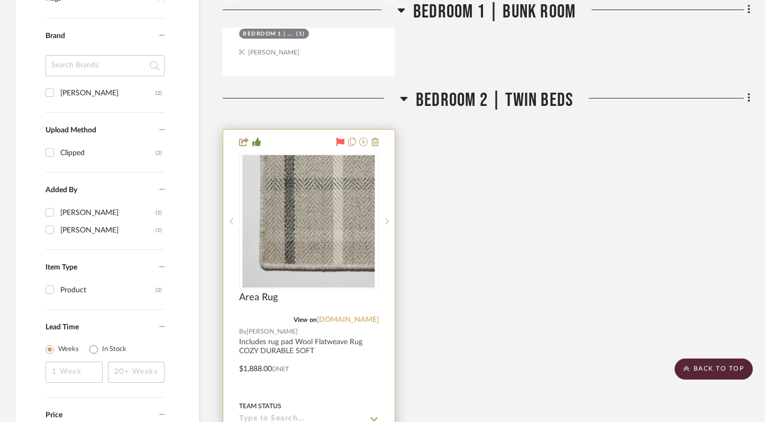
click at [345, 316] on link "[DOMAIN_NAME]" at bounding box center [348, 319] width 62 height 7
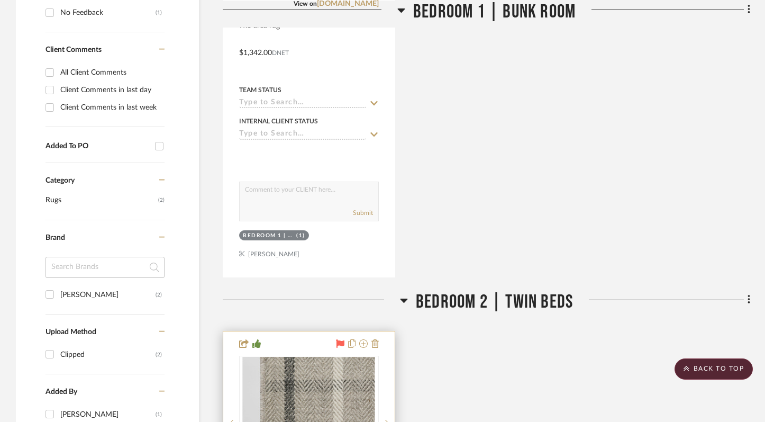
scroll to position [506, 0]
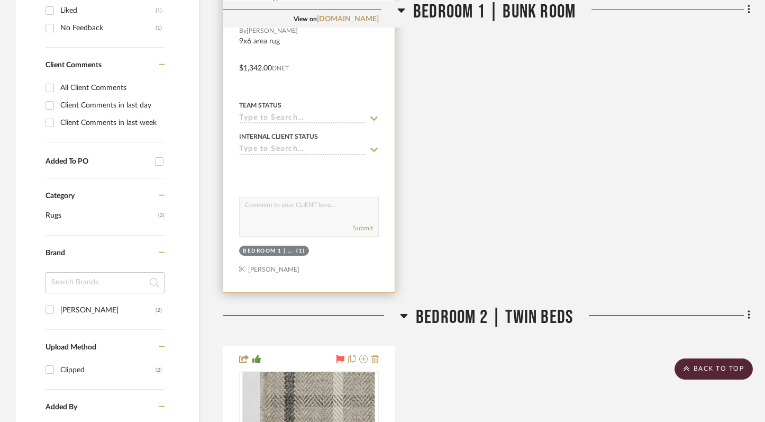
click at [303, 116] on input at bounding box center [302, 119] width 127 height 10
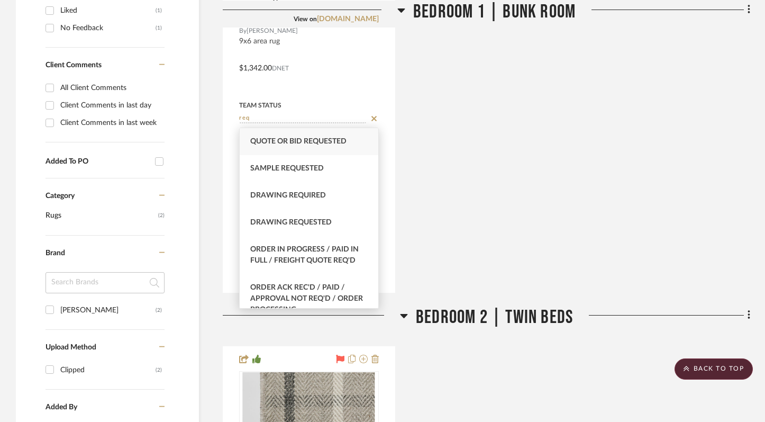
type input "req"
click at [305, 139] on span "Quote or Bid Requested" at bounding box center [298, 141] width 96 height 7
type input "[DATE]"
type input "Quote or Bid Requested"
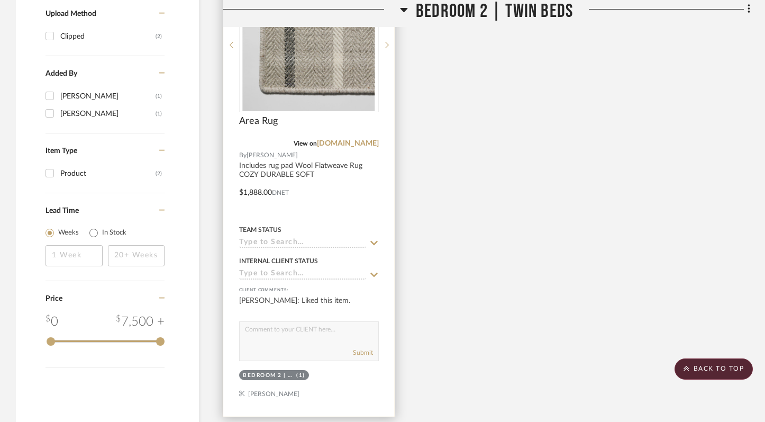
scroll to position [918, 0]
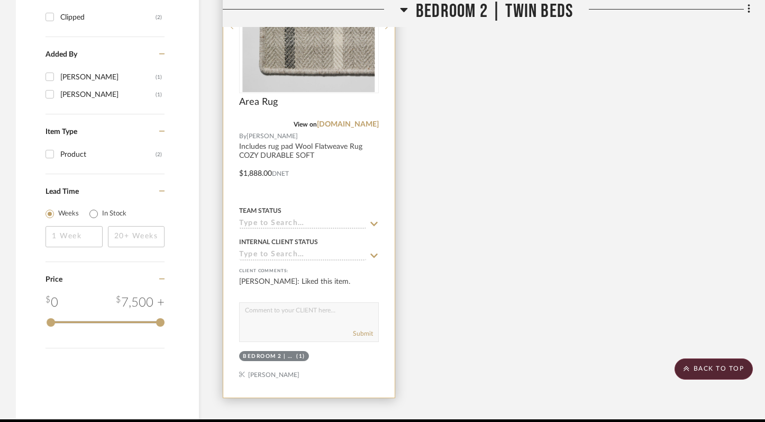
click at [294, 225] on input at bounding box center [302, 224] width 127 height 10
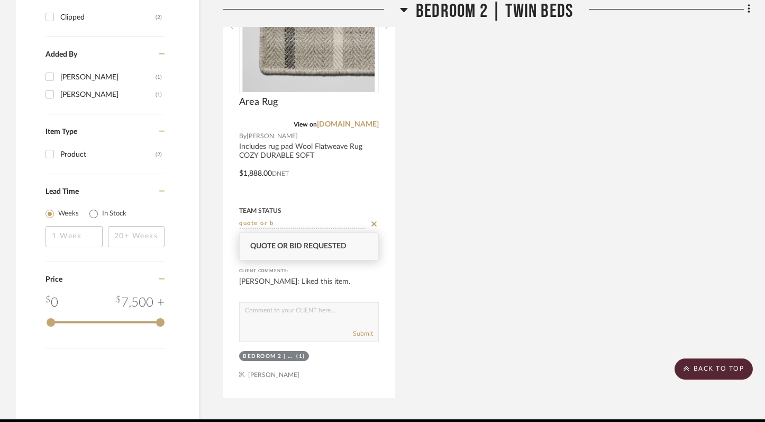
type input "quote or b"
click at [301, 242] on span "Quote or Bid Requested" at bounding box center [298, 245] width 96 height 7
type input "[DATE]"
type input "Quote or Bid Requested"
click at [466, 271] on div "Area Rug View on [DOMAIN_NAME] By [PERSON_NAME] Includes rug pad Wool Flatweave…" at bounding box center [486, 166] width 527 height 464
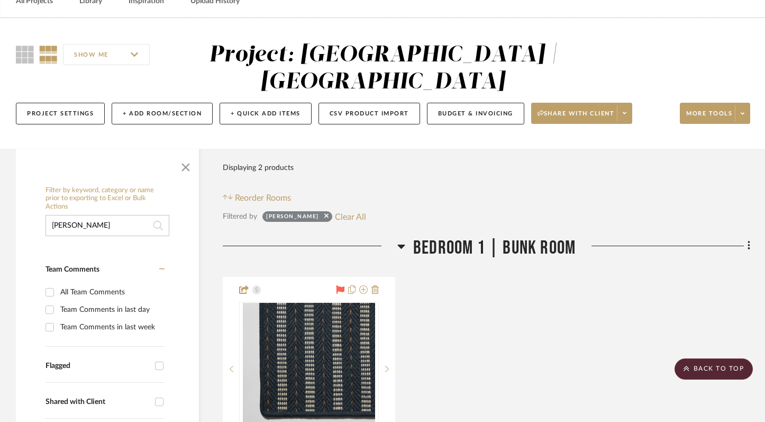
scroll to position [0, 0]
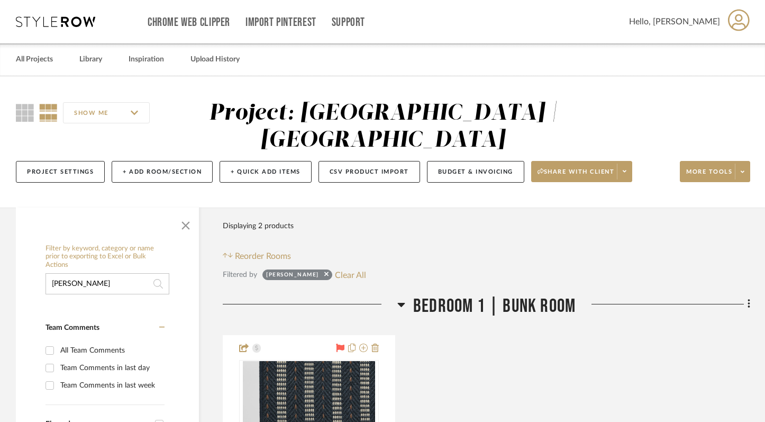
drag, startPoint x: 123, startPoint y: 283, endPoint x: 16, endPoint y: 267, distance: 108.0
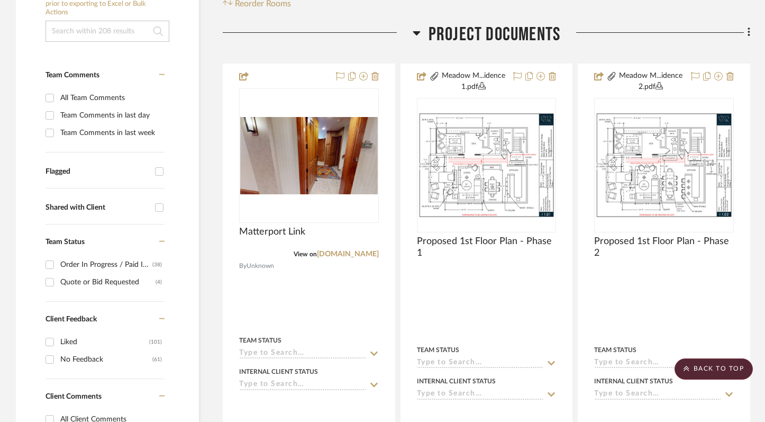
scroll to position [244, 0]
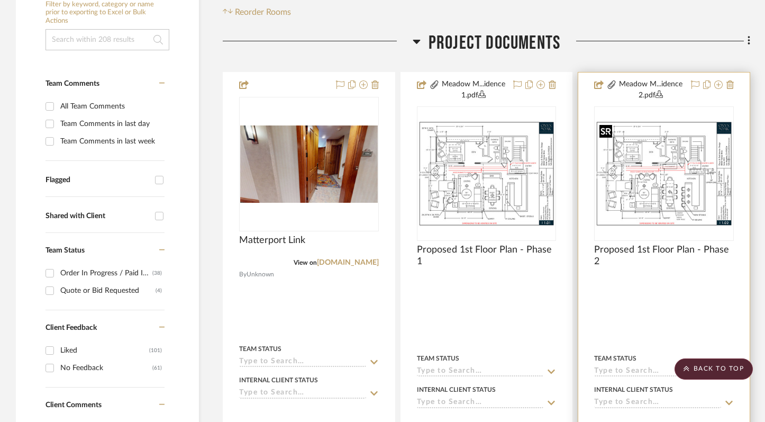
click at [0, 0] on img at bounding box center [0, 0] width 0 height 0
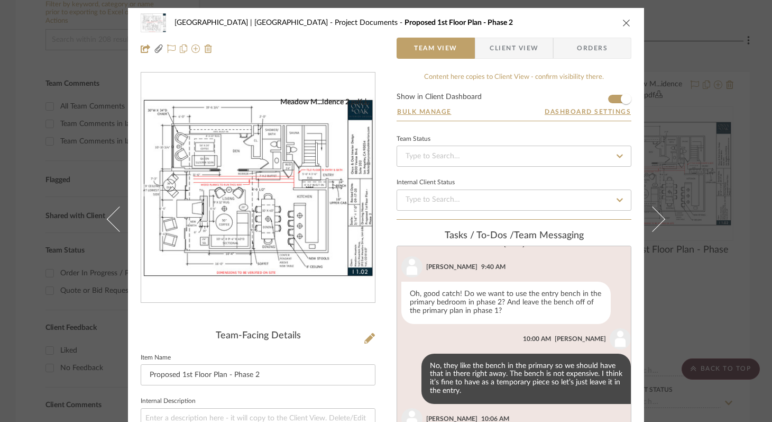
scroll to position [412, 0]
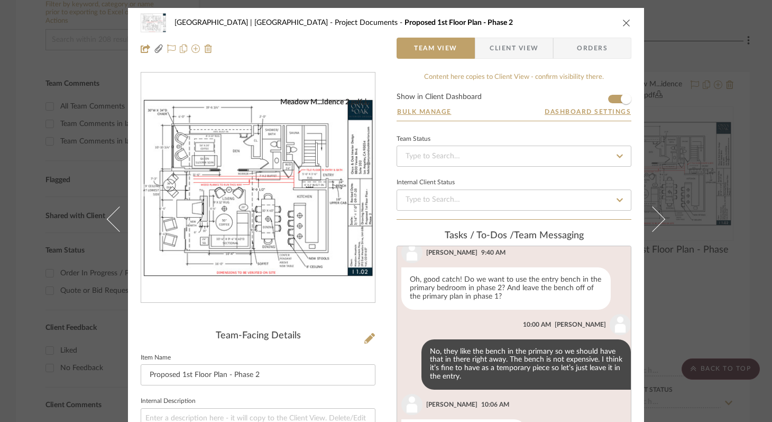
click at [623, 21] on icon "close" at bounding box center [627, 23] width 8 height 8
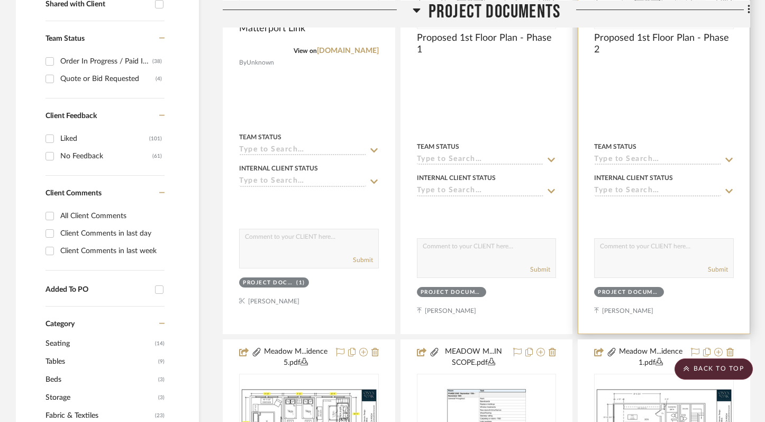
scroll to position [590, 0]
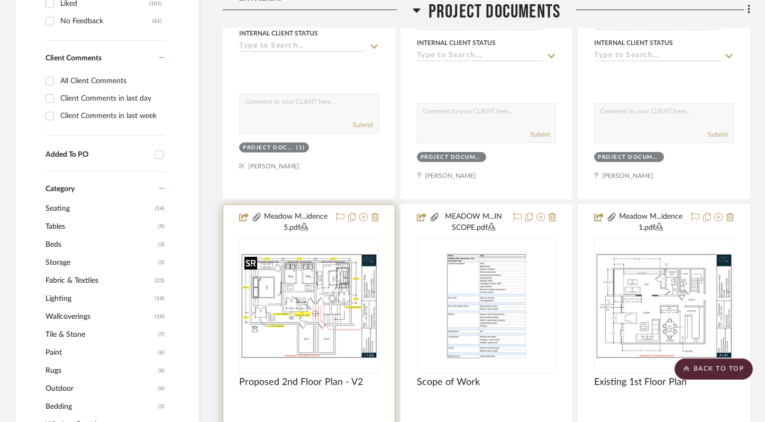
click at [322, 316] on img "0" at bounding box center [309, 306] width 138 height 106
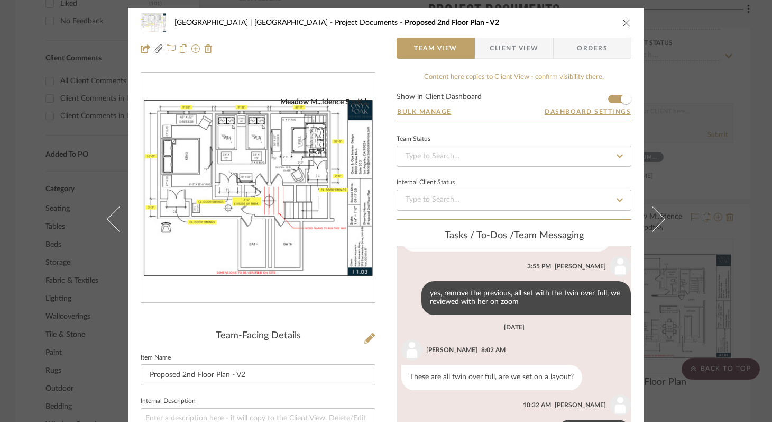
scroll to position [818, 0]
click at [314, 211] on img "0" at bounding box center [258, 187] width 234 height 181
